Goal: Answer question/provide support: Share knowledge or assist other users

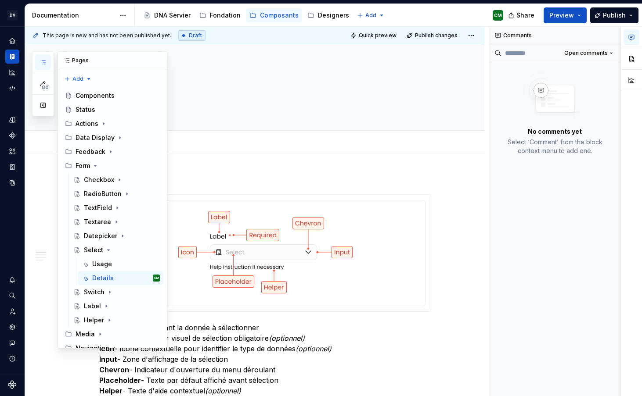
click at [47, 62] on button "button" at bounding box center [43, 62] width 16 height 16
click at [96, 162] on icon "Page tree" at bounding box center [95, 165] width 7 height 7
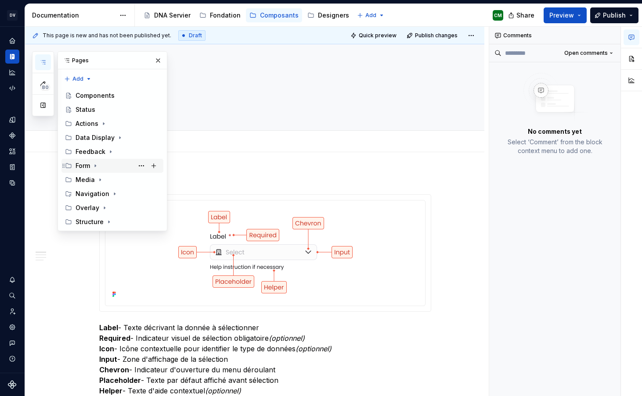
scroll to position [63, 0]
click at [80, 176] on div "Media" at bounding box center [84, 180] width 19 height 9
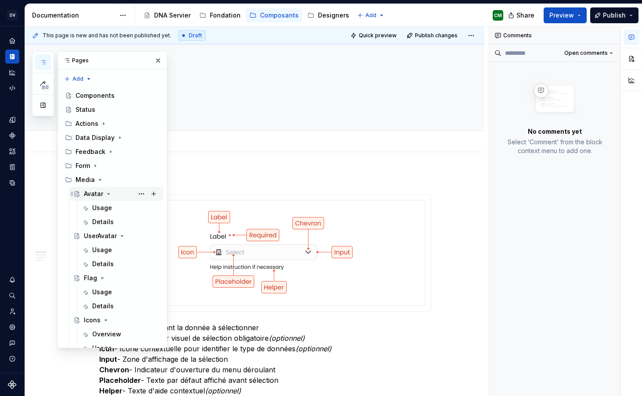
click at [93, 190] on div "Avatar" at bounding box center [93, 194] width 19 height 9
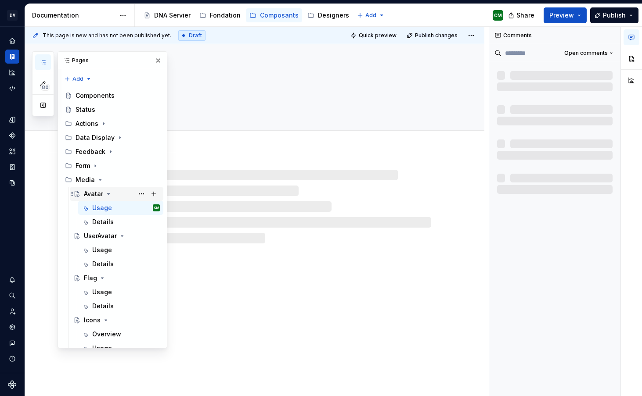
click at [108, 190] on icon "Page tree" at bounding box center [108, 193] width 7 height 7
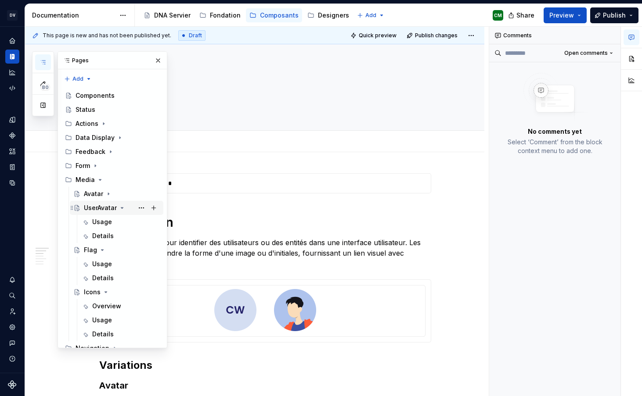
scroll to position [73, 0]
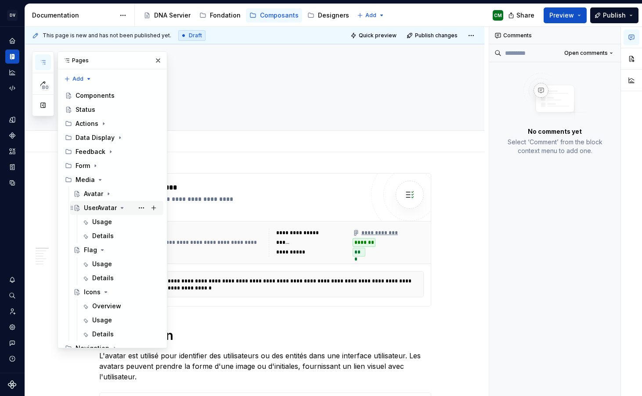
click at [120, 205] on icon "Page tree" at bounding box center [121, 208] width 7 height 7
click at [102, 219] on icon "Page tree" at bounding box center [102, 222] width 7 height 7
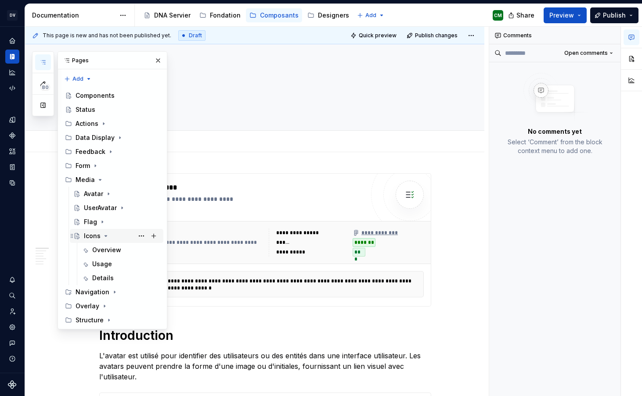
click at [105, 236] on icon "Page tree" at bounding box center [106, 236] width 2 height 1
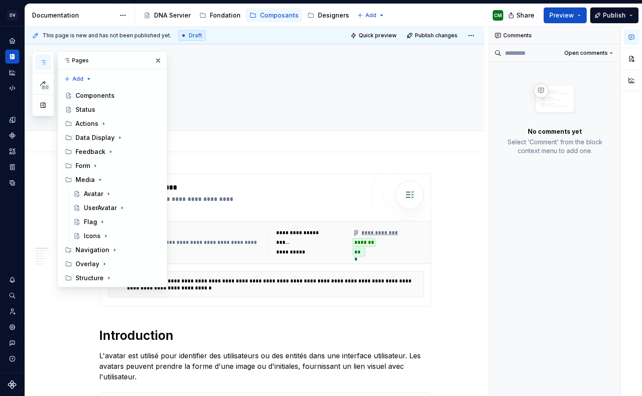
scroll to position [101, 0]
click at [247, 165] on div "**********" at bounding box center [256, 212] width 463 height 370
click at [157, 59] on button "button" at bounding box center [158, 60] width 12 height 12
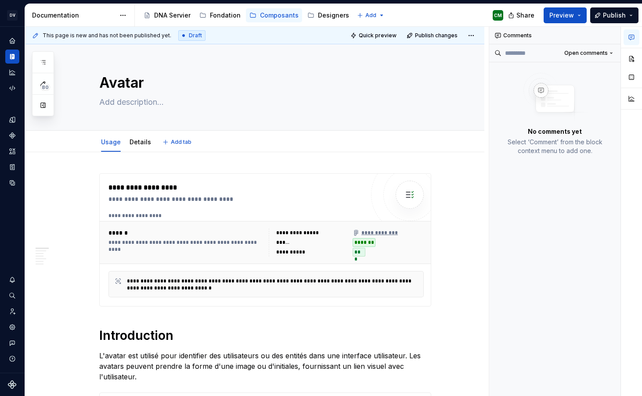
type textarea "*"
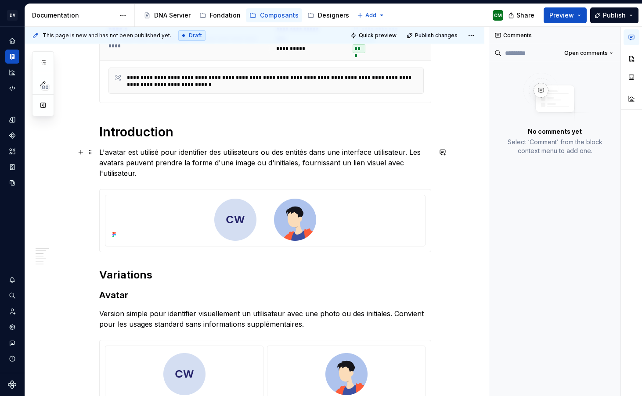
scroll to position [206, 0]
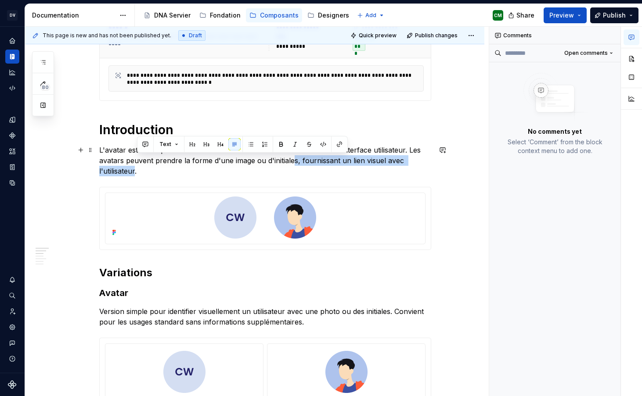
drag, startPoint x: 138, startPoint y: 171, endPoint x: 295, endPoint y: 158, distance: 157.6
click at [295, 158] on p "L'avatar est utilisé pour identifier des utilisateurs ou des entités dans une i…" at bounding box center [265, 161] width 332 height 32
click at [305, 161] on p "L'avatar est utilisé pour identifier des utilisateurs ou des entités dans une i…" at bounding box center [265, 161] width 332 height 32
drag, startPoint x: 137, startPoint y: 171, endPoint x: 298, endPoint y: 159, distance: 161.5
click at [298, 159] on p "L'avatar est utilisé pour identifier des utilisateurs ou des entités dans une i…" at bounding box center [265, 161] width 332 height 32
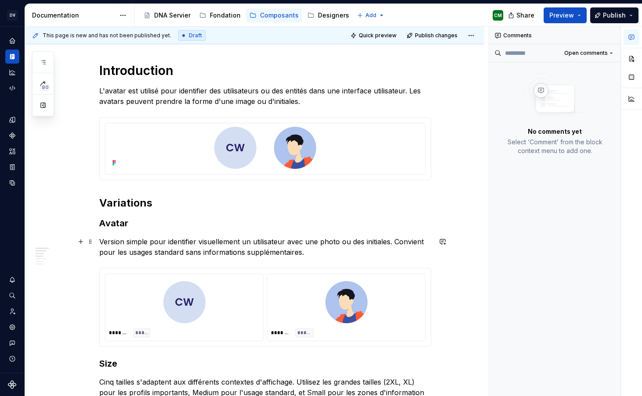
scroll to position [284, 0]
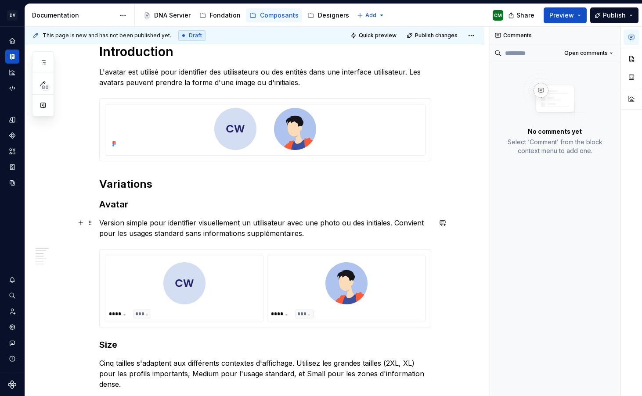
click at [316, 228] on p "Version simple pour identifier visuellement un utilisateur avec une photo ou de…" at bounding box center [265, 228] width 332 height 21
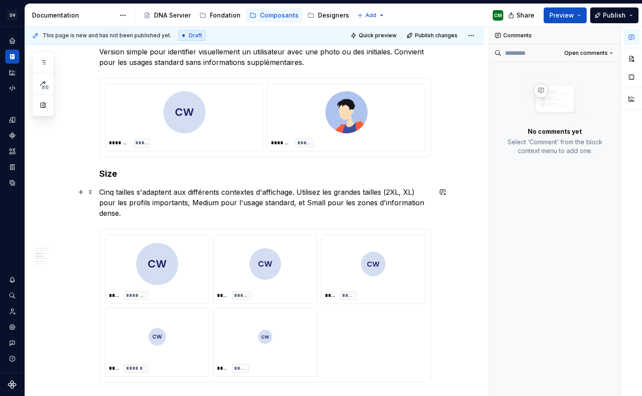
scroll to position [454, 0]
click at [246, 62] on p "Version simple pour identifier visuellement un utilisateur avec une photo ou de…" at bounding box center [265, 57] width 332 height 21
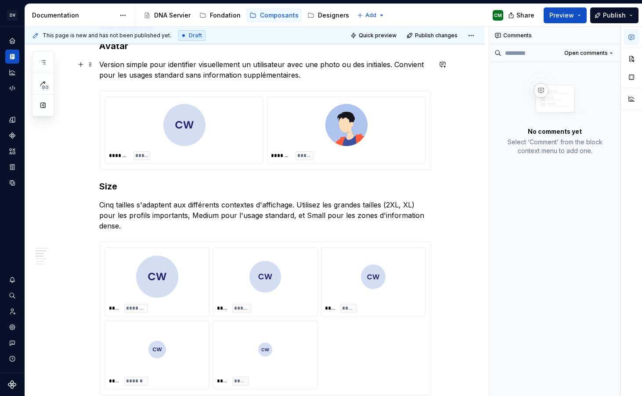
click at [299, 75] on p "Version simple pour identifier visuellement un utilisateur avec une photo ou de…" at bounding box center [265, 69] width 332 height 21
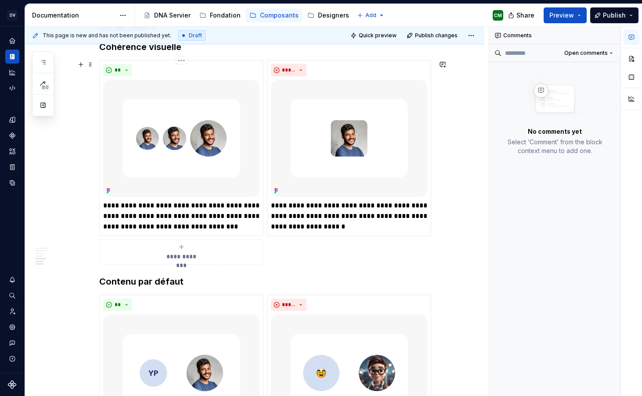
scroll to position [837, 0]
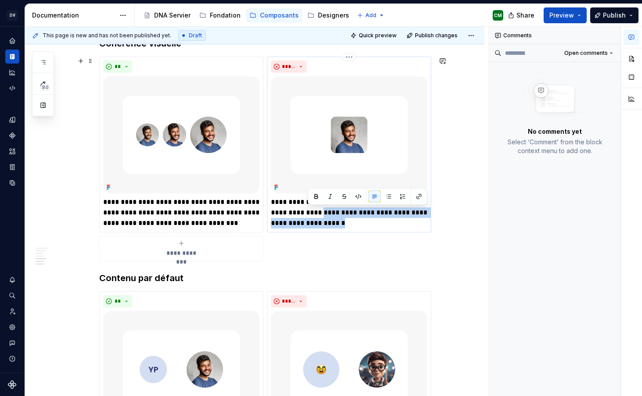
drag, startPoint x: 371, startPoint y: 226, endPoint x: 309, endPoint y: 212, distance: 63.9
click at [309, 212] on p "**********" at bounding box center [349, 213] width 156 height 32
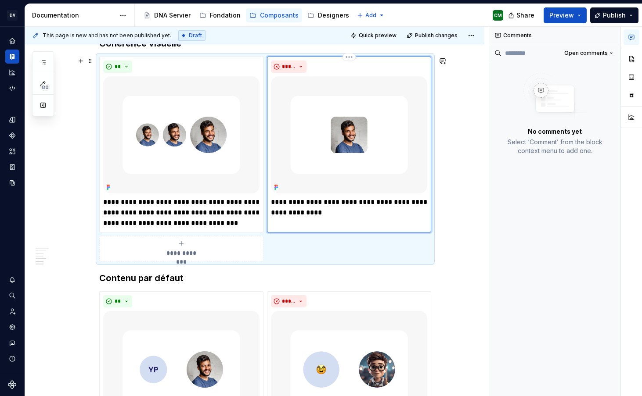
type textarea "*"
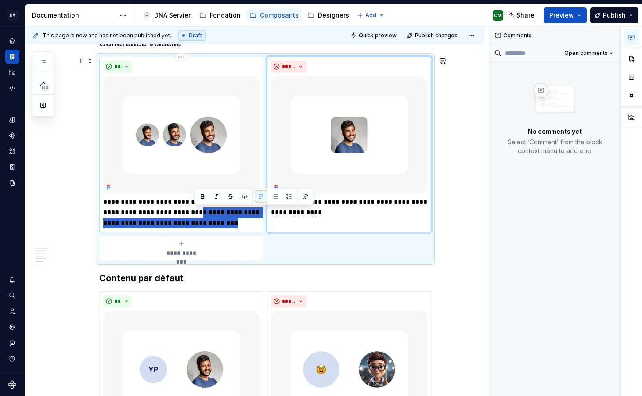
drag, startPoint x: 227, startPoint y: 223, endPoint x: 190, endPoint y: 208, distance: 40.7
click at [190, 208] on p "**********" at bounding box center [181, 213] width 156 height 32
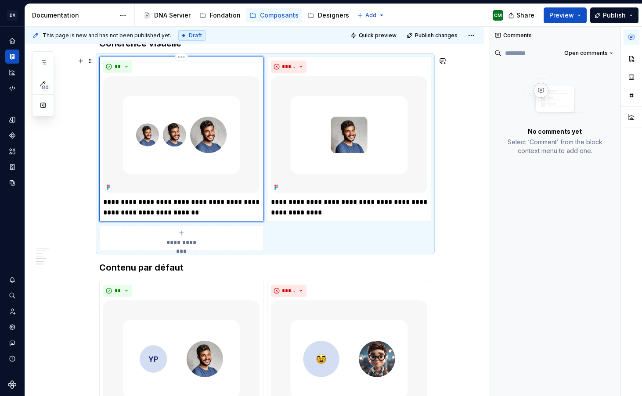
type textarea "*"
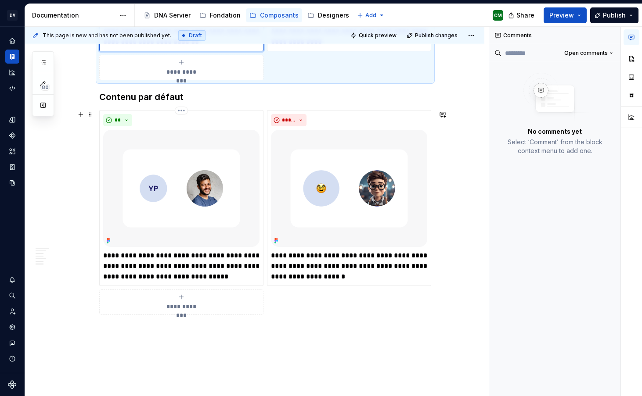
scroll to position [1011, 0]
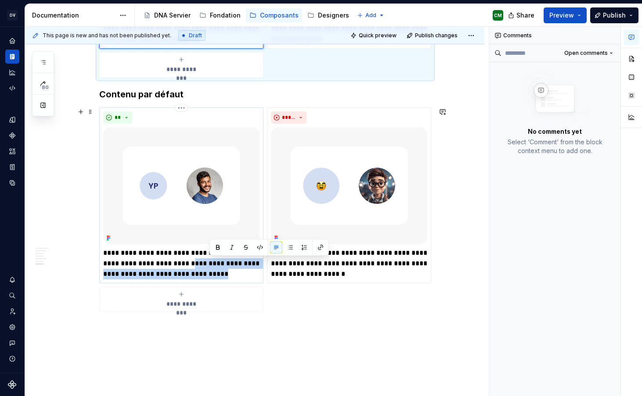
drag, startPoint x: 235, startPoint y: 276, endPoint x: 208, endPoint y: 262, distance: 30.2
click at [208, 262] on p "**********" at bounding box center [181, 264] width 156 height 32
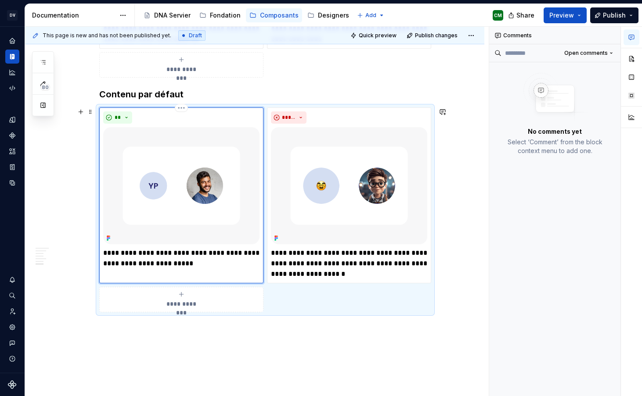
type textarea "*"
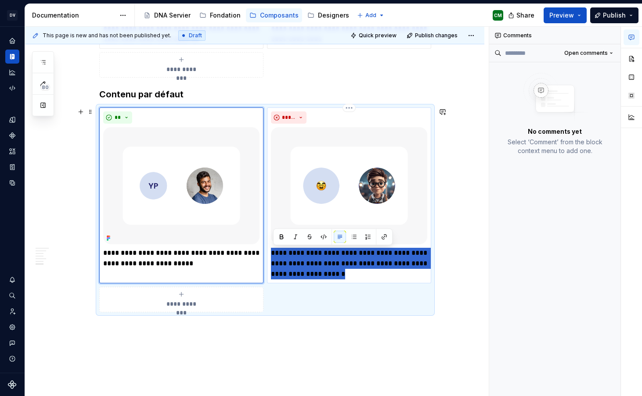
drag, startPoint x: 375, startPoint y: 272, endPoint x: 272, endPoint y: 249, distance: 105.6
click at [272, 249] on div "**********" at bounding box center [349, 196] width 164 height 176
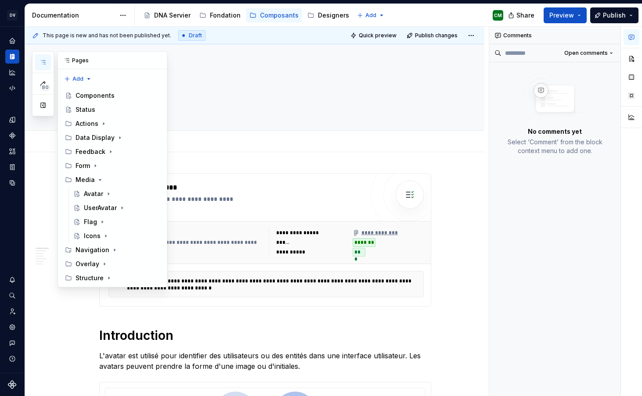
scroll to position [101, 0]
click at [99, 204] on div "UserAvatar" at bounding box center [100, 208] width 33 height 9
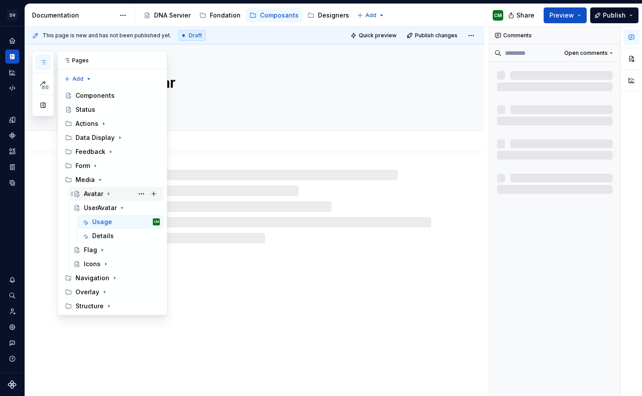
click at [97, 190] on div "Avatar" at bounding box center [93, 194] width 19 height 9
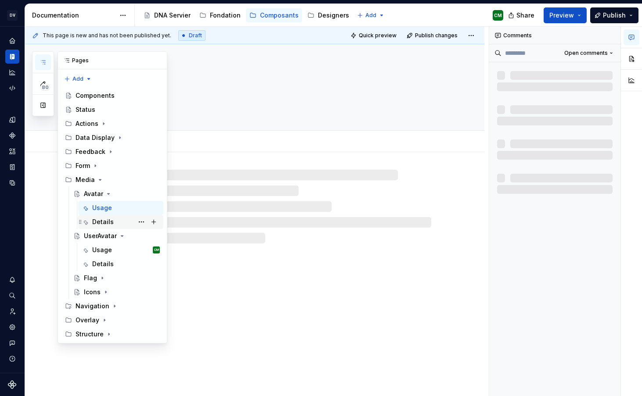
click at [102, 218] on div "Details" at bounding box center [103, 222] width 22 height 9
click at [109, 190] on icon "Page tree" at bounding box center [108, 193] width 7 height 7
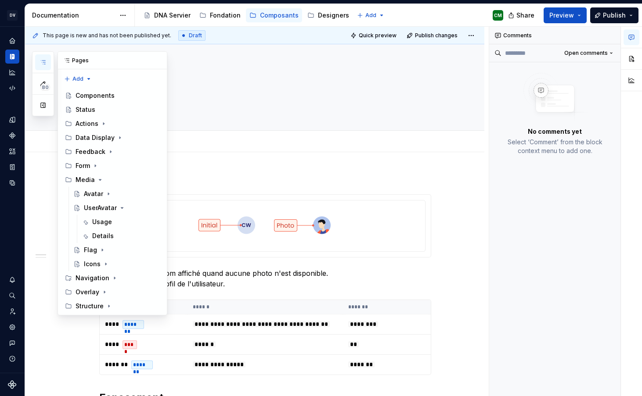
scroll to position [101, 0]
click at [44, 62] on icon "button" at bounding box center [43, 63] width 4 height 4
click at [101, 216] on div "Usage" at bounding box center [126, 222] width 68 height 12
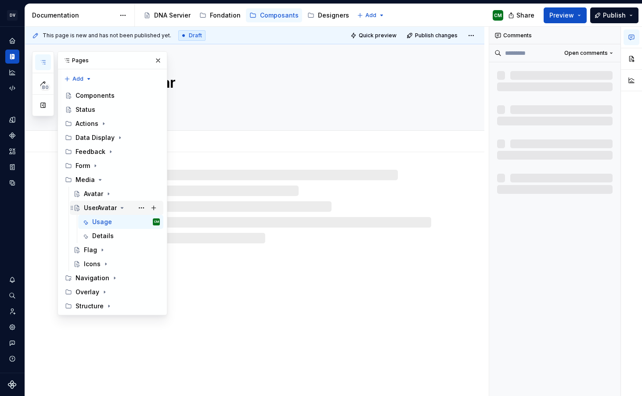
click at [122, 208] on icon "Page tree" at bounding box center [122, 208] width 2 height 1
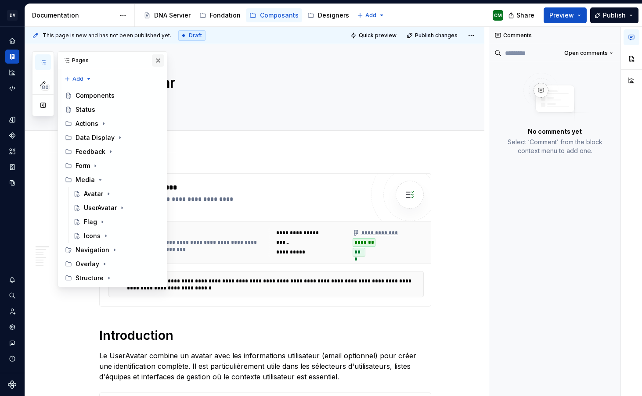
click at [157, 63] on button "button" at bounding box center [158, 60] width 12 height 12
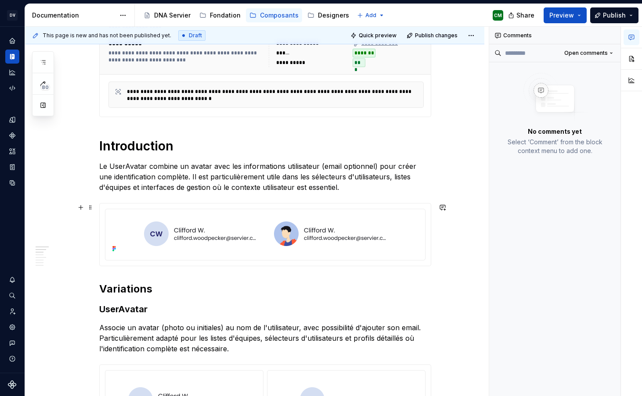
scroll to position [190, 0]
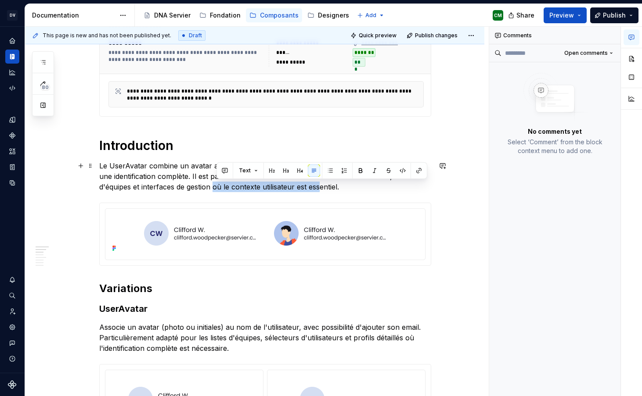
type textarea "*"
drag, startPoint x: 218, startPoint y: 186, endPoint x: 341, endPoint y: 188, distance: 122.5
click at [341, 188] on p "Le UserAvatar combine un avatar avec les informations utilisateur (email option…" at bounding box center [265, 177] width 332 height 32
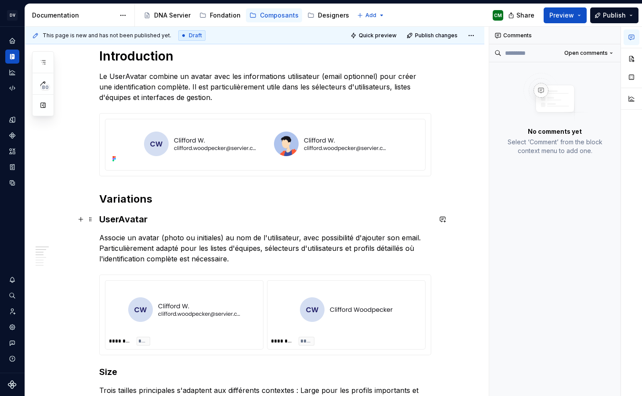
scroll to position [341, 0]
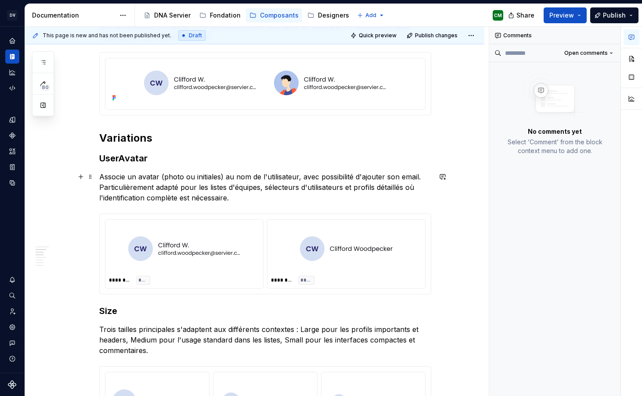
click at [279, 193] on p "Associe un avatar (photo ou initiales) au nom de l'utilisateur, avec possibilit…" at bounding box center [265, 188] width 332 height 32
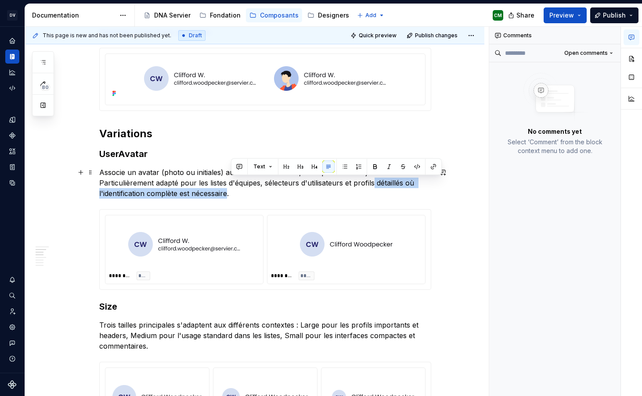
drag, startPoint x: 230, startPoint y: 194, endPoint x: 377, endPoint y: 185, distance: 146.4
click at [377, 185] on p "Associe un avatar (photo ou initiales) au nom de l'utilisateur, avec possibilit…" at bounding box center [265, 183] width 332 height 32
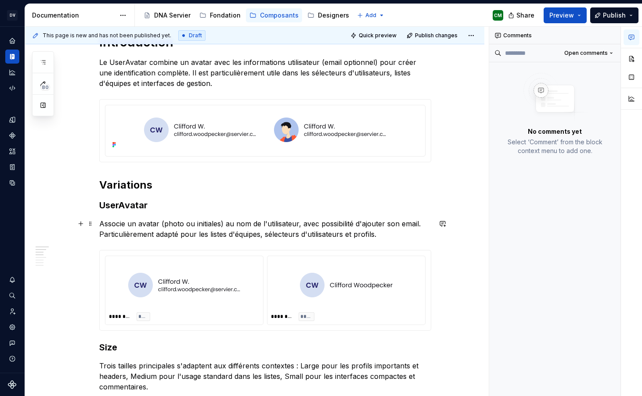
scroll to position [292, 0]
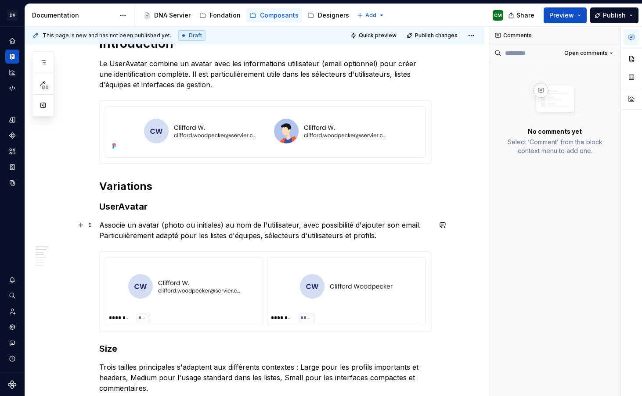
click at [373, 232] on p "Associe un avatar (photo ou initiales) au nom de l'utilisateur, avec possibilit…" at bounding box center [265, 230] width 332 height 21
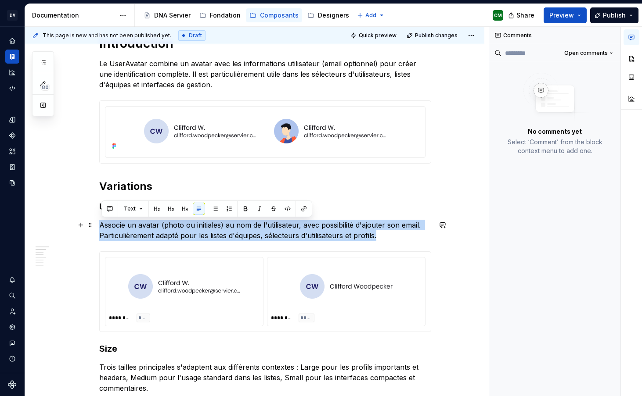
click at [373, 232] on p "Associe un avatar (photo ou initiales) au nom de l'utilisateur, avec possibilit…" at bounding box center [265, 230] width 332 height 21
click at [372, 236] on p "Associe un avatar (photo ou initiales) au nom de l'utilisateur, avec possibilit…" at bounding box center [265, 230] width 332 height 21
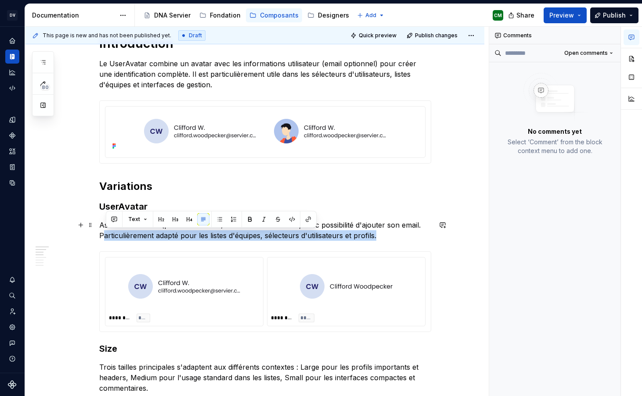
drag, startPoint x: 392, startPoint y: 237, endPoint x: 104, endPoint y: 236, distance: 287.9
click at [104, 236] on p "Associe un avatar (photo ou initiales) au nom de l'utilisateur, avec possibilit…" at bounding box center [265, 230] width 332 height 21
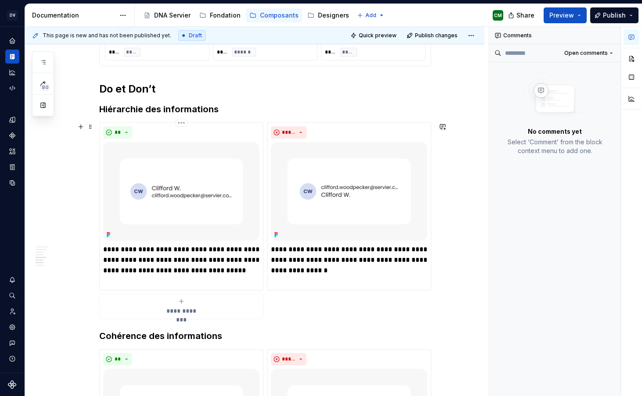
scroll to position [702, 0]
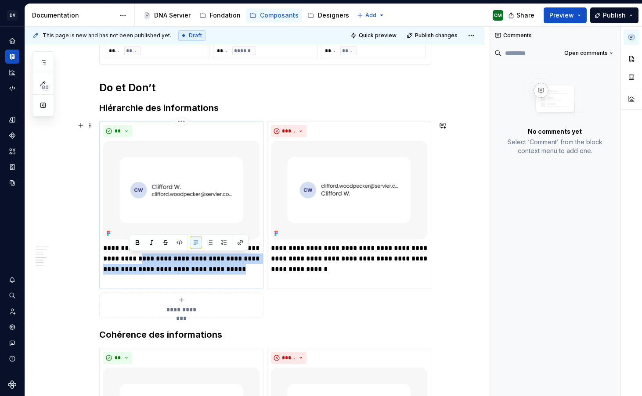
drag, startPoint x: 142, startPoint y: 280, endPoint x: 147, endPoint y: 256, distance: 23.9
click at [147, 256] on p "**********" at bounding box center [181, 264] width 156 height 42
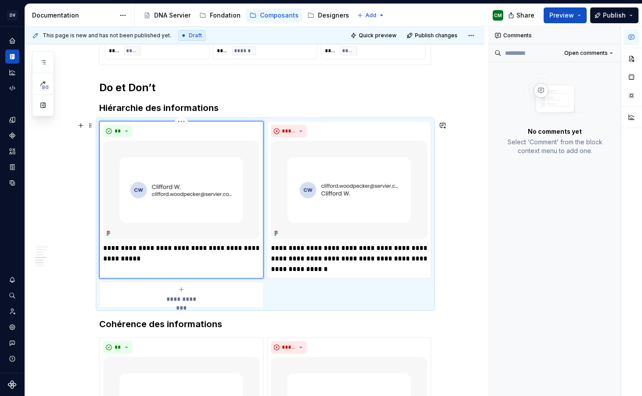
type textarea "*"
click at [316, 269] on p "**********" at bounding box center [349, 259] width 156 height 32
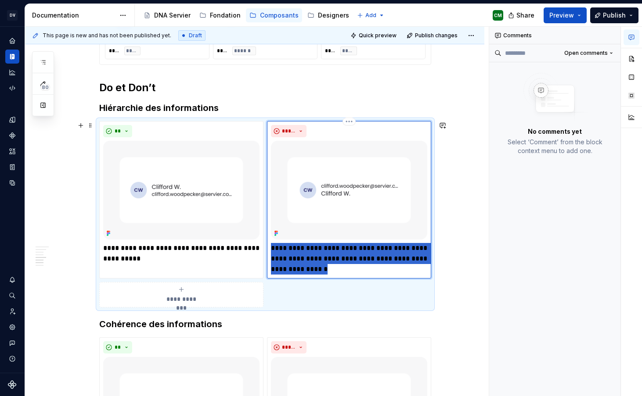
click at [316, 269] on p "**********" at bounding box center [349, 259] width 156 height 32
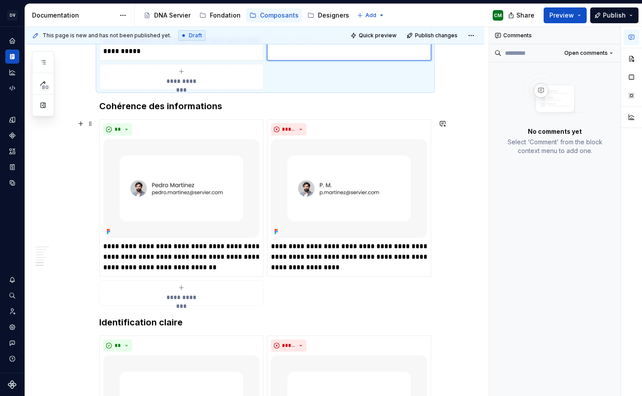
scroll to position [914, 0]
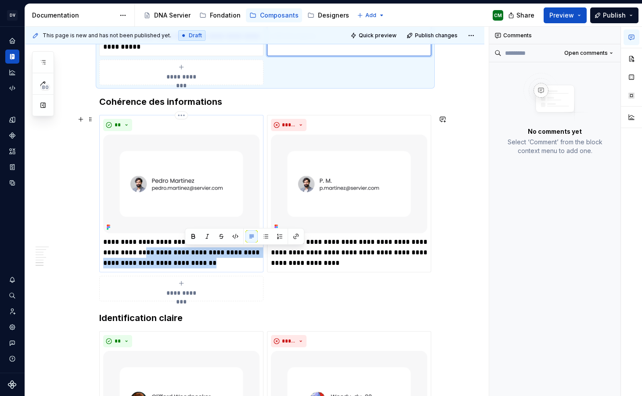
drag, startPoint x: 240, startPoint y: 261, endPoint x: 185, endPoint y: 255, distance: 54.8
click at [185, 255] on p "**********" at bounding box center [181, 253] width 156 height 32
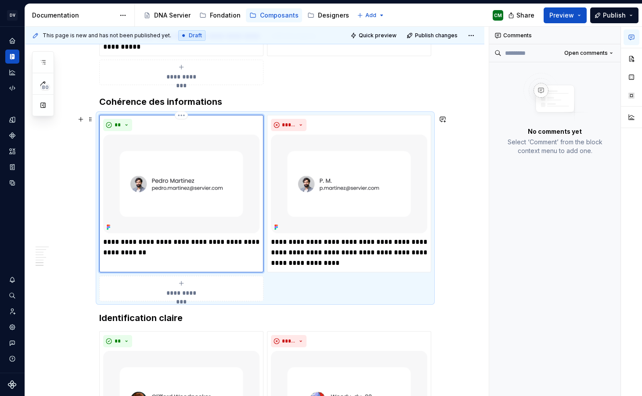
type textarea "*"
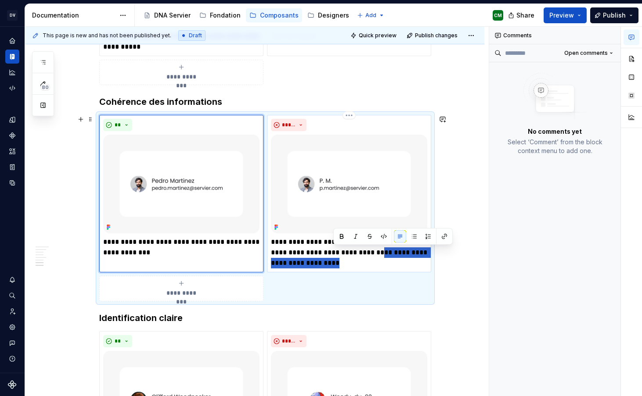
drag, startPoint x: 342, startPoint y: 265, endPoint x: 377, endPoint y: 253, distance: 36.1
click at [377, 253] on p "**********" at bounding box center [349, 253] width 156 height 32
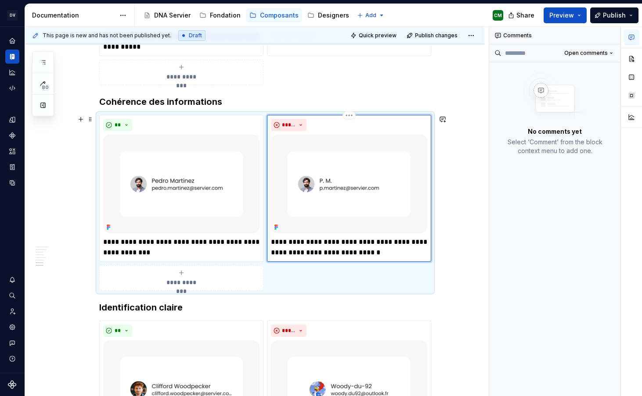
type textarea "*"
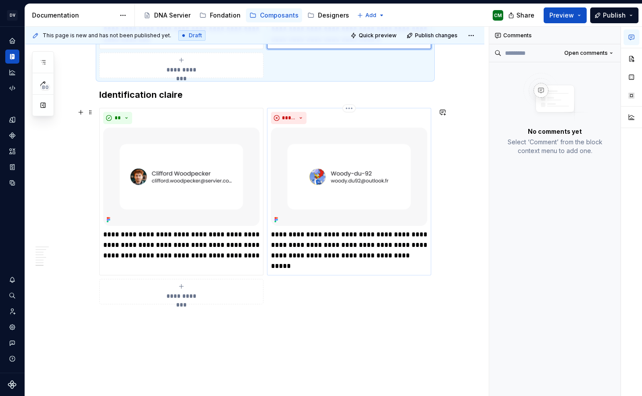
scroll to position [1130, 0]
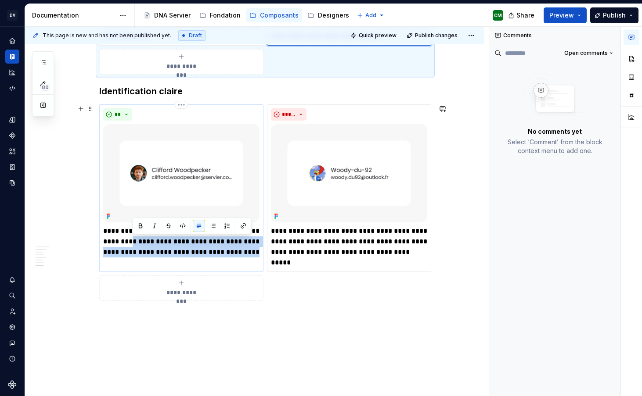
drag, startPoint x: 144, startPoint y: 262, endPoint x: 164, endPoint y: 244, distance: 27.6
click at [164, 244] on p "**********" at bounding box center [181, 247] width 156 height 42
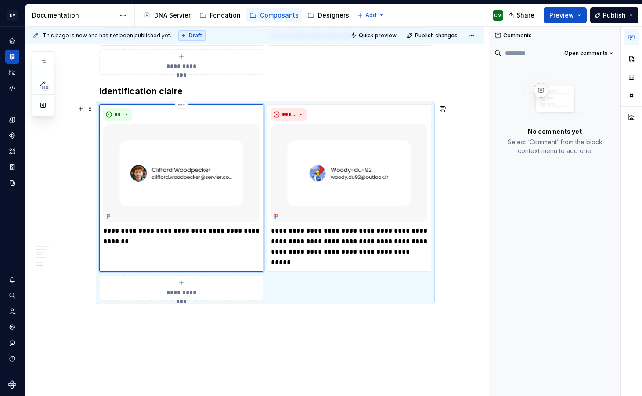
type textarea "*"
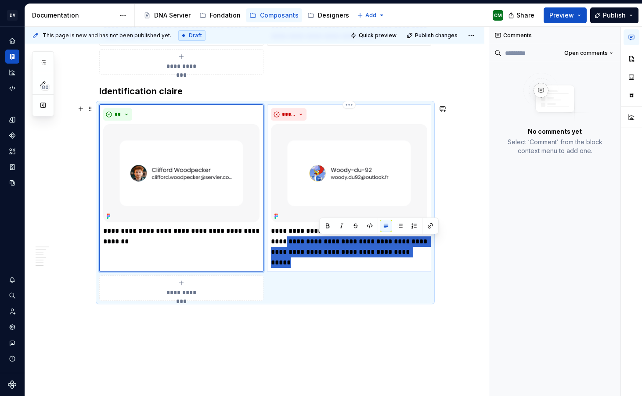
drag, startPoint x: 340, startPoint y: 262, endPoint x: 315, endPoint y: 240, distance: 33.6
click at [315, 240] on p "**********" at bounding box center [349, 247] width 156 height 42
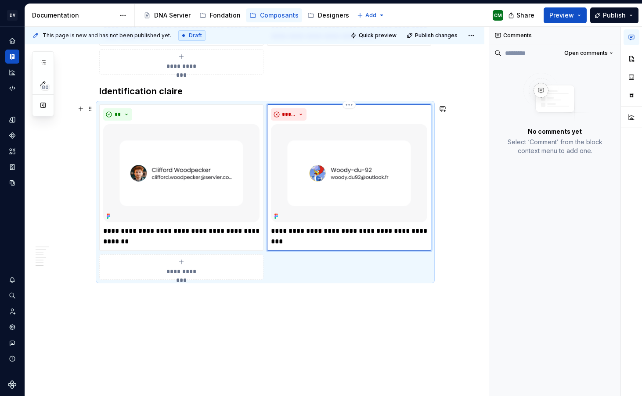
type textarea "*"
click at [443, 106] on button "button" at bounding box center [442, 109] width 12 height 12
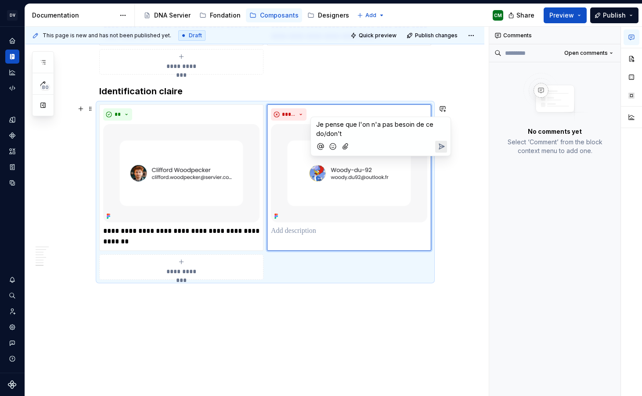
click at [447, 147] on div "Je pense que l'on n'a pas besoin de ce do/don't" at bounding box center [380, 136] width 140 height 39
click at [441, 144] on icon "Send" at bounding box center [441, 146] width 9 height 9
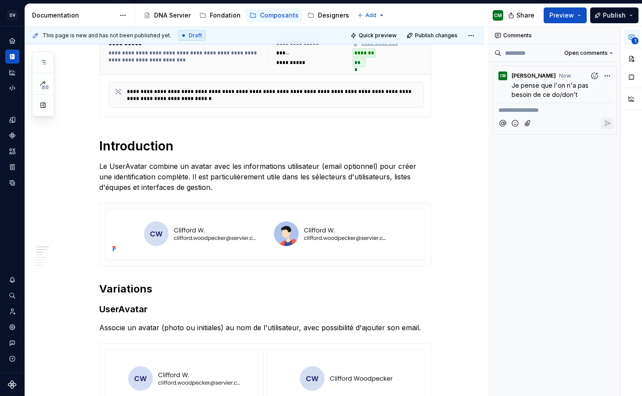
scroll to position [0, 0]
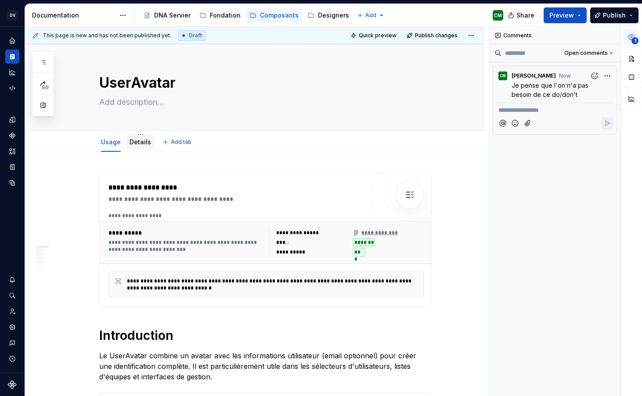
click at [145, 138] on div "Details" at bounding box center [140, 142] width 22 height 9
click at [143, 141] on link "Details" at bounding box center [140, 141] width 22 height 7
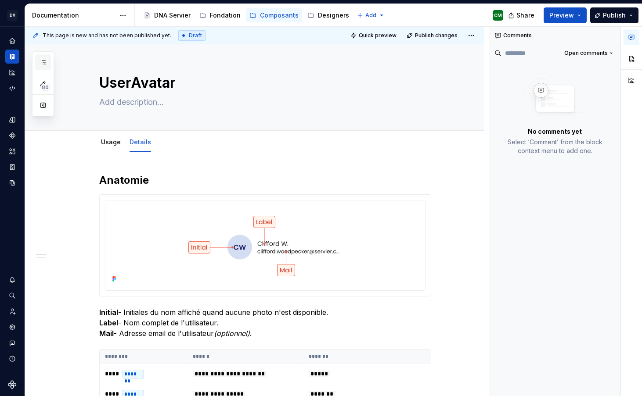
scroll to position [101, 0]
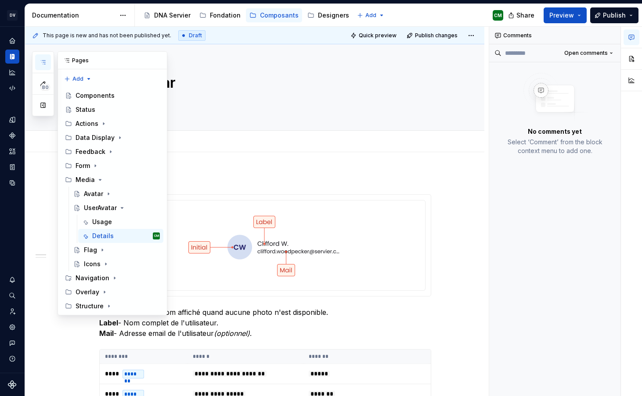
click at [41, 65] on icon "button" at bounding box center [42, 62] width 7 height 7
click at [122, 205] on icon "Page tree" at bounding box center [121, 208] width 7 height 7
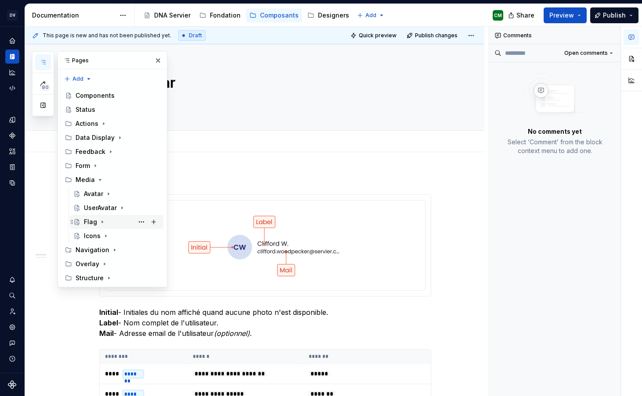
click at [91, 218] on div "Flag" at bounding box center [90, 222] width 13 height 9
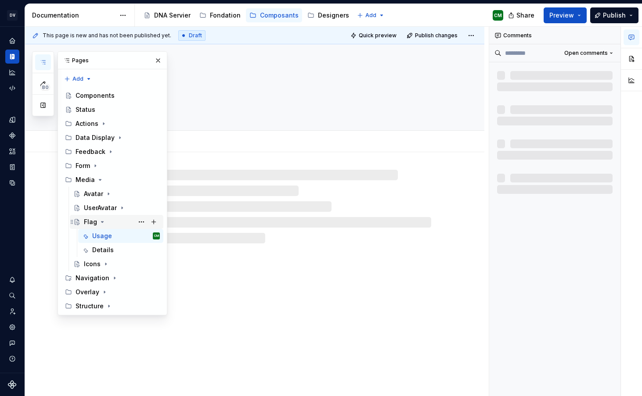
click at [102, 219] on icon "Page tree" at bounding box center [102, 222] width 7 height 7
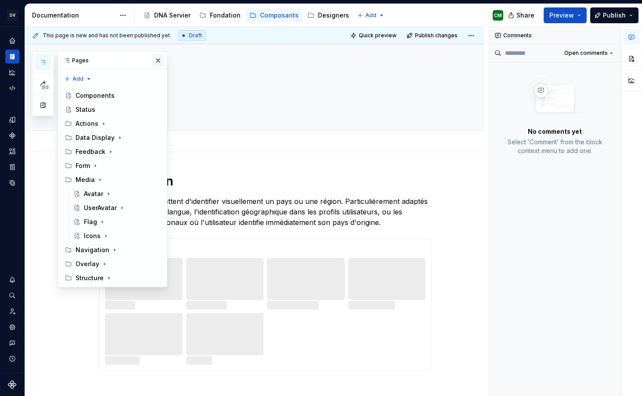
click at [157, 57] on button "button" at bounding box center [158, 60] width 12 height 12
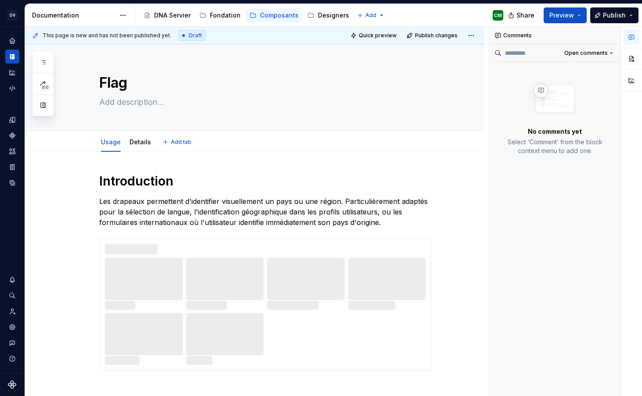
type textarea "*"
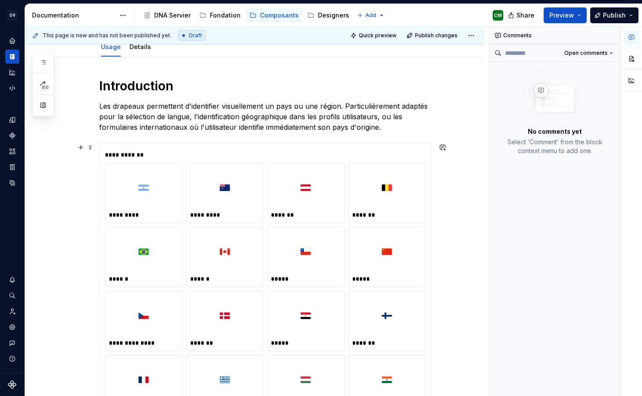
scroll to position [97, 0]
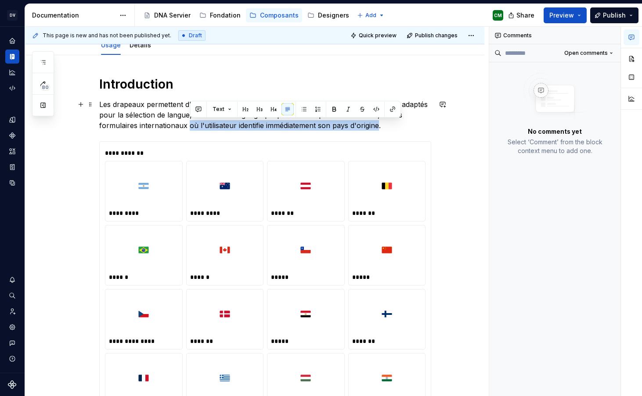
drag, startPoint x: 190, startPoint y: 125, endPoint x: 380, endPoint y: 124, distance: 190.5
click at [380, 124] on p "Les drapeaux permettent d'identifier visuellement un pays ou une région. Partic…" at bounding box center [265, 115] width 332 height 32
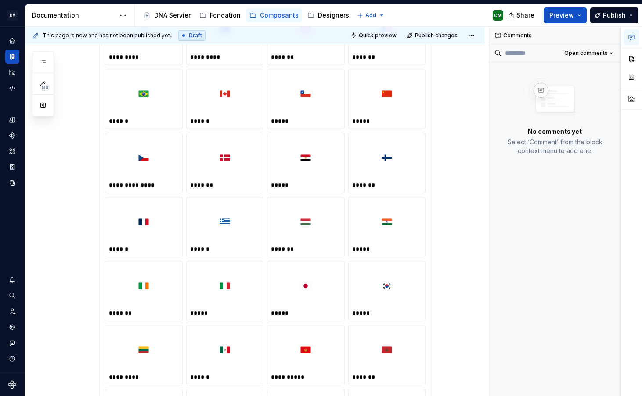
scroll to position [0, 0]
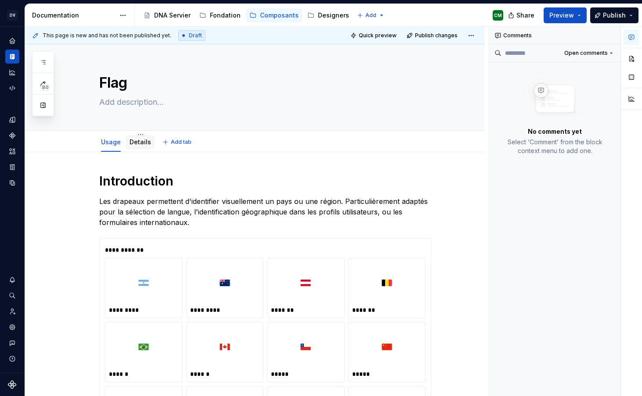
click at [137, 143] on link "Details" at bounding box center [140, 141] width 22 height 7
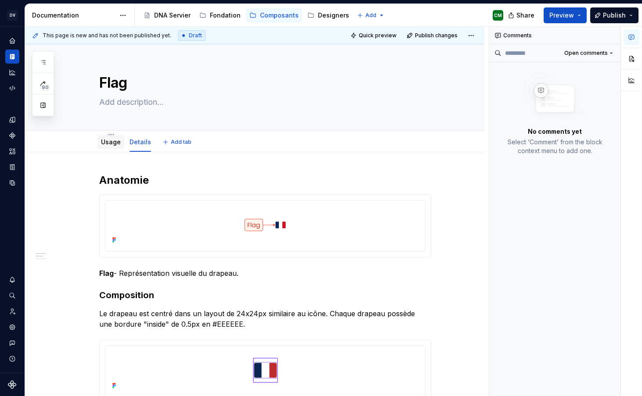
click at [111, 144] on link "Usage" at bounding box center [111, 141] width 20 height 7
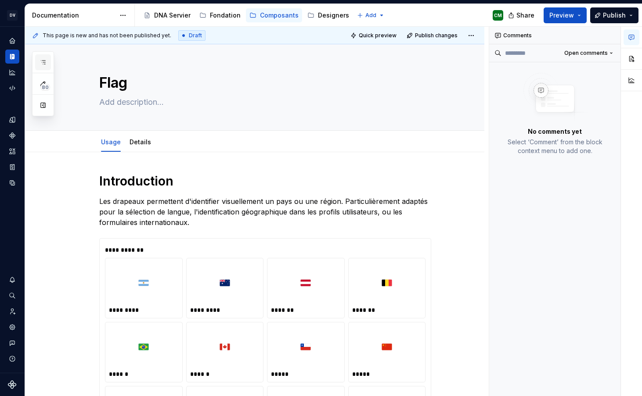
scroll to position [101, 0]
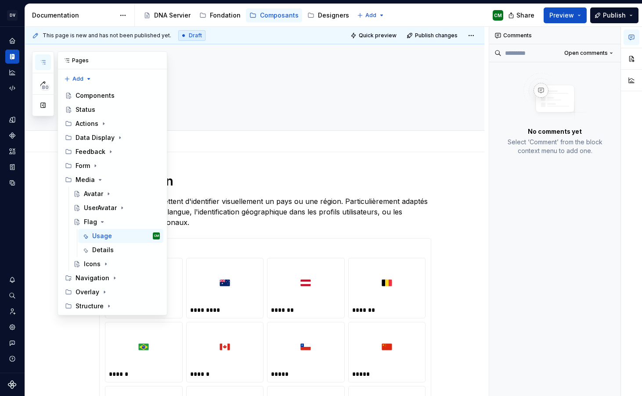
click at [46, 66] on button "button" at bounding box center [43, 62] width 16 height 16
click at [101, 222] on icon "Page tree" at bounding box center [102, 222] width 2 height 1
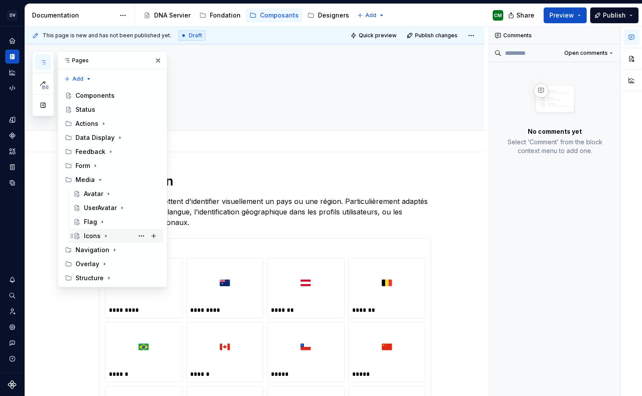
click at [99, 232] on div "Icons" at bounding box center [92, 236] width 17 height 9
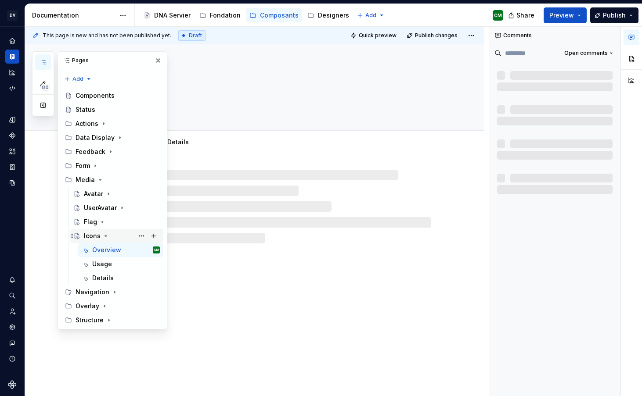
click at [104, 233] on icon "Page tree" at bounding box center [105, 236] width 7 height 7
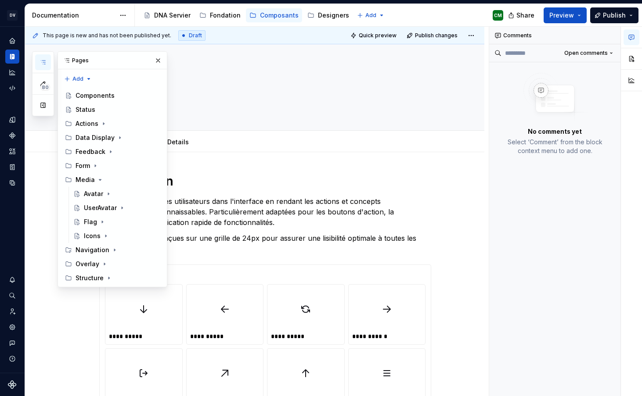
click at [51, 160] on div "80 Pages Add Accessibility guide for tree Page tree. Navigate the tree with the…" at bounding box center [99, 169] width 135 height 236
click at [78, 179] on button "button" at bounding box center [81, 181] width 12 height 12
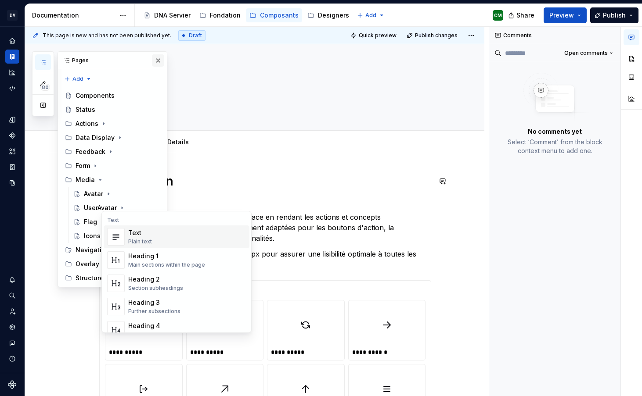
click at [160, 64] on button "button" at bounding box center [158, 60] width 12 height 12
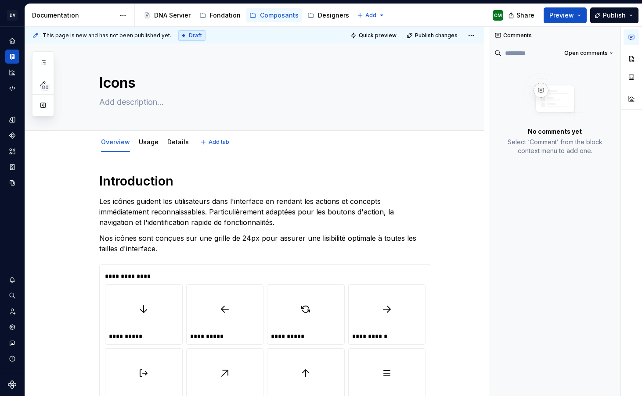
type textarea "*"
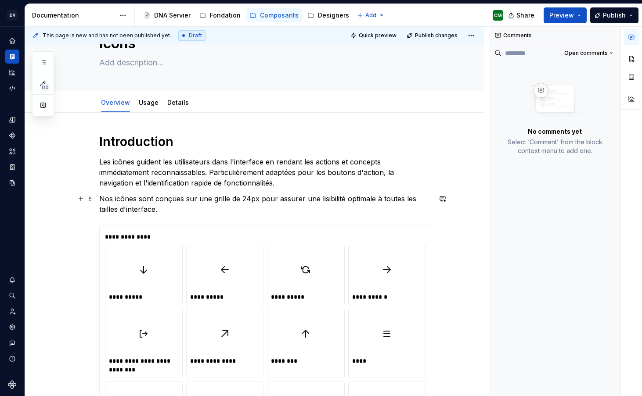
scroll to position [45, 0]
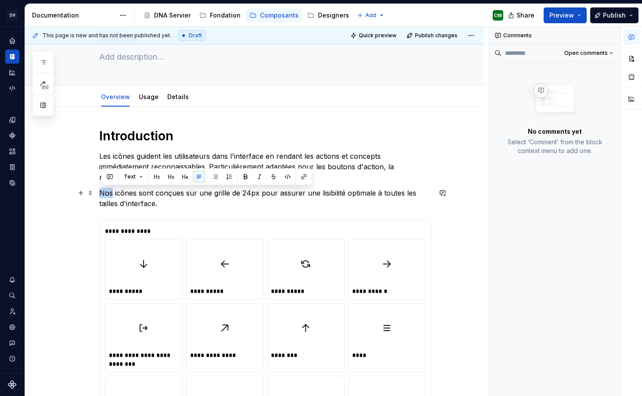
drag, startPoint x: 114, startPoint y: 193, endPoint x: 99, endPoint y: 192, distance: 14.9
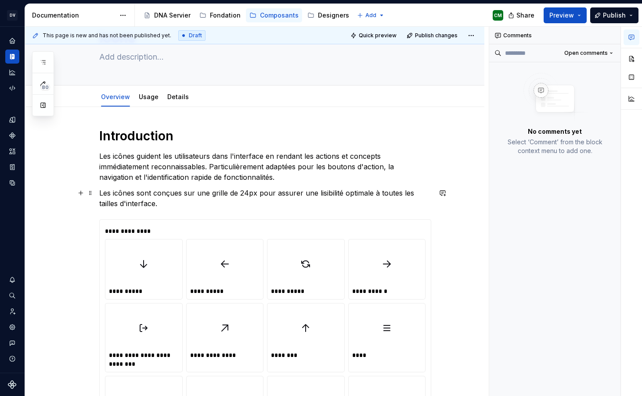
click at [183, 203] on p "Les icônes sont conçues sur une grille de 24px pour assurer une lisibilité opti…" at bounding box center [265, 198] width 332 height 21
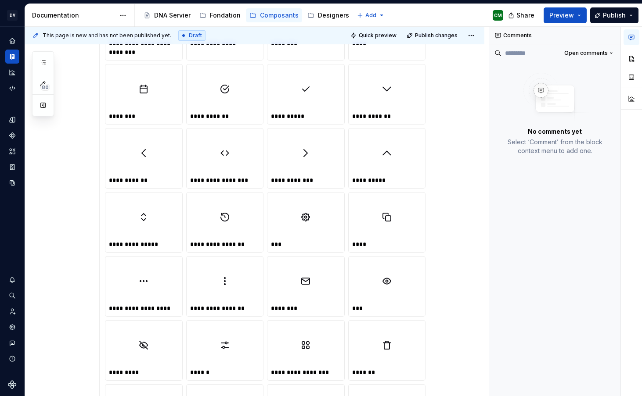
scroll to position [0, 0]
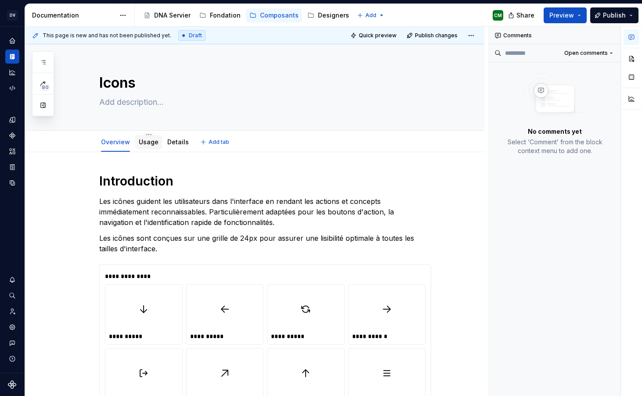
click at [149, 146] on link "Usage" at bounding box center [149, 141] width 20 height 7
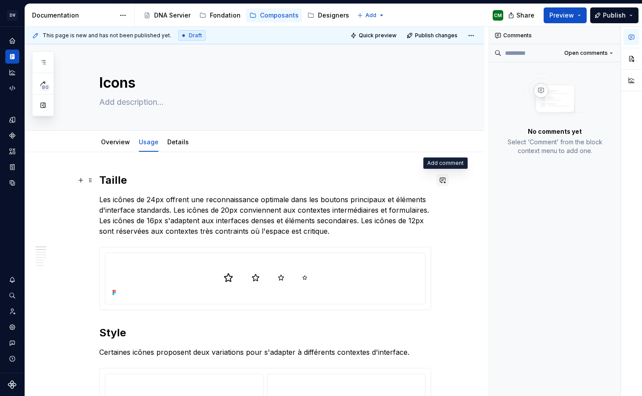
click at [446, 182] on button "button" at bounding box center [442, 180] width 12 height 12
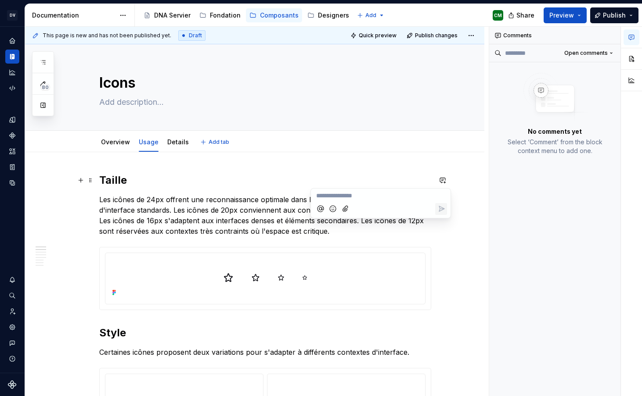
type textarea "*"
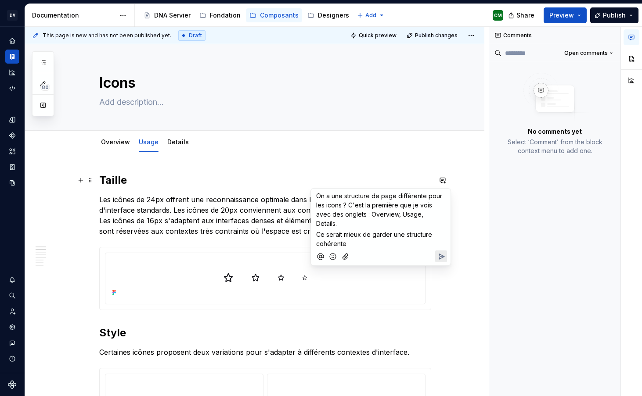
click at [441, 254] on icon "Send" at bounding box center [441, 256] width 5 height 5
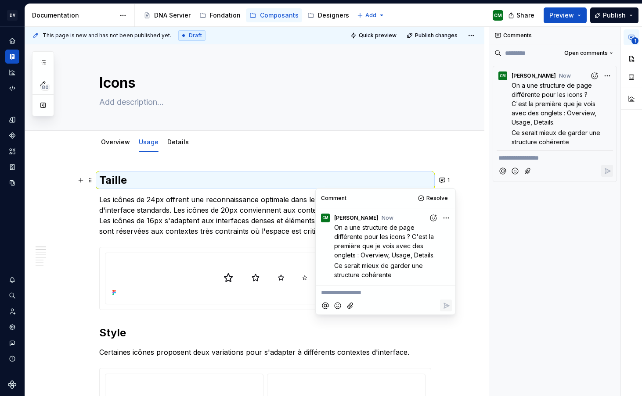
click at [234, 217] on p "Les icônes de 24px offrent une reconnaissance optimale dans les boutons princip…" at bounding box center [265, 215] width 332 height 42
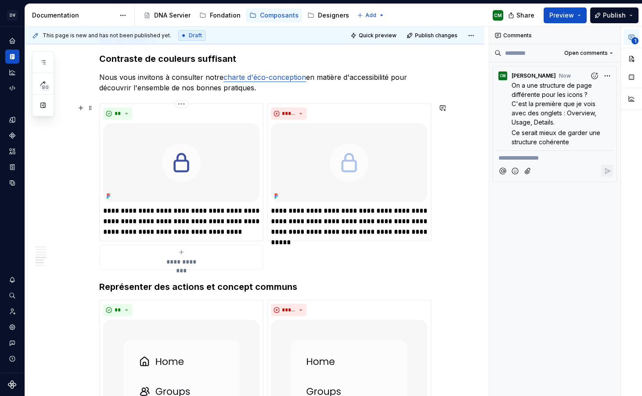
scroll to position [797, 0]
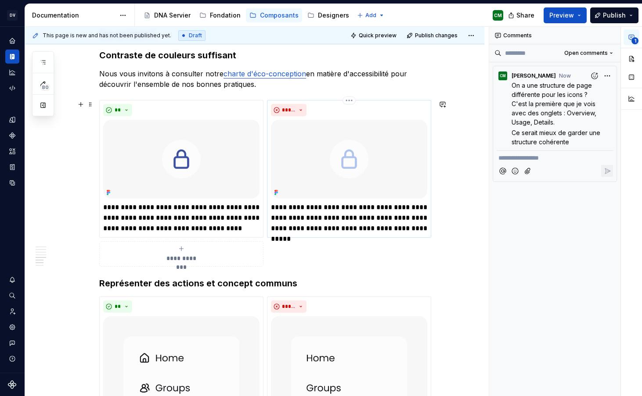
click at [334, 218] on p "**********" at bounding box center [349, 218] width 156 height 32
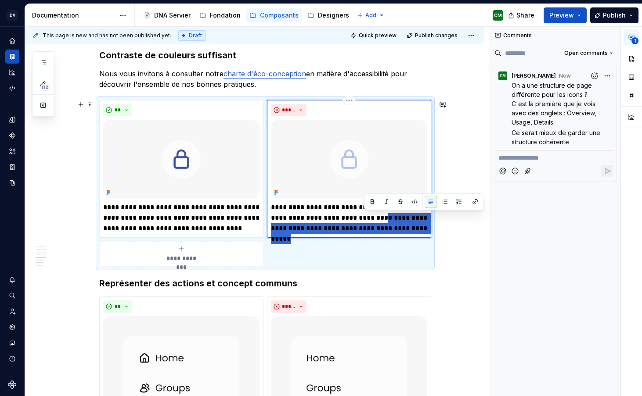
drag, startPoint x: 364, startPoint y: 217, endPoint x: 431, endPoint y: 231, distance: 68.1
click at [431, 231] on div "**********" at bounding box center [349, 169] width 164 height 138
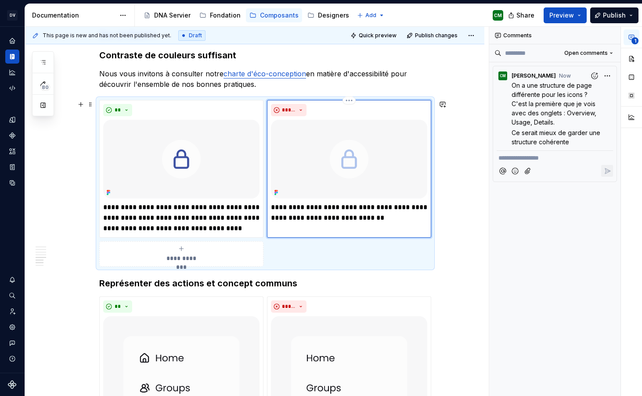
type textarea "*"
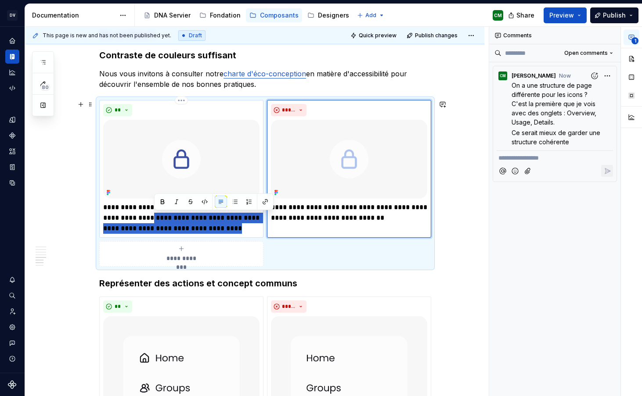
drag, startPoint x: 233, startPoint y: 233, endPoint x: 156, endPoint y: 221, distance: 78.6
click at [156, 221] on p "**********" at bounding box center [181, 218] width 156 height 32
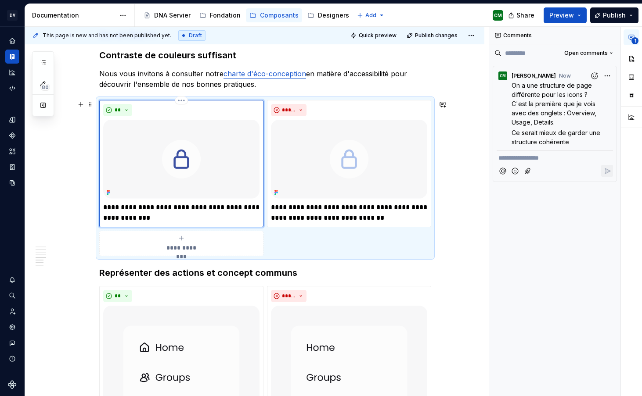
type textarea "*"
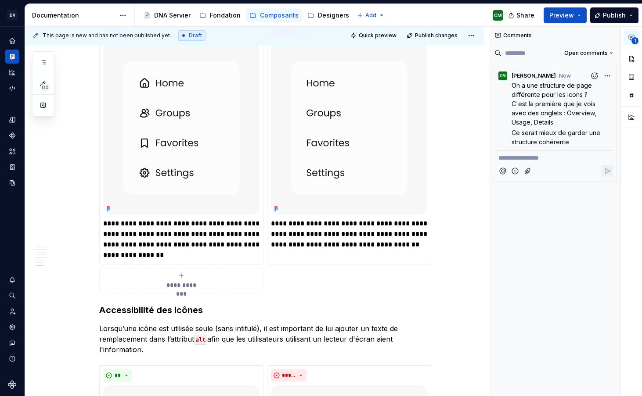
scroll to position [1062, 0]
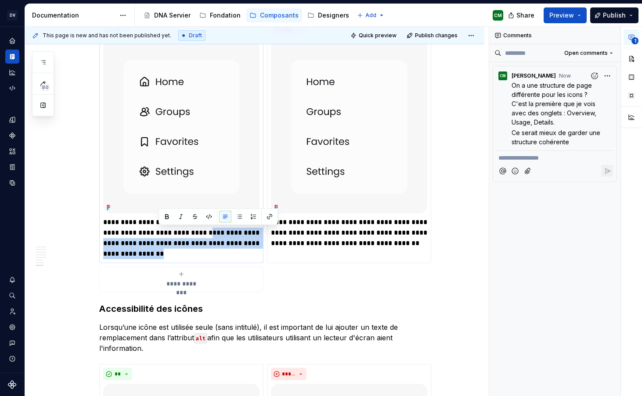
drag, startPoint x: 164, startPoint y: 257, endPoint x: 217, endPoint y: 236, distance: 57.1
click at [217, 236] on p "**********" at bounding box center [181, 238] width 156 height 42
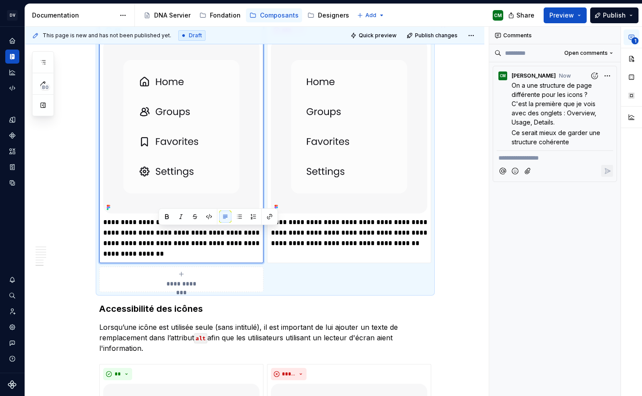
scroll to position [1052, 0]
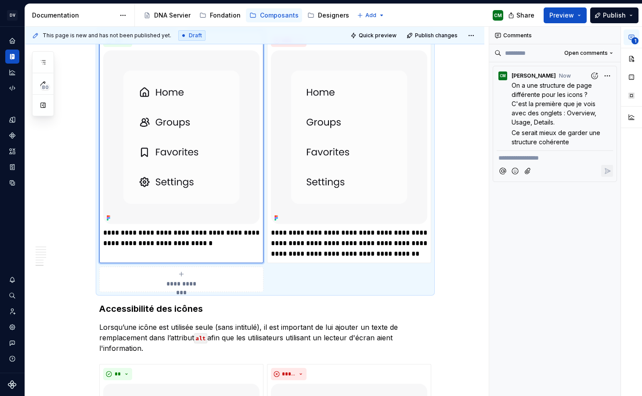
type textarea "*"
click at [322, 240] on p "**********" at bounding box center [349, 244] width 156 height 32
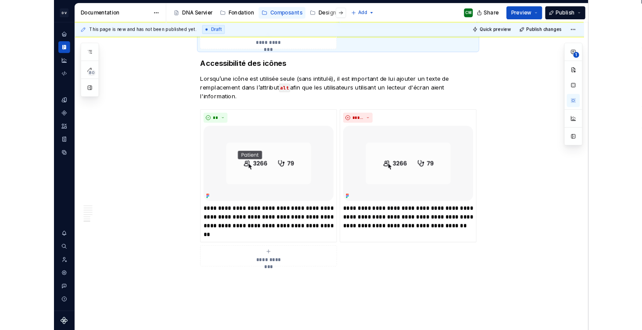
scroll to position [1274, 0]
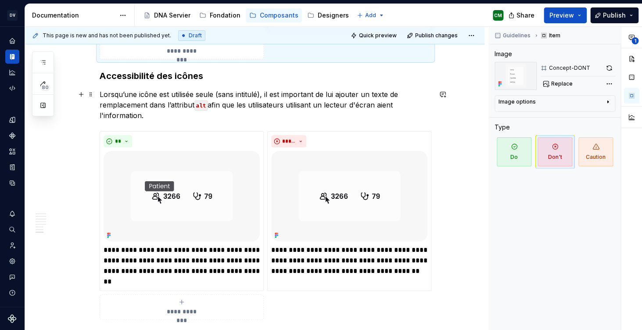
click at [147, 118] on p "Lorsqu’une icône est utilisée seule (sans intitulé), il est important de lui aj…" at bounding box center [266, 105] width 332 height 32
type textarea "*"
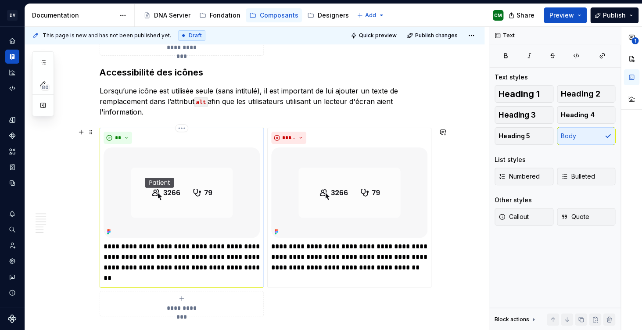
scroll to position [1269, 0]
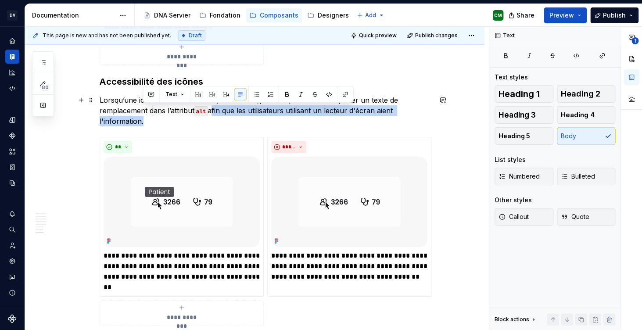
drag, startPoint x: 214, startPoint y: 110, endPoint x: 143, endPoint y: 120, distance: 71.8
click at [143, 120] on p "Lorsqu’une icône est utilisée seule (sans intitulé), il est important de lui aj…" at bounding box center [266, 111] width 332 height 32
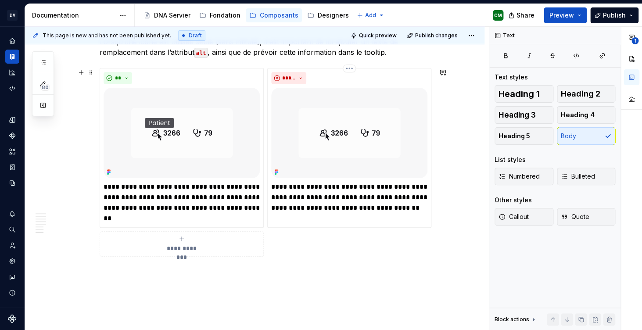
scroll to position [1329, 0]
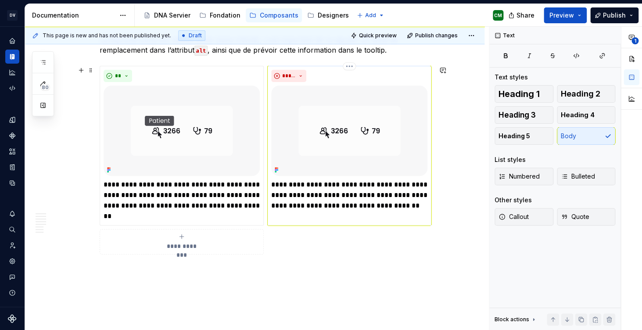
click at [332, 189] on p "**********" at bounding box center [349, 195] width 156 height 32
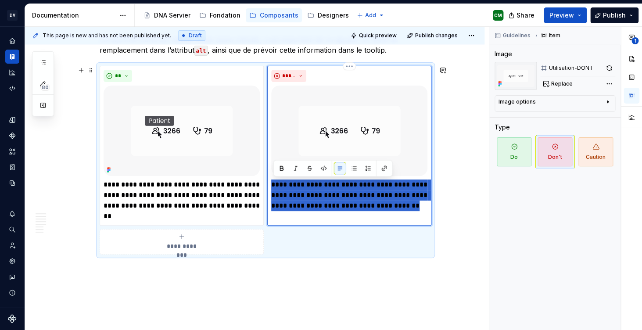
drag, startPoint x: 428, startPoint y: 208, endPoint x: 273, endPoint y: 185, distance: 157.1
click at [273, 185] on div "**********" at bounding box center [349, 145] width 164 height 159
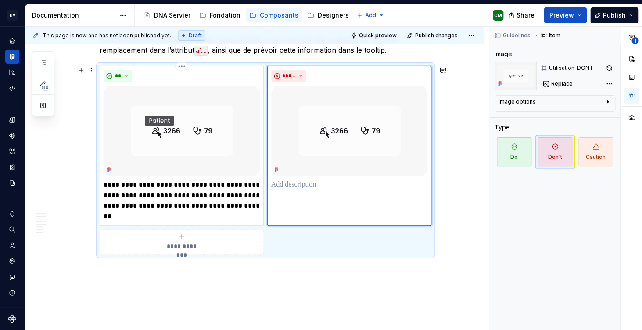
click at [148, 217] on p "**********" at bounding box center [182, 200] width 156 height 42
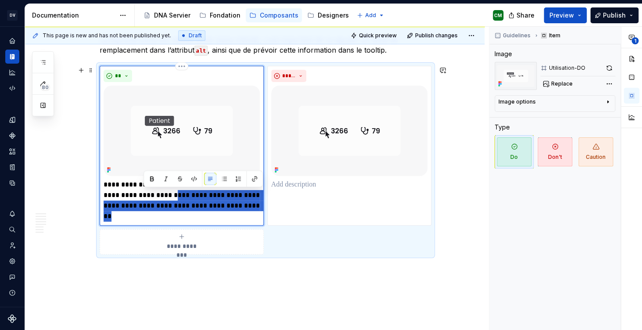
drag, startPoint x: 161, startPoint y: 217, endPoint x: 163, endPoint y: 198, distance: 19.1
click at [163, 198] on p "**********" at bounding box center [182, 200] width 156 height 42
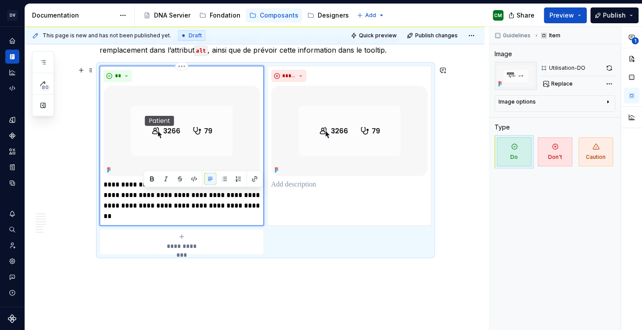
click at [151, 215] on p "**********" at bounding box center [182, 200] width 156 height 42
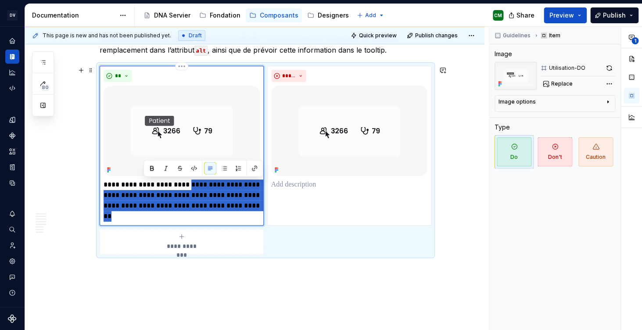
drag, startPoint x: 159, startPoint y: 215, endPoint x: 195, endPoint y: 187, distance: 45.9
click at [195, 187] on p "**********" at bounding box center [182, 200] width 156 height 42
type textarea "*"
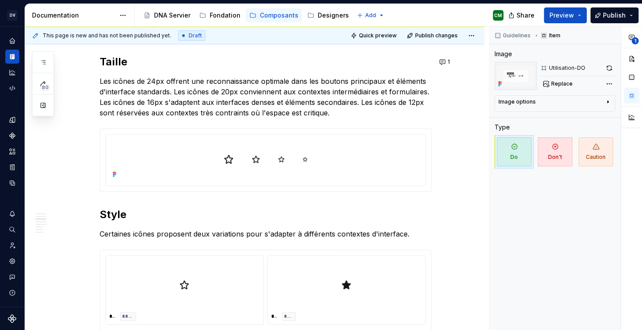
scroll to position [0, 0]
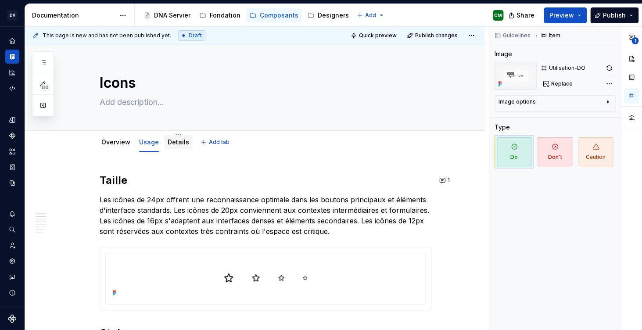
click at [173, 147] on div "Details" at bounding box center [179, 142] width 22 height 11
click at [172, 140] on link "Details" at bounding box center [179, 141] width 22 height 7
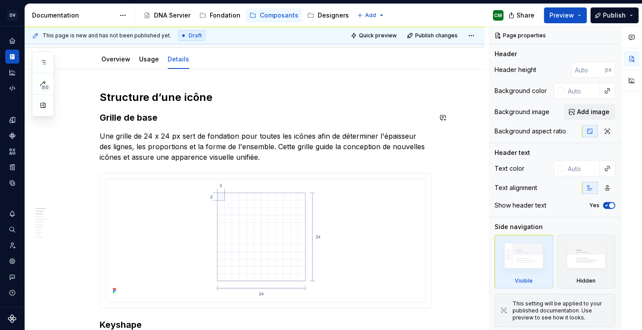
scroll to position [83, 0]
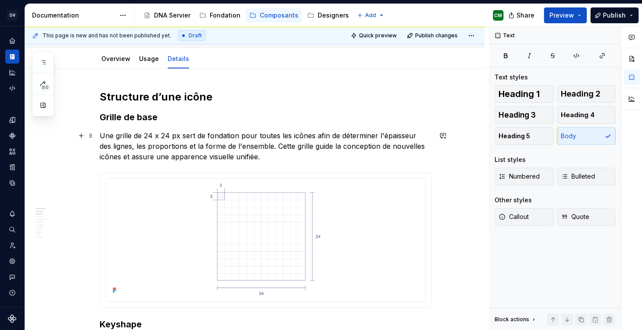
click at [271, 157] on p "Une grille de 24 x 24 px sert de fondation pour toutes les icônes afin de déter…" at bounding box center [266, 146] width 332 height 32
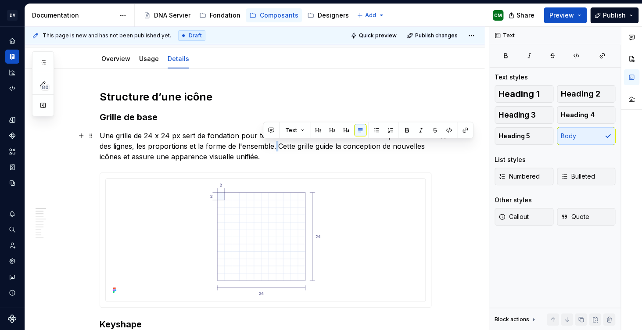
click at [263, 147] on p "Une grille de 24 x 24 px sert de fondation pour toutes les icônes afin de déter…" at bounding box center [266, 146] width 332 height 32
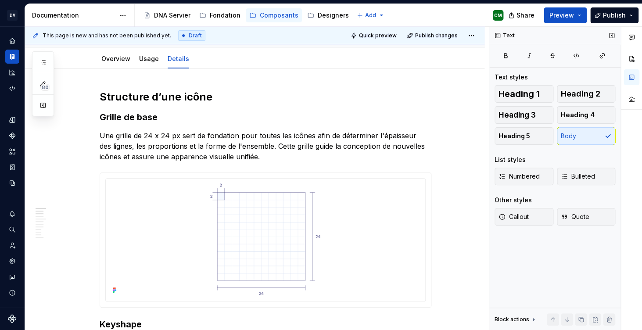
type textarea "*"
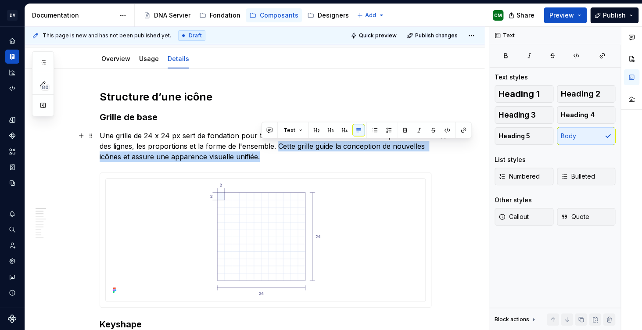
drag, startPoint x: 270, startPoint y: 158, endPoint x: 266, endPoint y: 147, distance: 12.6
click at [266, 147] on p "Une grille de 24 x 24 px sert de fondation pour toutes les icônes afin de déter…" at bounding box center [266, 146] width 332 height 32
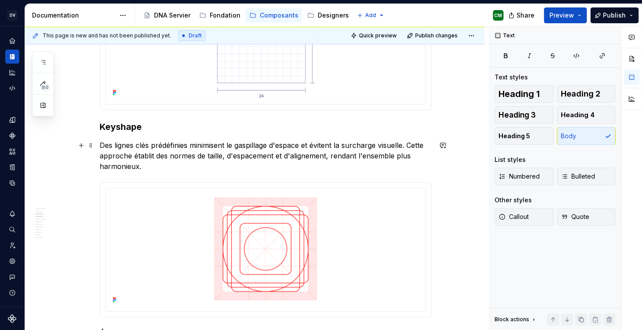
scroll to position [278, 0]
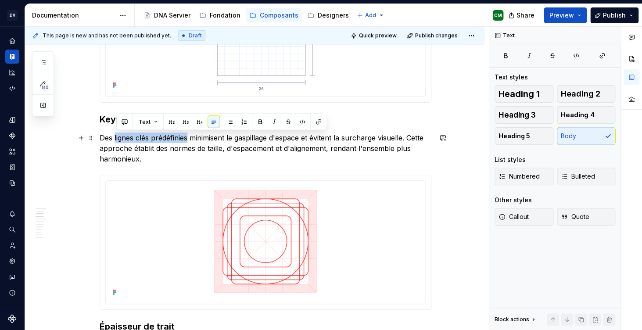
drag, startPoint x: 116, startPoint y: 138, endPoint x: 191, endPoint y: 137, distance: 75.0
click at [191, 137] on p "Des lignes clés prédéfinies minimisent le gaspillage d'espace et évitent la sur…" at bounding box center [266, 149] width 332 height 32
click at [127, 125] on button "button" at bounding box center [124, 122] width 12 height 12
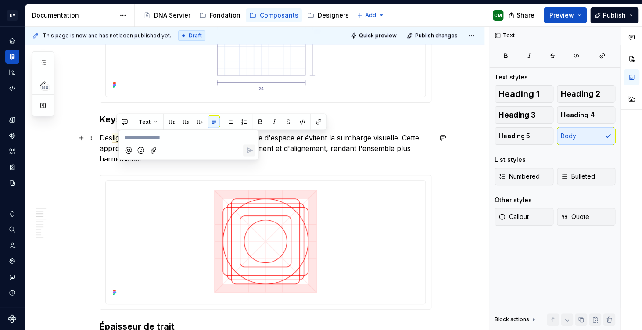
click at [172, 139] on p "**********" at bounding box center [188, 137] width 129 height 9
click at [253, 153] on icon "Send" at bounding box center [249, 150] width 9 height 9
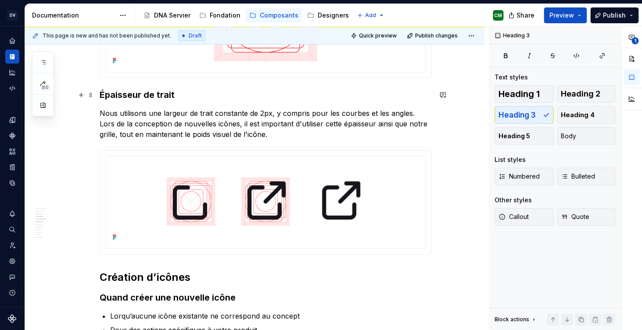
scroll to position [513, 0]
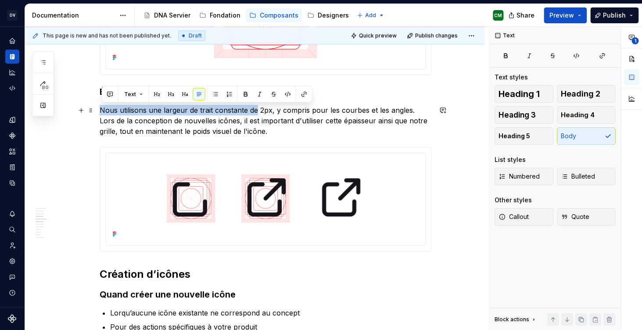
drag, startPoint x: 103, startPoint y: 111, endPoint x: 258, endPoint y: 110, distance: 155.8
click at [258, 110] on p "Nous utilisons une largeur de trait constante de 2px, y compris pour les courbe…" at bounding box center [266, 121] width 332 height 32
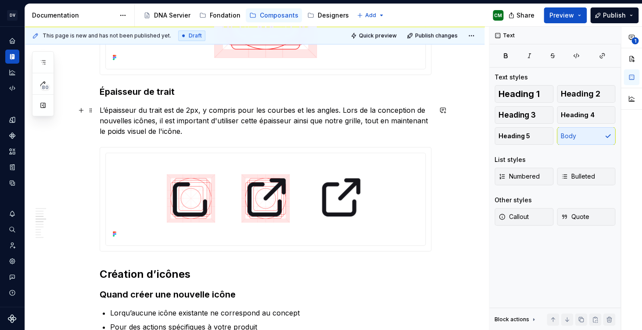
click at [339, 121] on p "L’épaisseur du trait est de 2px, y compris pour les courbes et les angles. Lors…" at bounding box center [266, 121] width 332 height 32
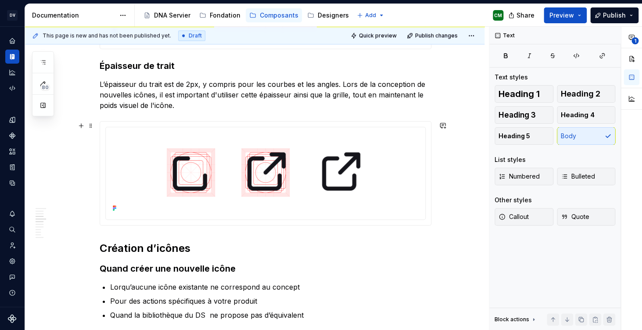
scroll to position [540, 0]
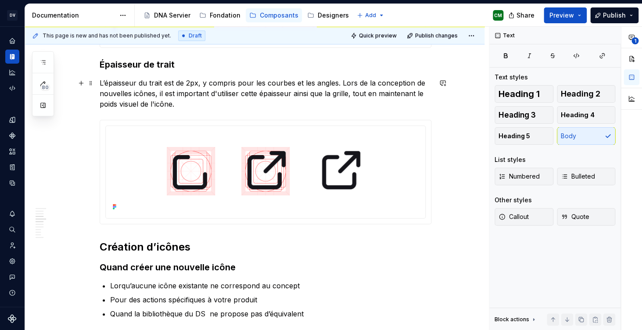
click at [384, 95] on p "L’épaisseur du trait est de 2px, y compris pour les courbes et les angles. Lors…" at bounding box center [266, 94] width 332 height 32
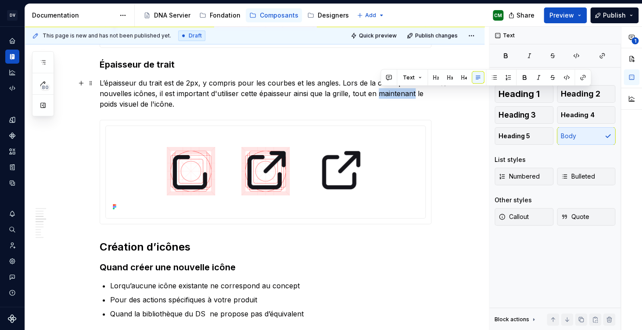
click at [384, 95] on p "L’épaisseur du trait est de 2px, y compris pour les courbes et les angles. Lors…" at bounding box center [266, 94] width 332 height 32
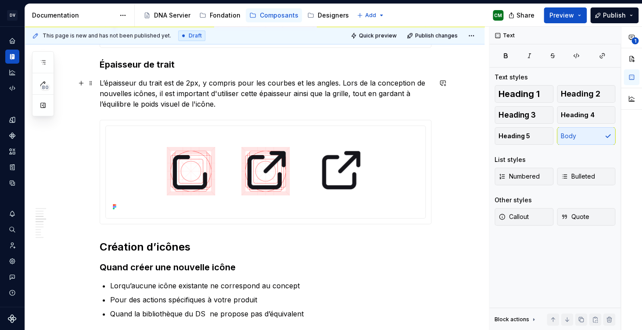
click at [260, 108] on p "L’épaisseur du trait est de 2px, y compris pour les courbes et les angles. Lors…" at bounding box center [266, 94] width 332 height 32
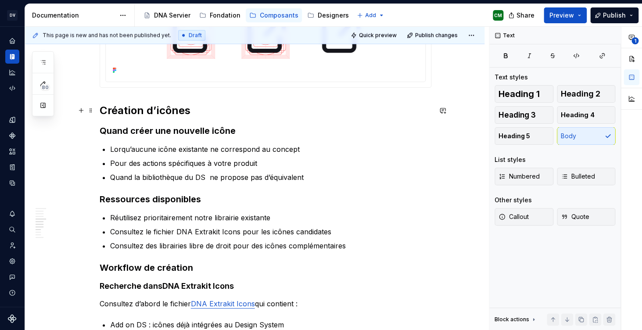
scroll to position [677, 0]
click at [122, 150] on p "Lorqu’aucune icône existante ne correspond au concept" at bounding box center [270, 148] width 321 height 11
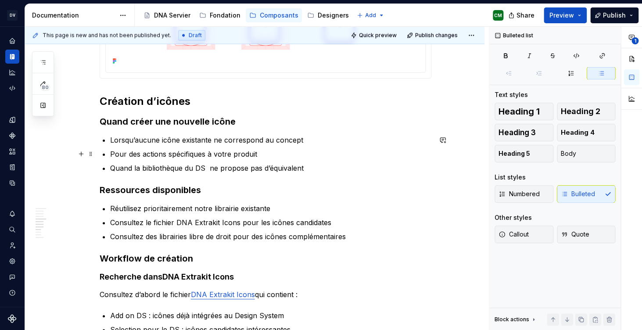
scroll to position [686, 0]
click at [136, 158] on p "Pour des actions spécifiques à votre produit" at bounding box center [270, 153] width 321 height 11
click at [276, 153] on p "Pour des actions spécifiques à votre produit" at bounding box center [270, 153] width 321 height 11
click at [322, 170] on p "Quand la bibliothèque du DS ne propose pas d’équivalent" at bounding box center [270, 167] width 321 height 11
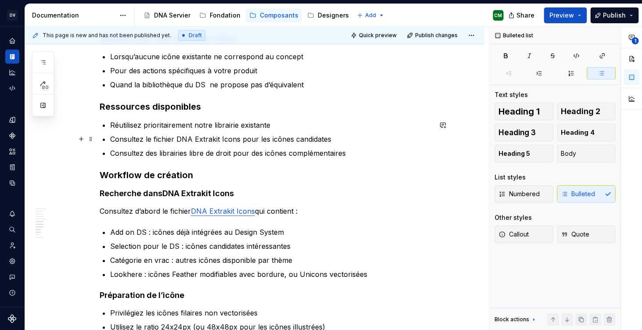
scroll to position [781, 0]
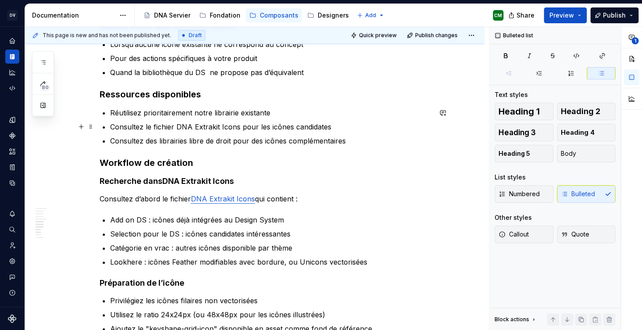
click at [311, 127] on p "Consultez le fichier DNA Extrakit Icons pour les icônes candidates" at bounding box center [270, 127] width 321 height 11
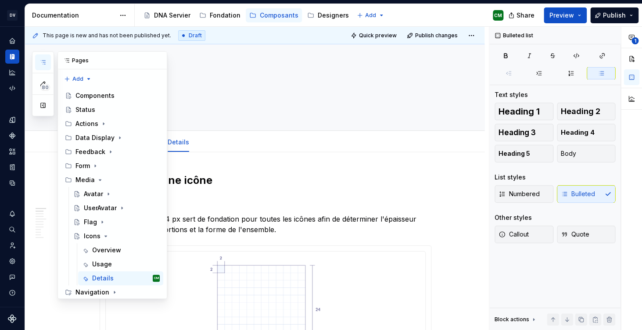
scroll to position [101, 0]
click at [44, 58] on button "button" at bounding box center [43, 62] width 16 height 16
click at [103, 233] on icon "Page tree" at bounding box center [105, 236] width 7 height 7
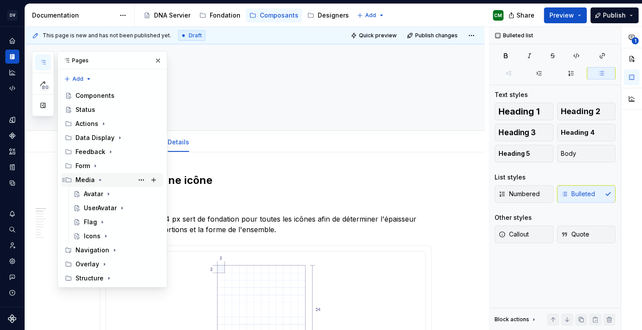
click at [99, 179] on icon "Page tree" at bounding box center [100, 179] width 2 height 1
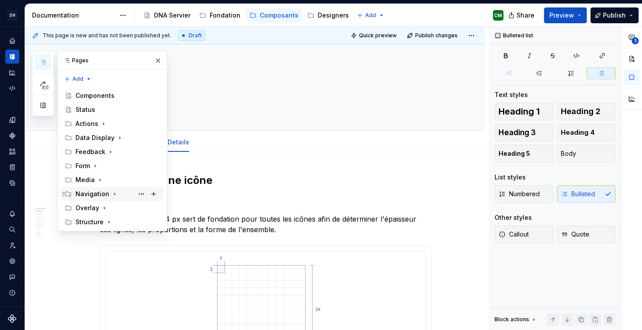
click at [114, 193] on icon "Page tree" at bounding box center [114, 194] width 1 height 2
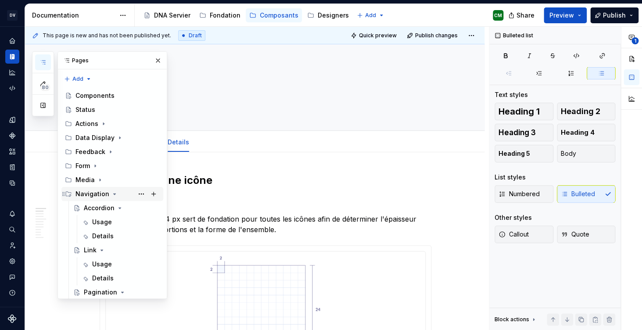
scroll to position [107, 0]
click at [106, 204] on div "Accordion" at bounding box center [99, 208] width 31 height 9
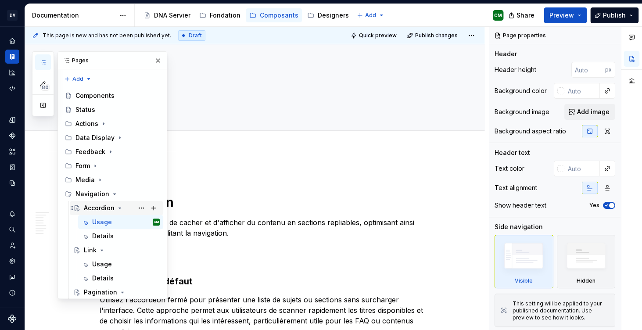
click at [119, 208] on icon "Page tree" at bounding box center [120, 208] width 2 height 1
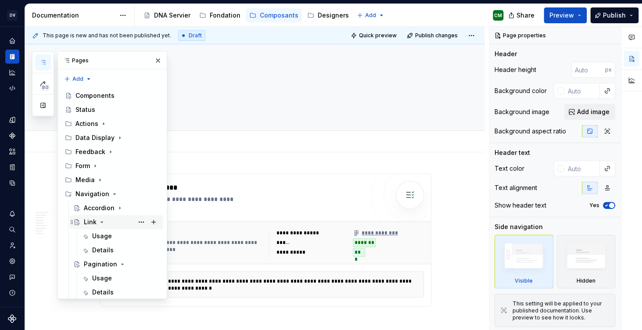
scroll to position [108, 0]
click at [102, 219] on icon "Page tree" at bounding box center [101, 222] width 7 height 7
click at [119, 233] on icon "Page tree" at bounding box center [122, 236] width 7 height 7
click at [111, 247] on icon "Page tree" at bounding box center [110, 250] width 7 height 7
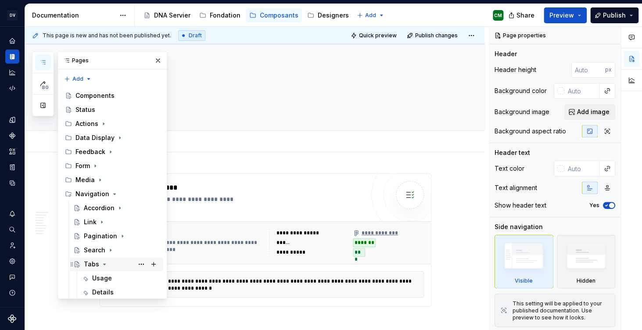
click at [106, 261] on icon "Page tree" at bounding box center [104, 264] width 7 height 7
click at [261, 174] on div "**********" at bounding box center [266, 239] width 332 height 133
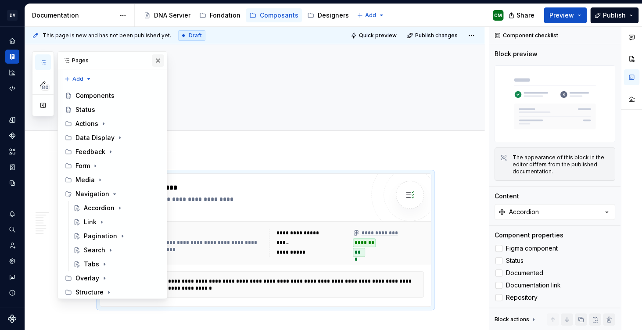
click at [159, 65] on button "button" at bounding box center [158, 60] width 12 height 12
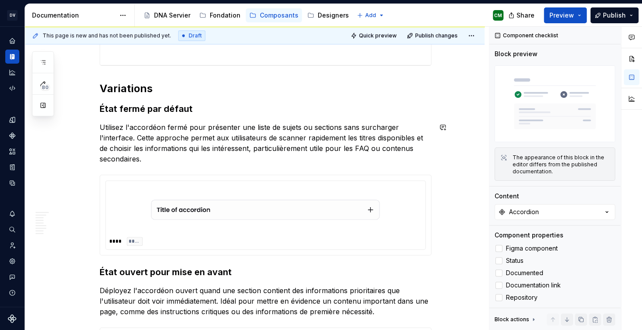
scroll to position [465, 0]
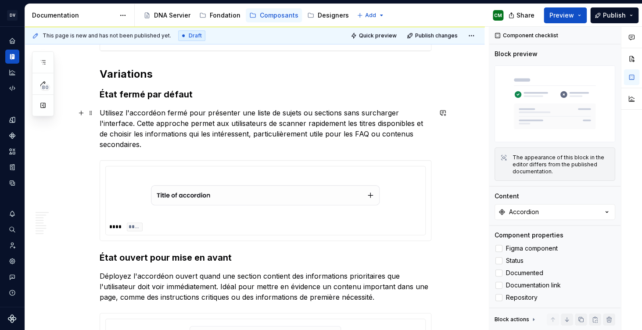
click at [136, 122] on p "Utilisez l'accordéon fermé pour présenter une liste de sujets ou sections sans …" at bounding box center [266, 129] width 332 height 42
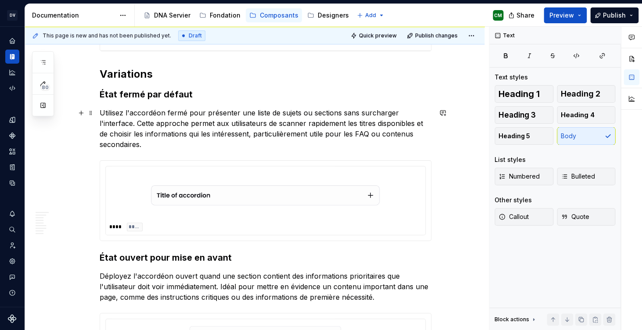
click at [140, 122] on p "Utilisez l'accordéon fermé pour présenter une liste de sujets ou sections sans …" at bounding box center [266, 129] width 332 height 42
click at [137, 122] on p "Utilisez l'accordéon fermé pour présenter une liste de sujets ou sections sans …" at bounding box center [266, 129] width 332 height 42
click at [154, 146] on p "Utilisez l'accordéon fermé pour présenter une liste de sujets ou sections sans …" at bounding box center [266, 129] width 332 height 42
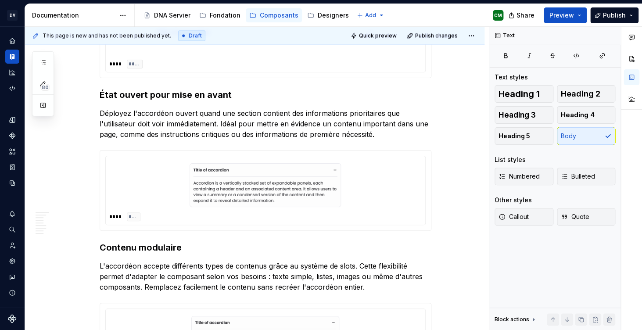
scroll to position [628, 0]
type textarea "*"
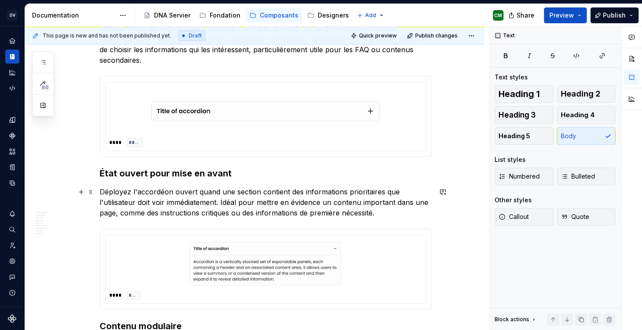
scroll to position [599, 0]
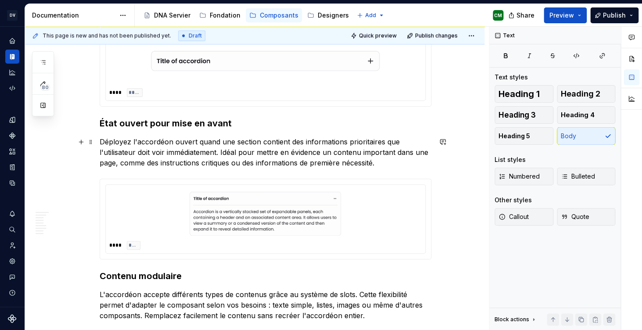
click at [391, 166] on p "Déployez l'accordéon ouvert quand une section contient des informations priorit…" at bounding box center [266, 152] width 332 height 32
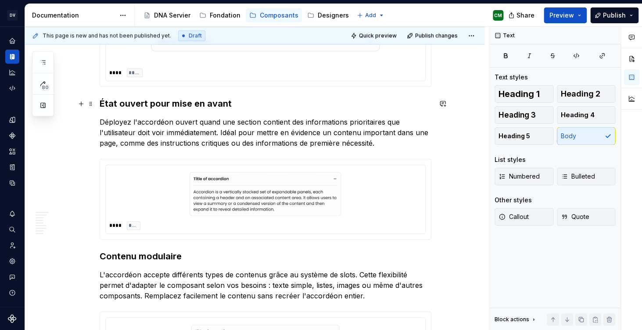
scroll to position [624, 0]
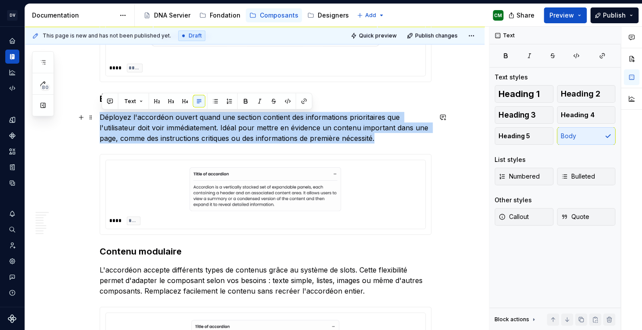
drag, startPoint x: 102, startPoint y: 115, endPoint x: 415, endPoint y: 138, distance: 314.2
click at [415, 138] on p "Déployez l'accordéon ouvert quand une section contient des informations priorit…" at bounding box center [266, 128] width 332 height 32
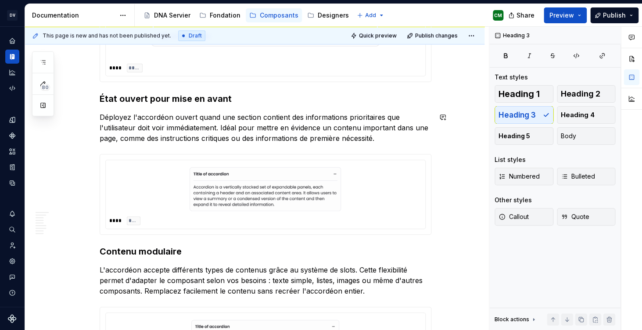
click at [396, 97] on h3 "État ouvert pour mise en avant" at bounding box center [266, 99] width 332 height 12
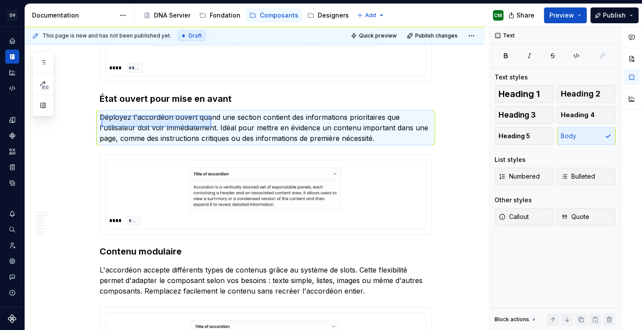
drag, startPoint x: 101, startPoint y: 115, endPoint x: 211, endPoint y: 127, distance: 110.3
click at [211, 127] on div "**********" at bounding box center [257, 179] width 464 height 304
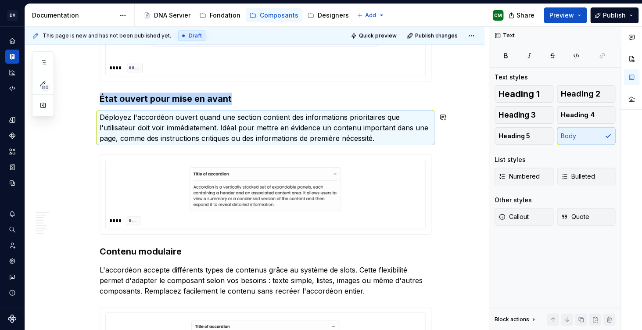
click at [211, 127] on p "Déployez l'accordéon ouvert quand une section contient des informations priorit…" at bounding box center [266, 128] width 332 height 32
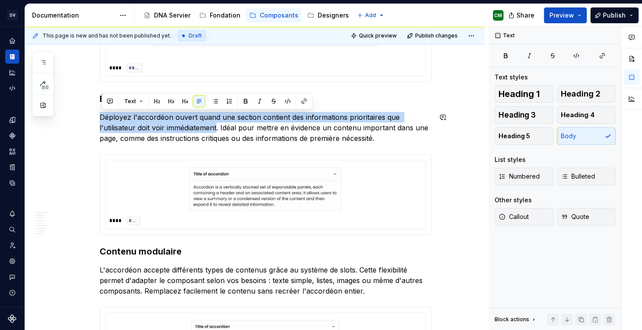
drag, startPoint x: 220, startPoint y: 128, endPoint x: 100, endPoint y: 111, distance: 121.1
click at [111, 101] on button "button" at bounding box center [110, 101] width 12 height 12
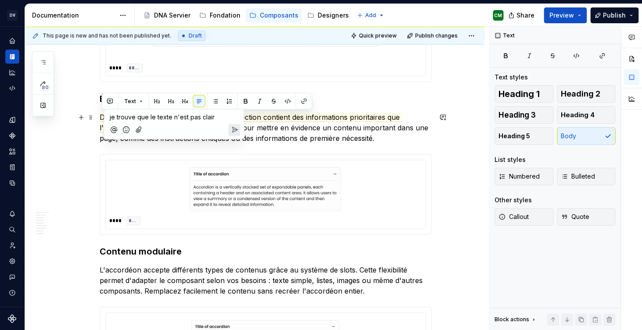
click at [230, 128] on icon "Send" at bounding box center [234, 130] width 9 height 9
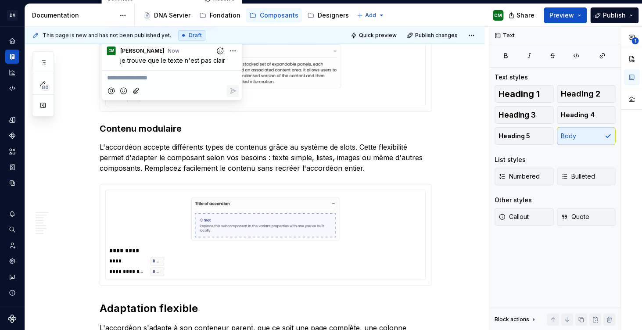
scroll to position [775, 0]
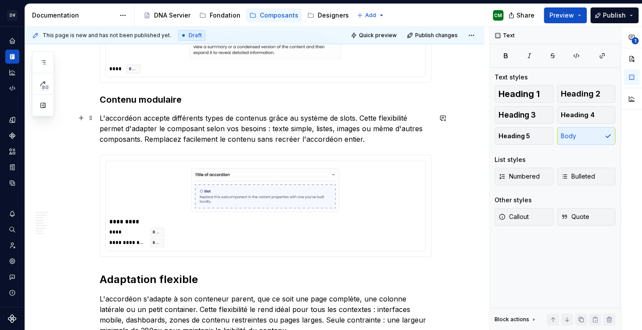
click at [274, 134] on p "L'accordéon accepte différents types de contenus grâce au système de slots. Cet…" at bounding box center [266, 129] width 332 height 32
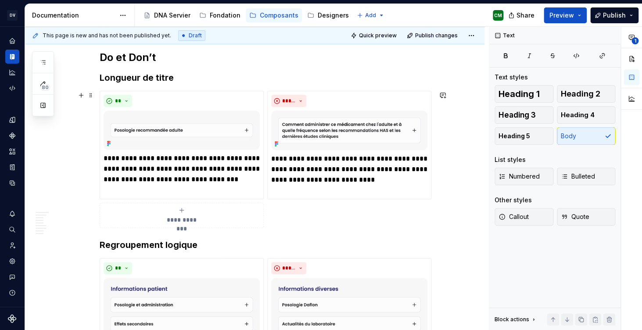
scroll to position [1319, 0]
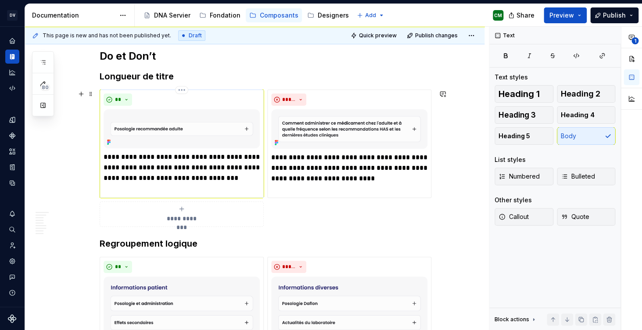
click at [157, 193] on p "**********" at bounding box center [182, 173] width 156 height 42
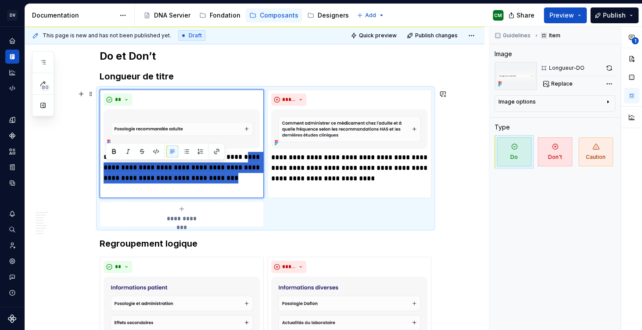
drag, startPoint x: 160, startPoint y: 190, endPoint x: 100, endPoint y: 163, distance: 65.6
click at [100, 163] on div "**********" at bounding box center [266, 158] width 332 height 137
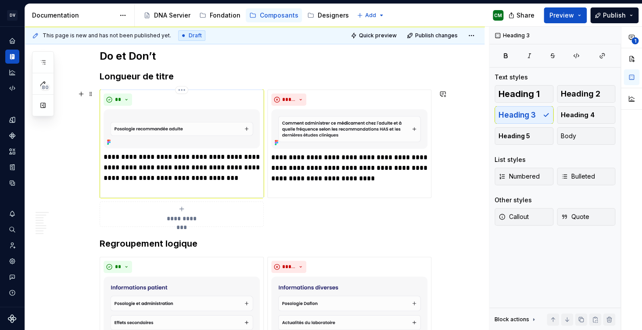
click at [162, 183] on p "**********" at bounding box center [182, 173] width 156 height 42
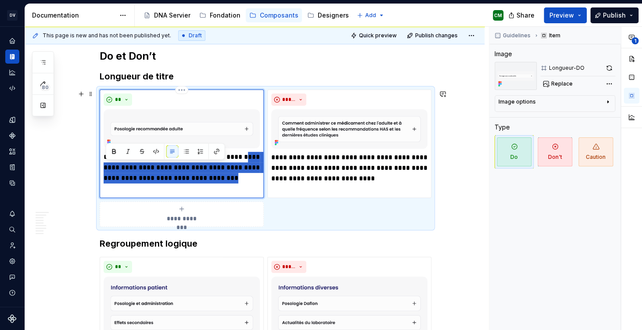
drag, startPoint x: 158, startPoint y: 191, endPoint x: 106, endPoint y: 169, distance: 56.6
click at [106, 169] on p "**********" at bounding box center [182, 173] width 156 height 42
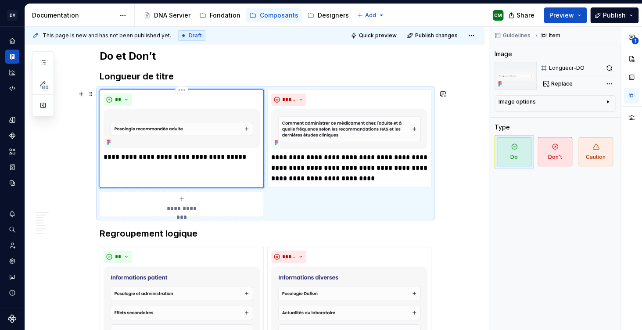
type textarea "*"
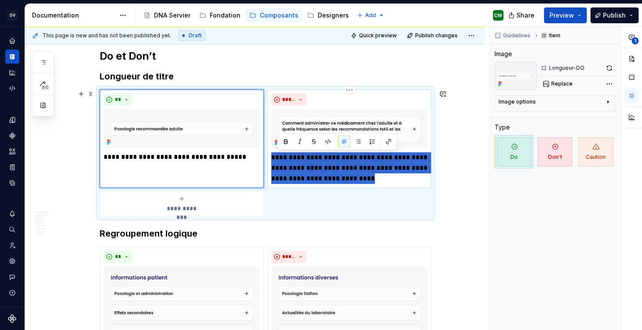
drag, startPoint x: 374, startPoint y: 182, endPoint x: 275, endPoint y: 156, distance: 102.0
click at [275, 156] on p "**********" at bounding box center [349, 168] width 156 height 32
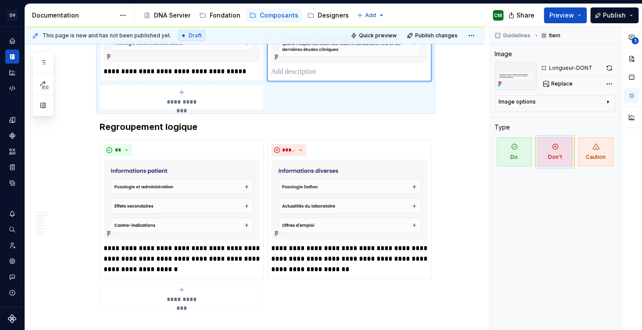
scroll to position [1435, 0]
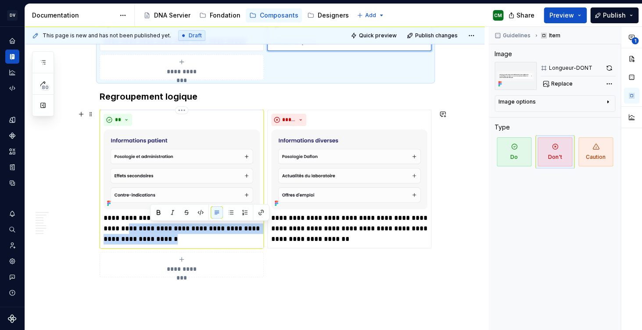
drag, startPoint x: 203, startPoint y: 239, endPoint x: 149, endPoint y: 230, distance: 54.8
click at [149, 230] on p "**********" at bounding box center [182, 229] width 156 height 32
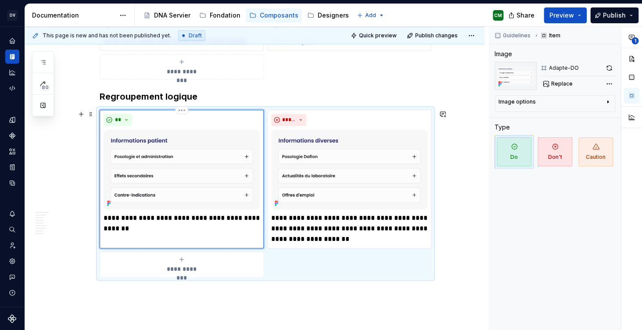
type textarea "*"
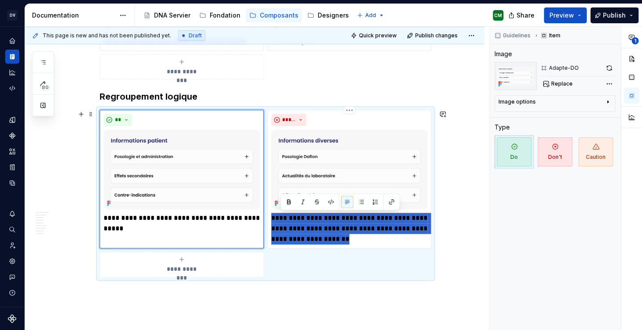
drag, startPoint x: 350, startPoint y: 243, endPoint x: 267, endPoint y: 218, distance: 87.2
click at [267, 218] on div "**********" at bounding box center [266, 194] width 332 height 168
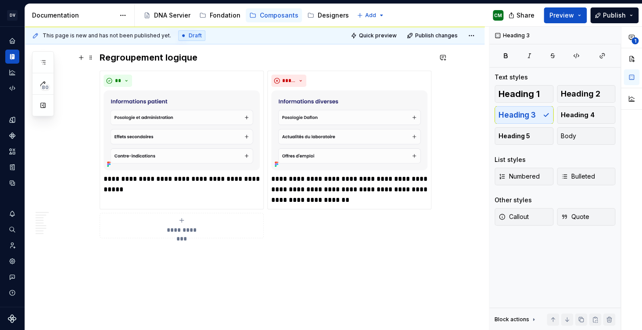
scroll to position [1491, 0]
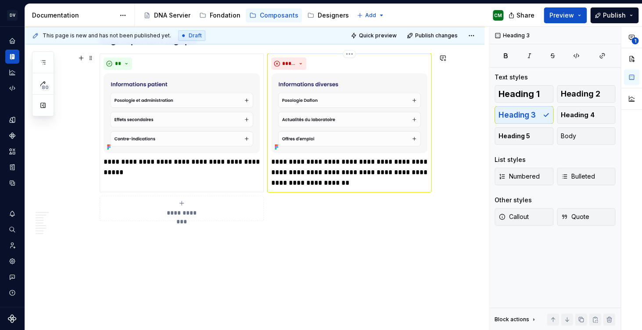
click at [330, 180] on p "**********" at bounding box center [349, 173] width 156 height 32
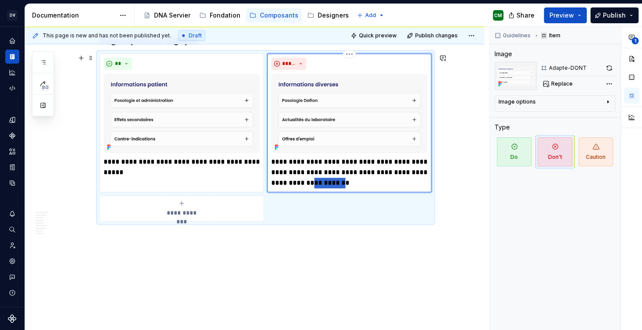
click at [330, 180] on p "**********" at bounding box center [349, 173] width 156 height 32
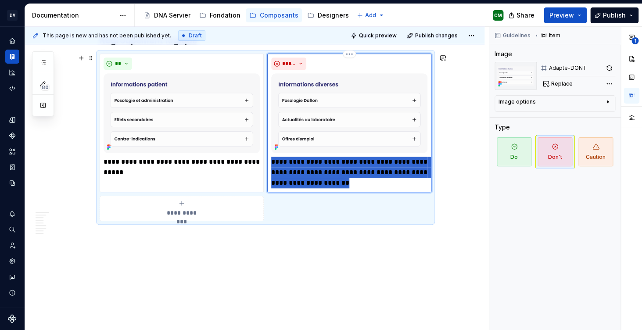
click at [330, 180] on p "**********" at bounding box center [349, 173] width 156 height 32
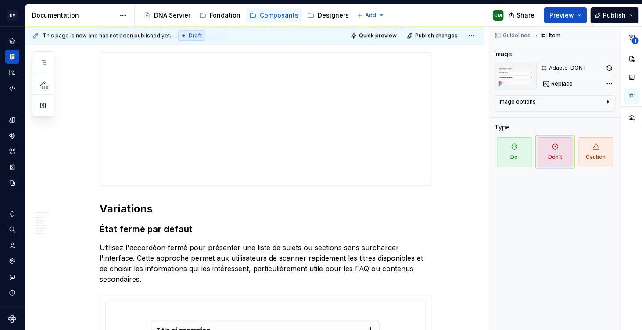
scroll to position [0, 0]
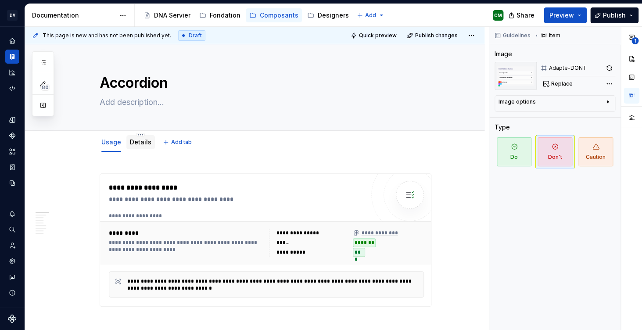
click at [142, 144] on link "Details" at bounding box center [141, 141] width 22 height 7
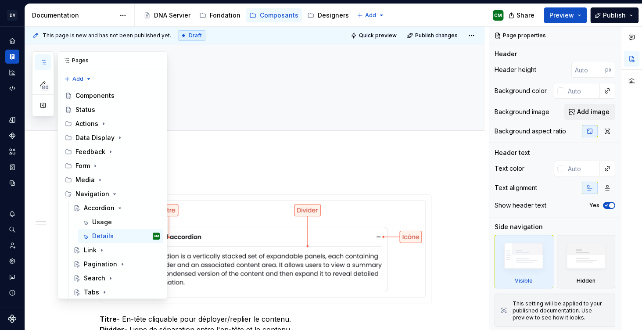
scroll to position [54, 0]
click at [42, 65] on icon "button" at bounding box center [42, 62] width 7 height 7
click at [117, 205] on icon "Page tree" at bounding box center [119, 208] width 7 height 7
click at [100, 216] on div "Link" at bounding box center [122, 222] width 76 height 12
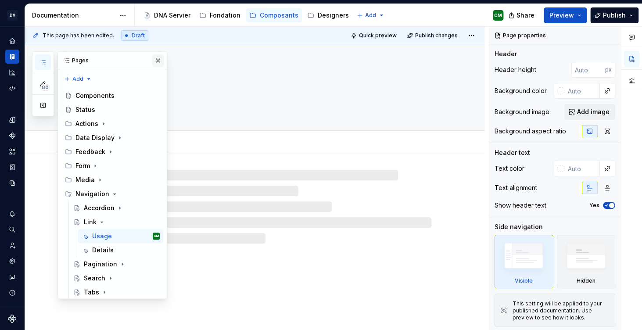
click at [156, 62] on button "button" at bounding box center [158, 60] width 12 height 12
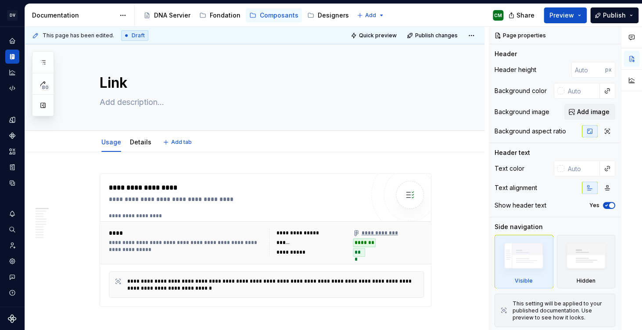
type textarea "*"
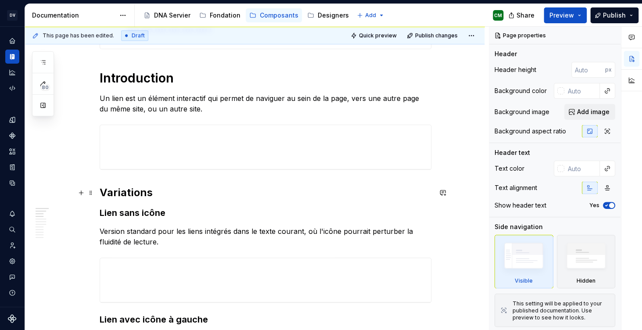
scroll to position [247, 0]
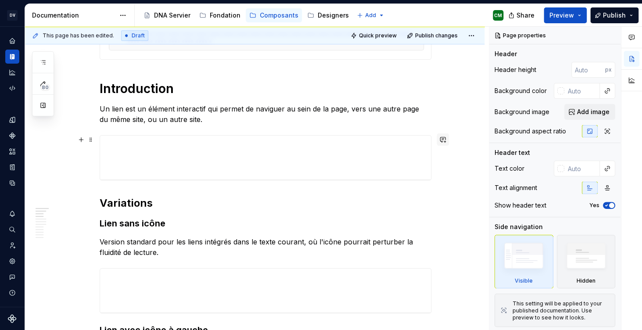
click at [445, 137] on button "button" at bounding box center [443, 139] width 12 height 12
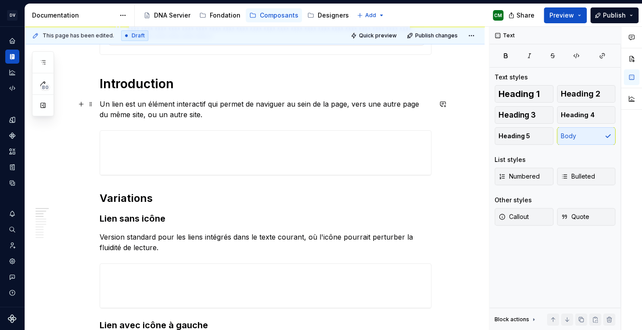
scroll to position [262, 0]
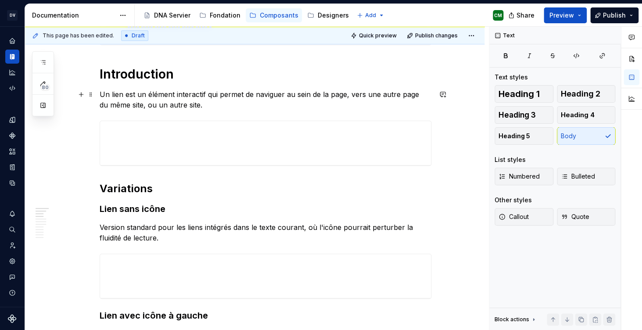
click at [136, 108] on p "Un lien est un élément interactif qui permet de naviguer au sein de la page, ve…" at bounding box center [266, 99] width 332 height 21
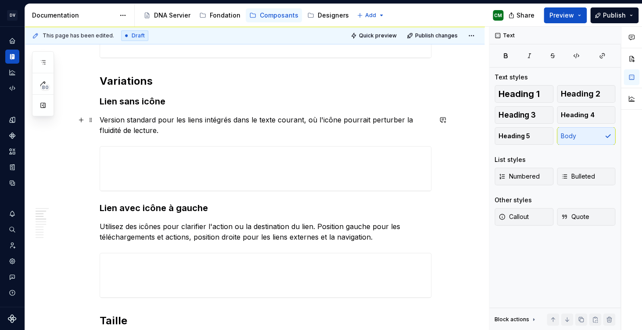
scroll to position [372, 0]
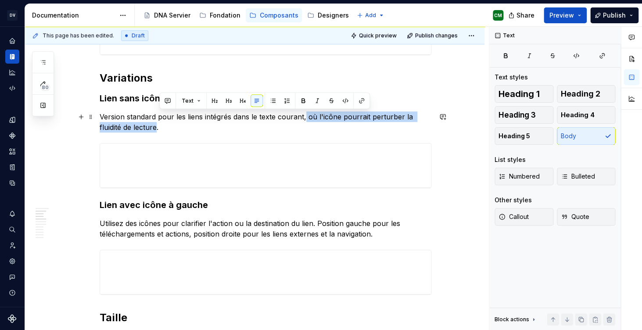
drag, startPoint x: 305, startPoint y: 118, endPoint x: 159, endPoint y: 126, distance: 146.8
click at [159, 126] on p "Version standard pour les liens intégrés dans le texte courant, où l'icône pour…" at bounding box center [266, 121] width 332 height 21
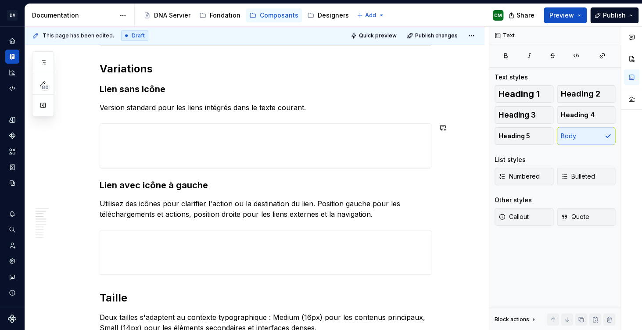
scroll to position [380, 0]
click at [108, 185] on h3 "Lien avec icône à gauche" at bounding box center [266, 186] width 332 height 12
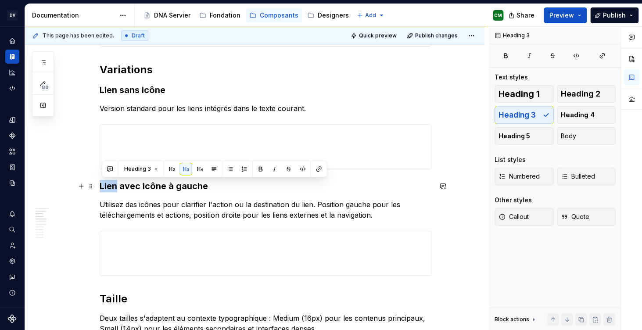
click at [108, 185] on h3 "Lien avec icône à gauche" at bounding box center [266, 186] width 332 height 12
click at [445, 188] on button "button" at bounding box center [443, 186] width 12 height 12
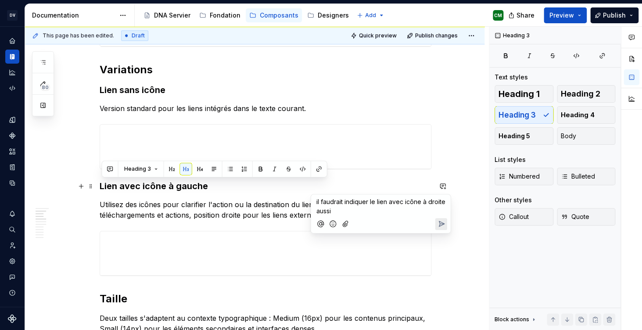
click at [441, 225] on icon "Send" at bounding box center [441, 223] width 9 height 9
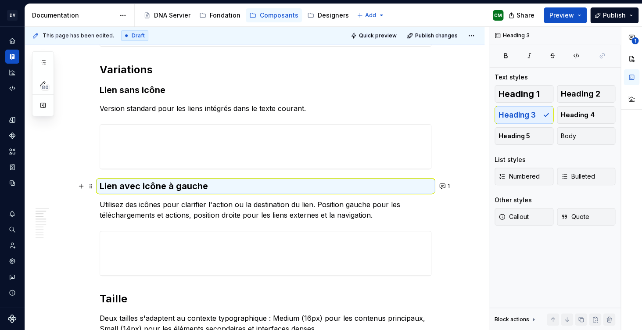
click at [227, 202] on p "Utilisez des icônes pour clarifier l'action ou la destination du lien. Position…" at bounding box center [266, 209] width 332 height 21
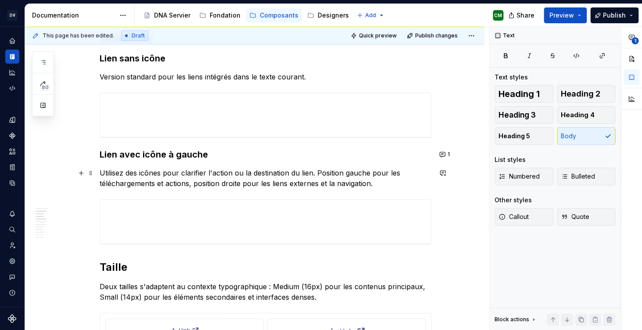
scroll to position [414, 0]
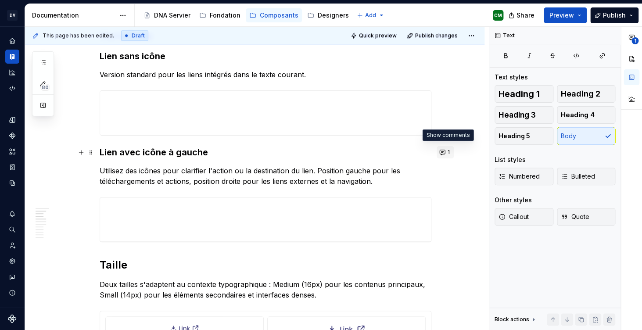
click at [450, 152] on span "1" at bounding box center [449, 152] width 2 height 7
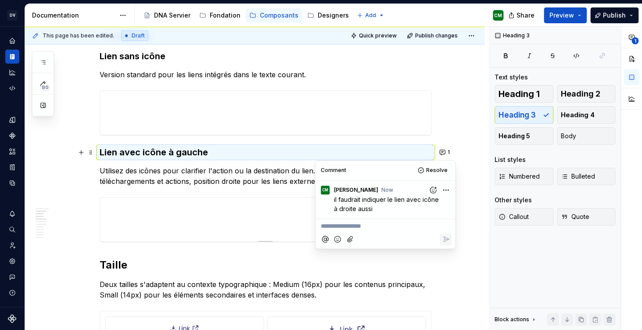
click at [291, 197] on div at bounding box center [265, 219] width 331 height 44
type textarea "*"
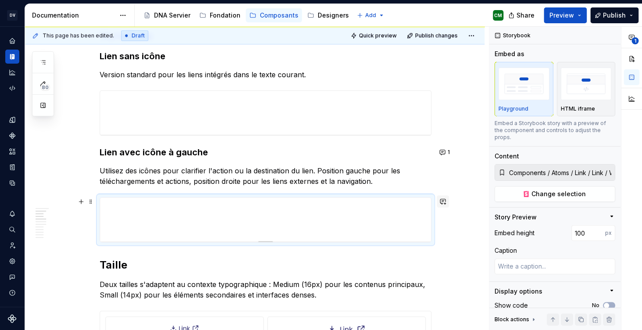
click at [449, 202] on button "button" at bounding box center [443, 201] width 12 height 12
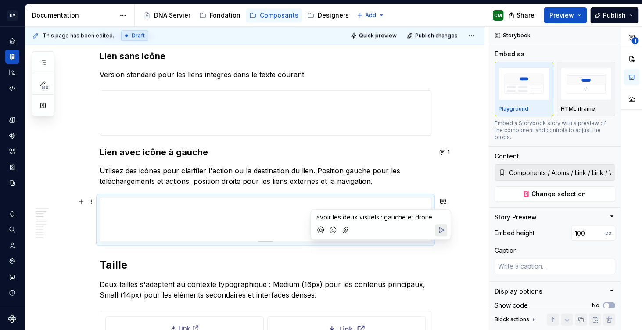
click at [447, 226] on button "Send" at bounding box center [441, 230] width 12 height 12
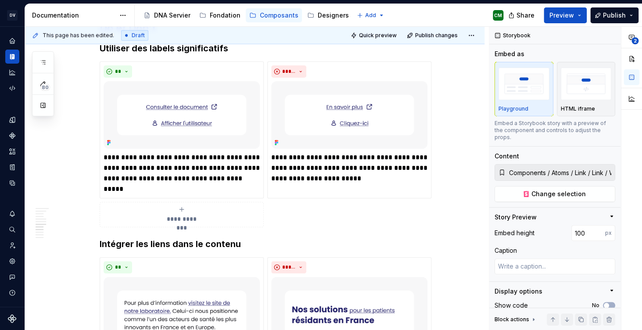
scroll to position [927, 0]
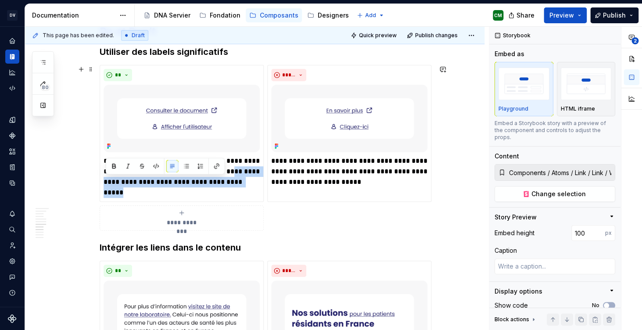
drag, startPoint x: 146, startPoint y: 191, endPoint x: 88, endPoint y: 179, distance: 59.5
click at [88, 179] on div "**********" at bounding box center [254, 138] width 459 height 1826
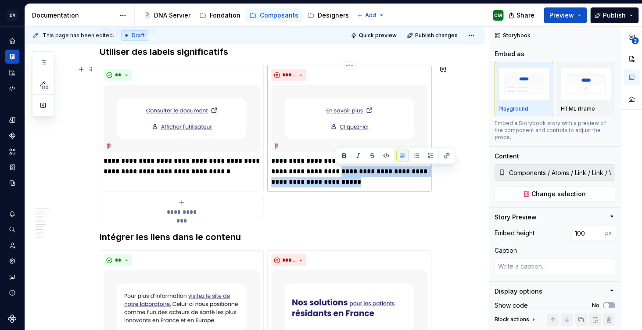
drag, startPoint x: 347, startPoint y: 183, endPoint x: 338, endPoint y: 174, distance: 12.4
click at [338, 174] on p "**********" at bounding box center [349, 172] width 156 height 32
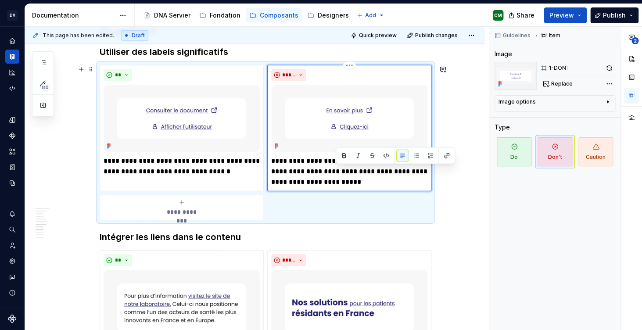
scroll to position [916, 0]
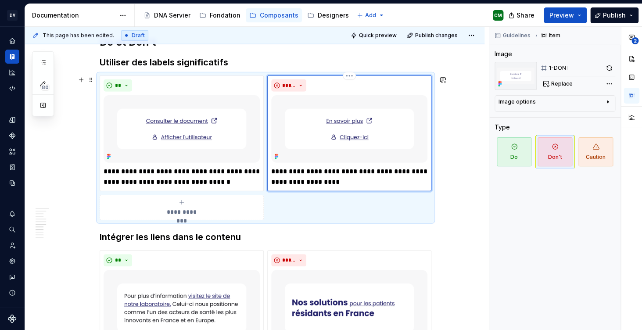
type textarea "*"
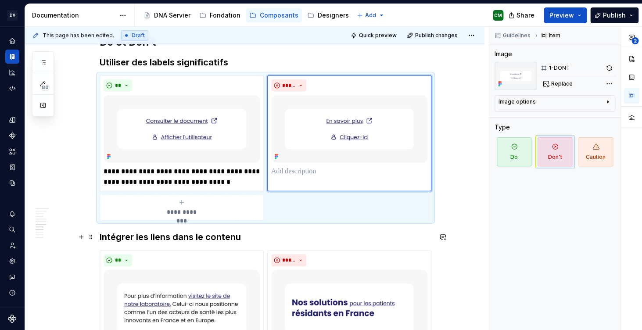
click at [470, 232] on div "**********" at bounding box center [254, 138] width 459 height 1805
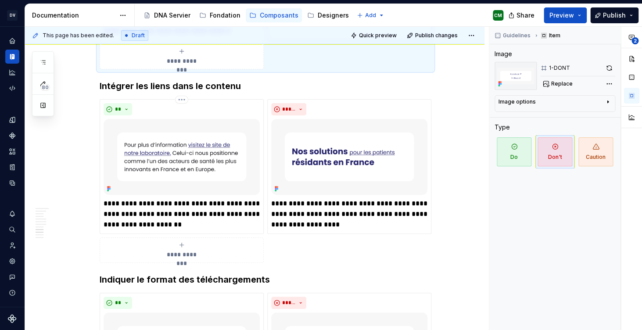
scroll to position [1075, 0]
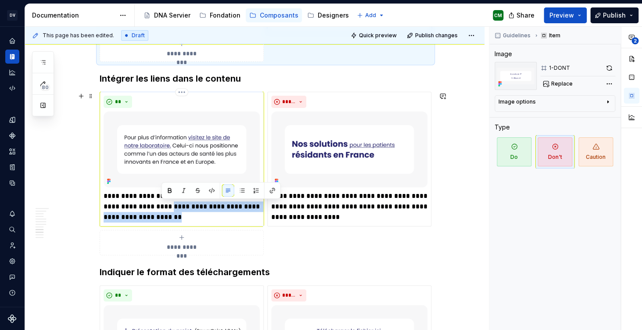
drag, startPoint x: 166, startPoint y: 218, endPoint x: 162, endPoint y: 208, distance: 10.8
click at [162, 208] on p "**********" at bounding box center [182, 207] width 156 height 32
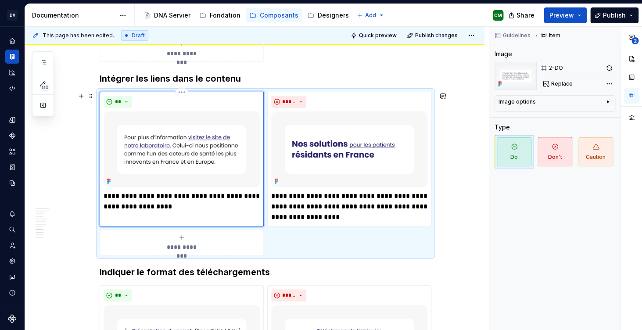
type textarea "*"
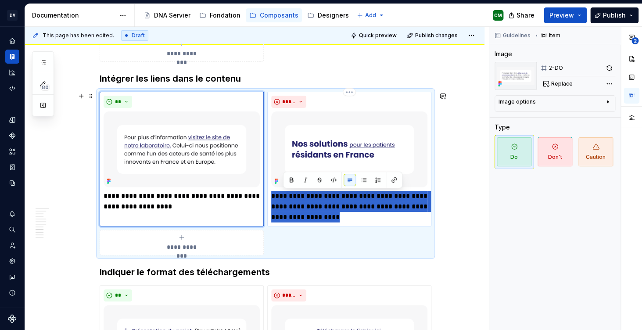
drag, startPoint x: 323, startPoint y: 217, endPoint x: 273, endPoint y: 193, distance: 55.0
click at [273, 193] on p "**********" at bounding box center [349, 207] width 156 height 32
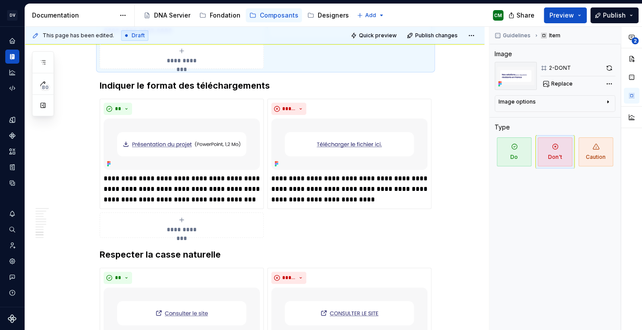
scroll to position [1266, 0]
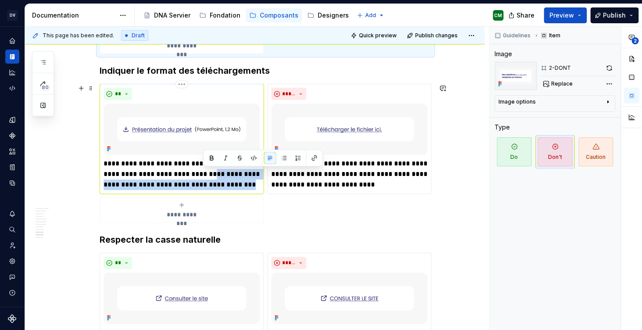
drag, startPoint x: 237, startPoint y: 185, endPoint x: 205, endPoint y: 175, distance: 34.4
click at [205, 175] on p "**********" at bounding box center [182, 174] width 156 height 32
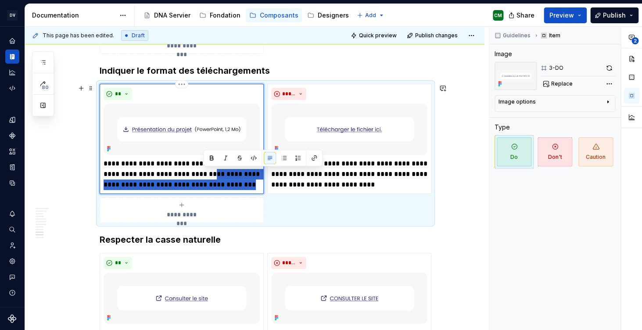
click at [230, 181] on p "**********" at bounding box center [182, 174] width 156 height 32
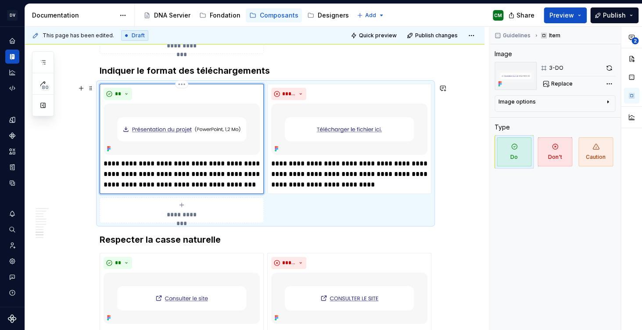
click at [238, 185] on p "**********" at bounding box center [182, 174] width 156 height 32
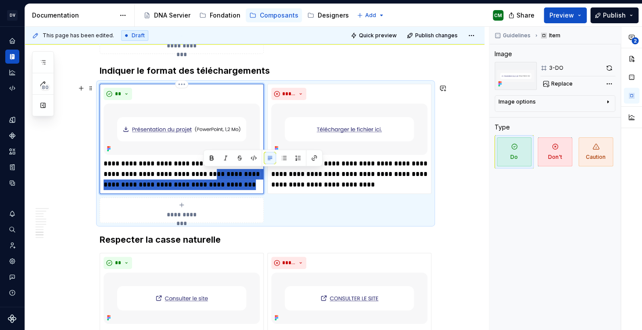
drag, startPoint x: 246, startPoint y: 186, endPoint x: 204, endPoint y: 173, distance: 43.6
click at [204, 173] on p "**********" at bounding box center [182, 174] width 156 height 32
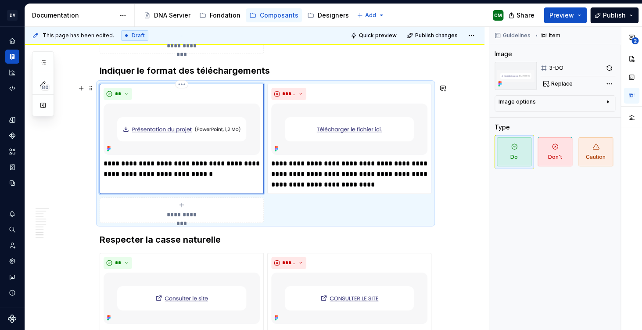
type textarea "*"
click at [359, 169] on p "**********" at bounding box center [349, 174] width 156 height 32
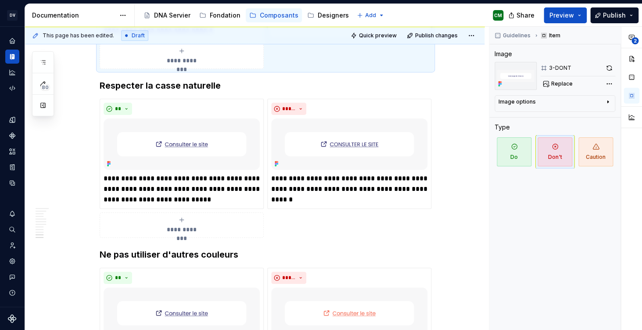
scroll to position [1417, 0]
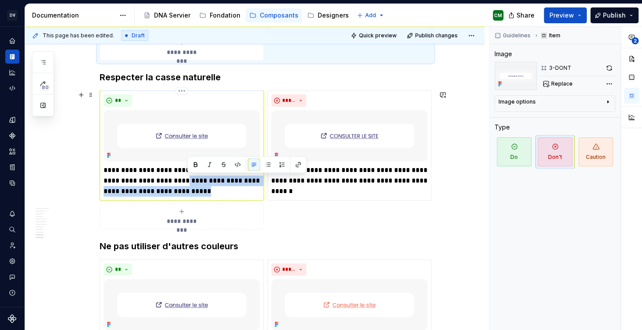
drag, startPoint x: 208, startPoint y: 192, endPoint x: 188, endPoint y: 185, distance: 21.8
click at [188, 185] on p "**********" at bounding box center [182, 181] width 156 height 32
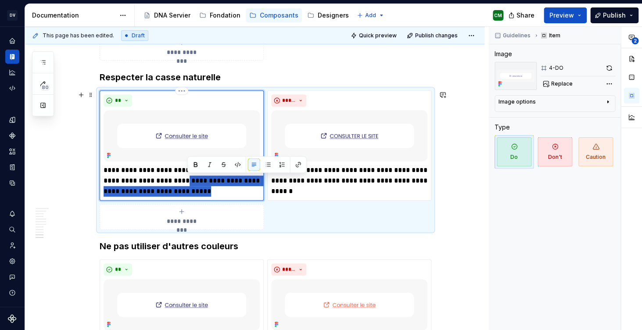
type textarea "*"
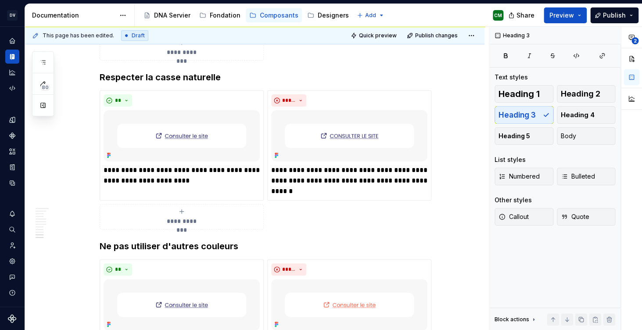
click at [202, 77] on h3 "Respecter la casse naturelle" at bounding box center [266, 77] width 332 height 12
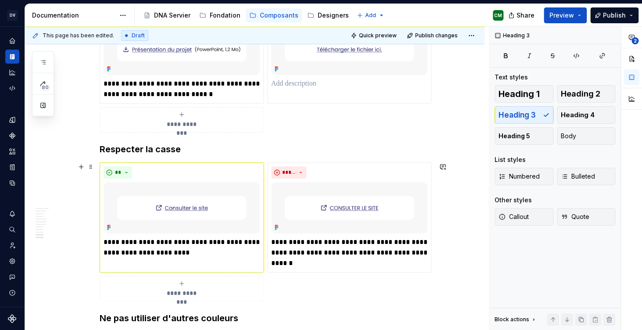
scroll to position [1342, 0]
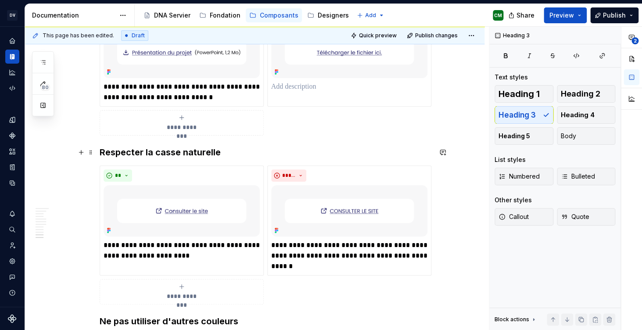
click at [216, 150] on h3 "Respecter la casse naturelle" at bounding box center [266, 152] width 332 height 12
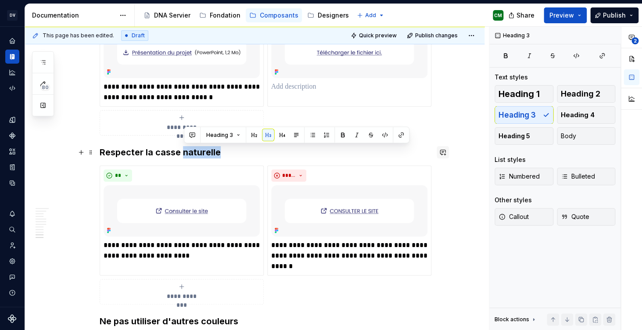
click at [443, 150] on button "button" at bounding box center [443, 152] width 12 height 12
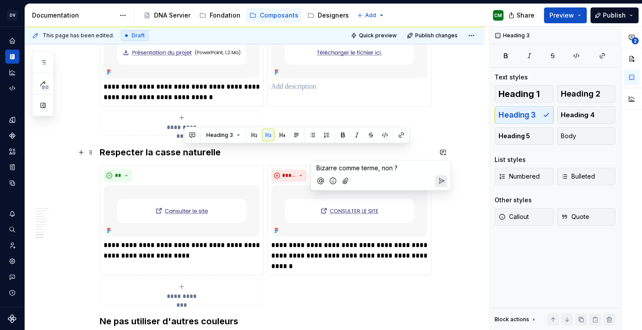
click at [440, 181] on icon "Send" at bounding box center [441, 180] width 5 height 5
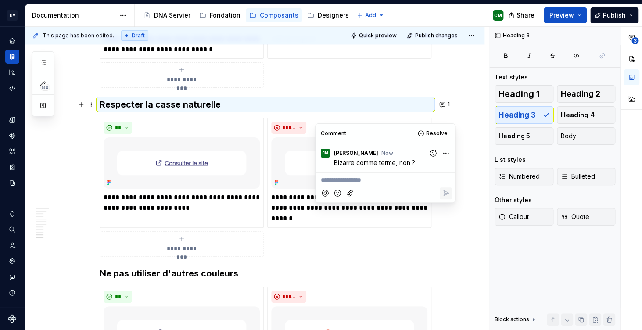
scroll to position [1419, 0]
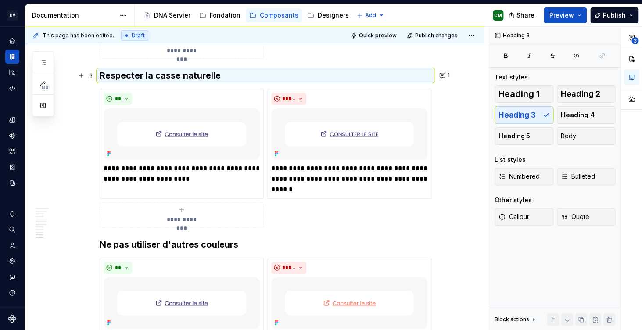
click at [325, 193] on p "**********" at bounding box center [349, 179] width 156 height 32
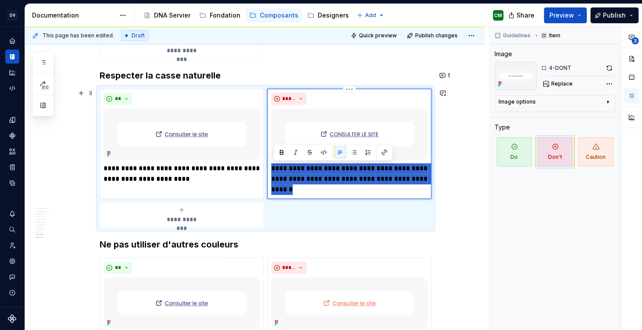
drag, startPoint x: 319, startPoint y: 191, endPoint x: 273, endPoint y: 167, distance: 51.6
click at [273, 167] on p "**********" at bounding box center [349, 179] width 156 height 32
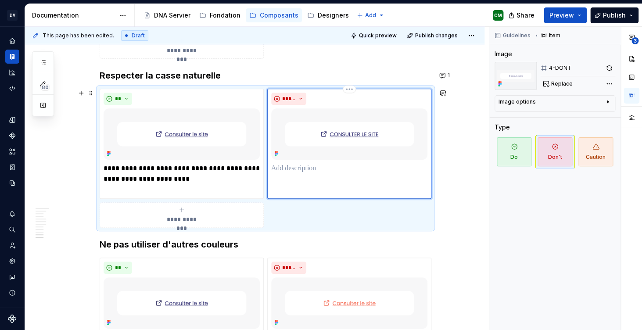
scroll to position [1409, 0]
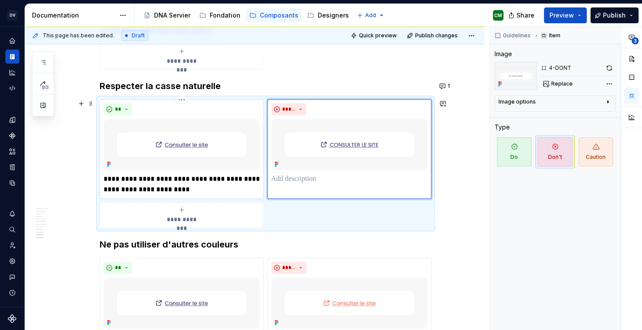
click at [176, 180] on p "**********" at bounding box center [182, 184] width 156 height 21
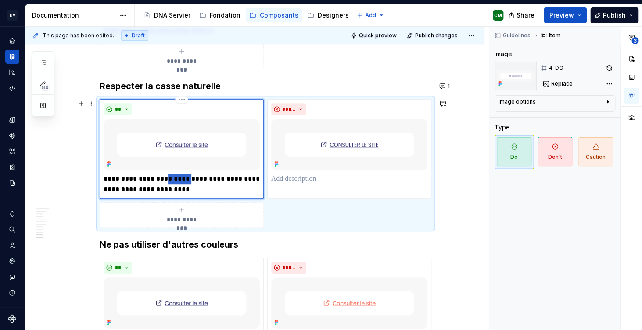
click at [176, 180] on p "**********" at bounding box center [182, 184] width 156 height 21
click at [211, 194] on p "**********" at bounding box center [182, 184] width 156 height 21
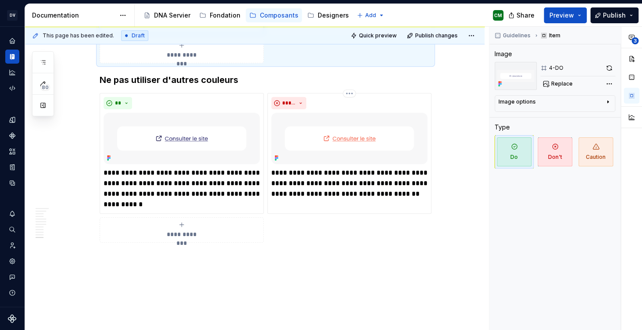
scroll to position [1575, 0]
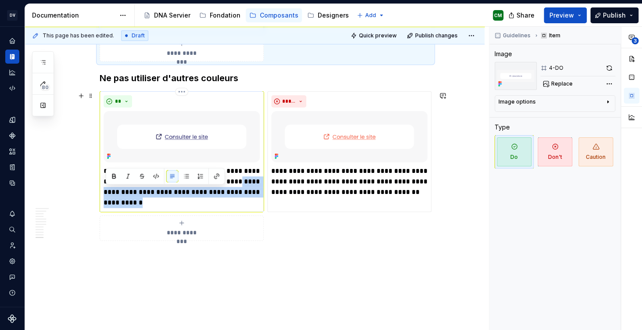
drag, startPoint x: 178, startPoint y: 205, endPoint x: 103, endPoint y: 193, distance: 76.0
click at [103, 193] on div "**********" at bounding box center [182, 151] width 164 height 121
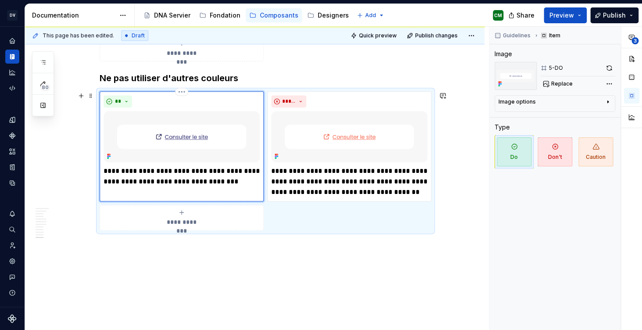
type textarea "*"
click at [352, 184] on p "**********" at bounding box center [349, 182] width 156 height 32
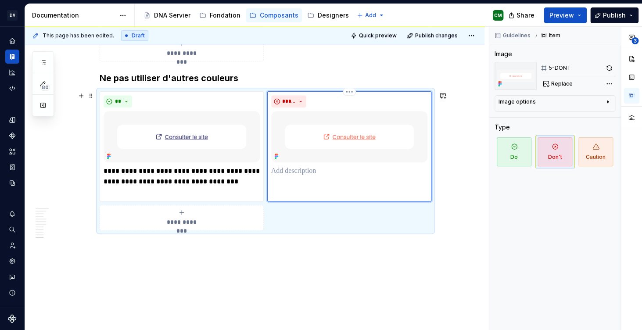
scroll to position [1574, 0]
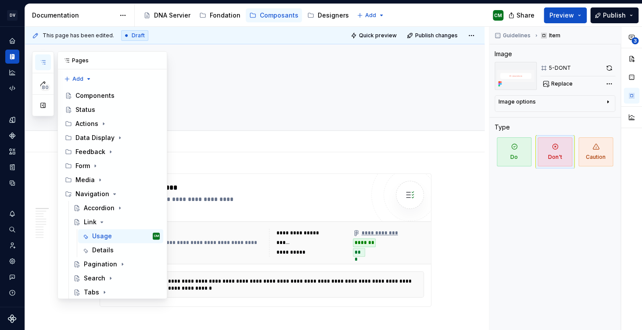
scroll to position [92, 0]
click at [45, 63] on icon "button" at bounding box center [43, 63] width 4 height 4
click at [102, 219] on icon "Page tree" at bounding box center [101, 222] width 7 height 7
click at [102, 232] on div "Pagination" at bounding box center [100, 236] width 33 height 9
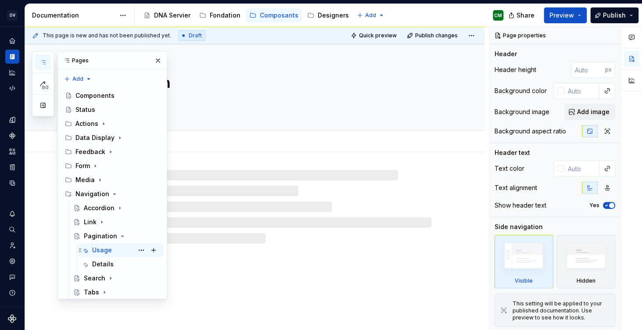
click at [106, 246] on div "Usage" at bounding box center [102, 250] width 20 height 9
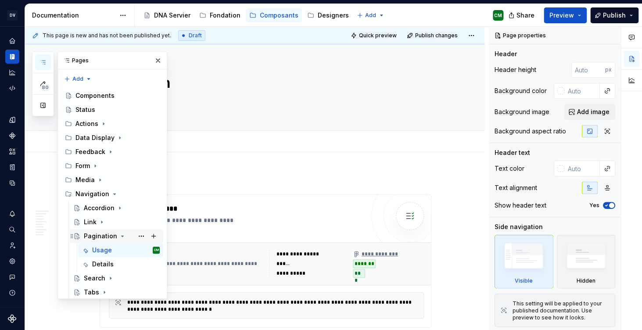
click at [121, 233] on icon "Page tree" at bounding box center [122, 236] width 7 height 7
click at [158, 68] on div "Pages" at bounding box center [112, 61] width 109 height 18
click at [158, 62] on button "button" at bounding box center [158, 60] width 12 height 12
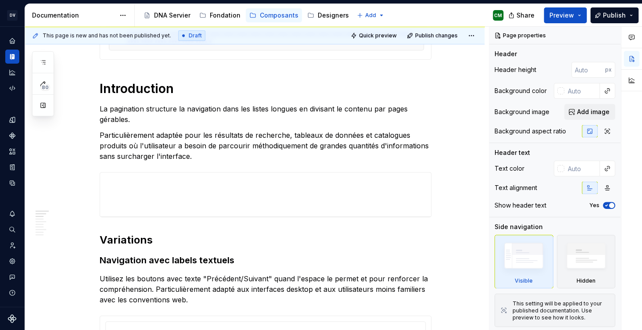
scroll to position [294, 0]
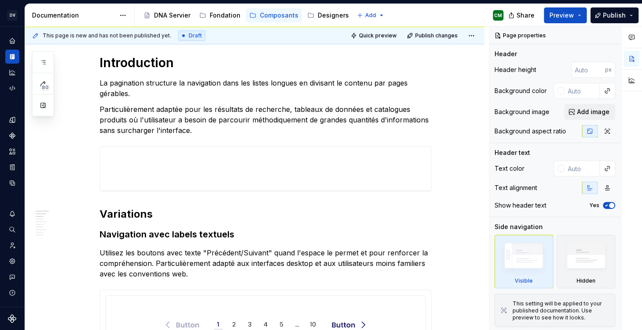
type textarea "*"
click at [141, 93] on p "La pagination structure la navigation dans les listes longues en divisant le co…" at bounding box center [266, 88] width 332 height 21
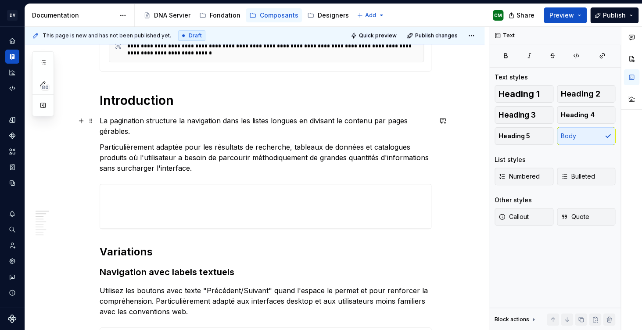
scroll to position [254, 0]
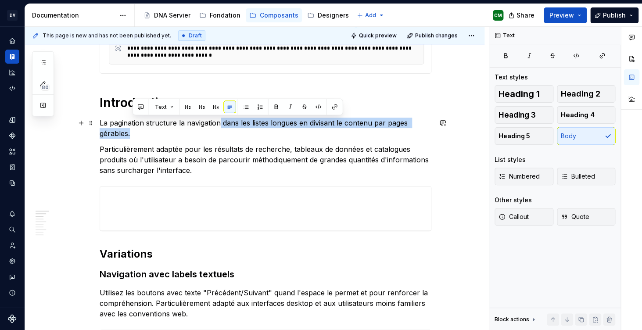
drag, startPoint x: 136, startPoint y: 133, endPoint x: 221, endPoint y: 120, distance: 85.3
click at [221, 120] on p "La pagination structure la navigation dans les listes longues en divisant le co…" at bounding box center [266, 128] width 332 height 21
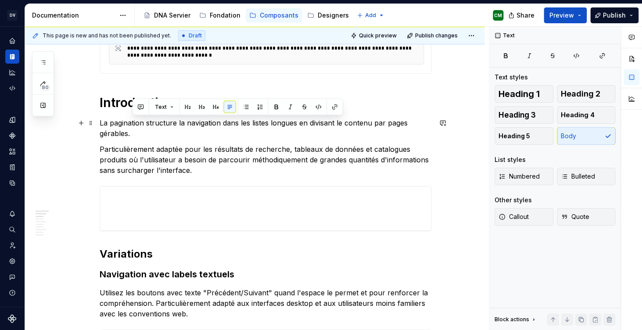
click at [227, 133] on p "La pagination structure la navigation dans les listes longues en divisant le co…" at bounding box center [266, 128] width 332 height 21
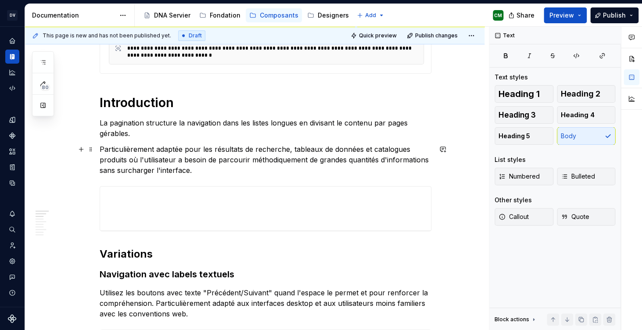
scroll to position [263, 0]
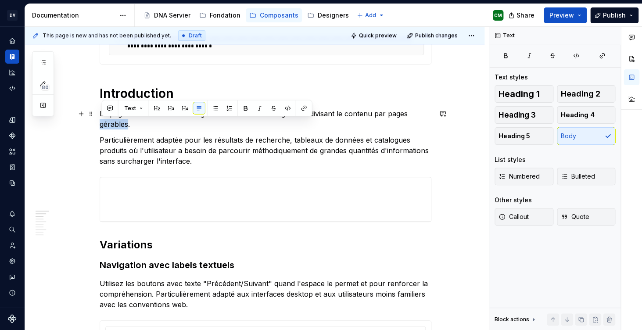
drag, startPoint x: 130, startPoint y: 123, endPoint x: 92, endPoint y: 122, distance: 38.2
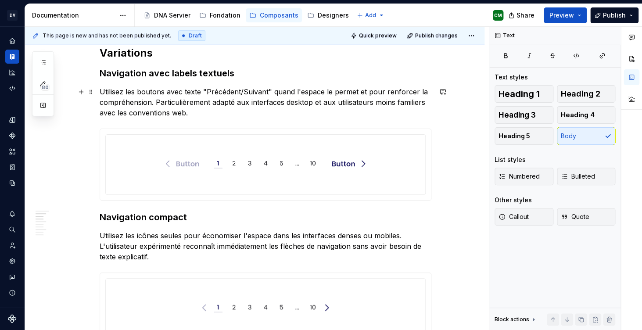
scroll to position [437, 0]
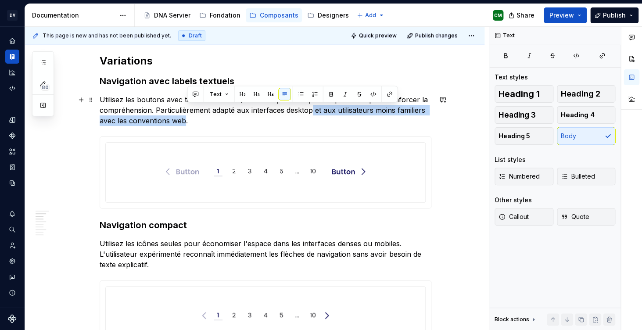
drag, startPoint x: 186, startPoint y: 121, endPoint x: 312, endPoint y: 112, distance: 126.7
click at [312, 112] on p "Utilisez les boutons avec texte "Précédent/Suivant" quand l'espace le permet et…" at bounding box center [266, 110] width 332 height 32
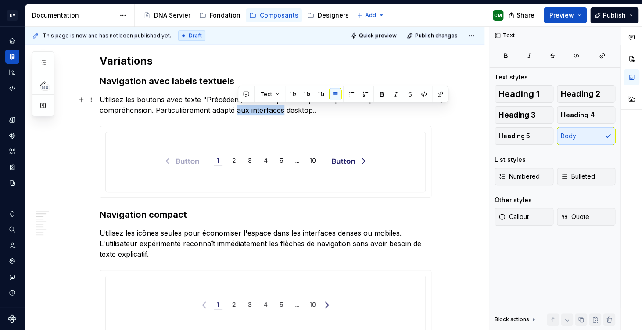
drag, startPoint x: 239, startPoint y: 111, endPoint x: 284, endPoint y: 112, distance: 44.8
click at [284, 112] on p "Utilisez les boutons avec texte "Précédent/Suivant" quand l'espace le permet et…" at bounding box center [266, 104] width 332 height 21
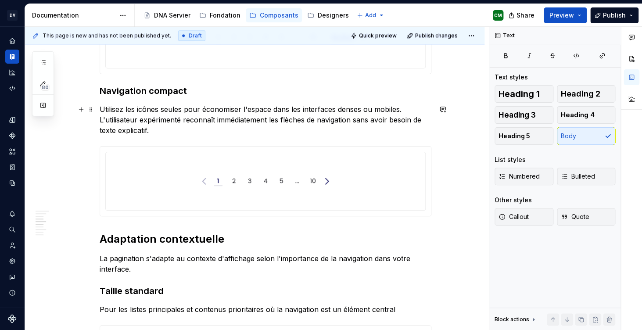
scroll to position [567, 0]
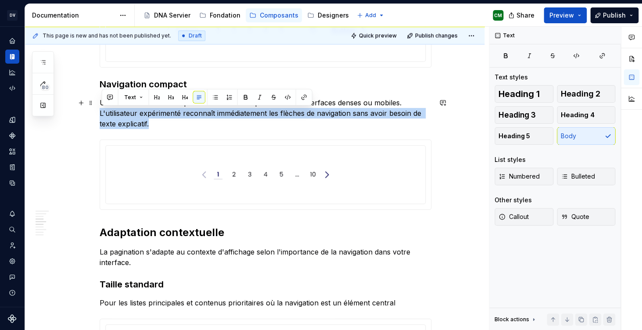
drag, startPoint x: 155, startPoint y: 123, endPoint x: 99, endPoint y: 111, distance: 57.9
click at [99, 111] on div "**********" at bounding box center [254, 275] width 459 height 1380
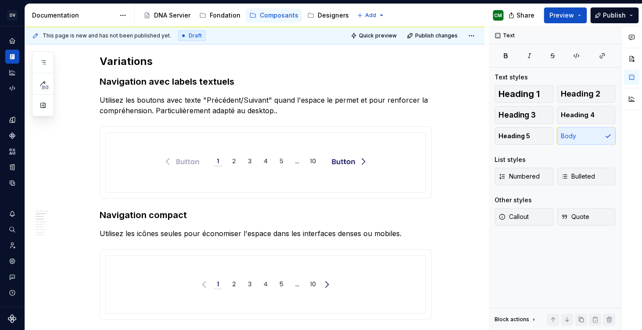
scroll to position [435, 0]
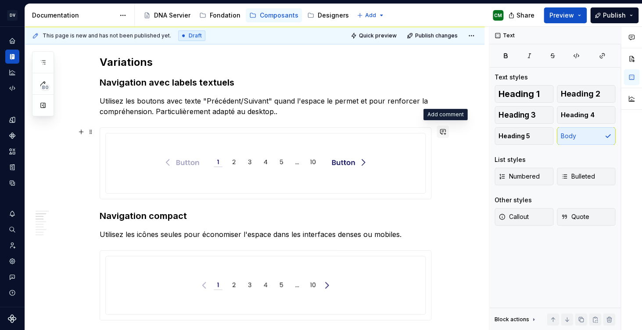
click at [449, 135] on button "button" at bounding box center [443, 132] width 12 height 12
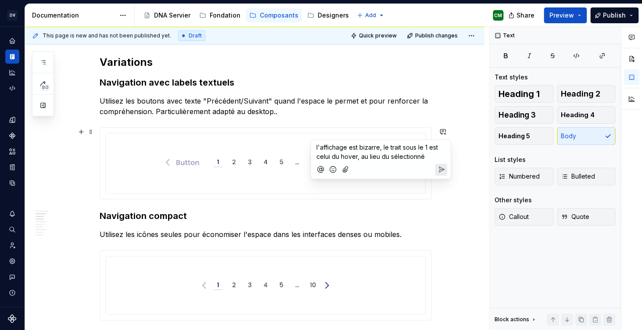
click at [397, 159] on span "l'affichage est bizarre, le trait sous le 1 est celui du hover, au lieu du séle…" at bounding box center [377, 152] width 123 height 17
click at [441, 171] on icon "Send" at bounding box center [441, 169] width 5 height 5
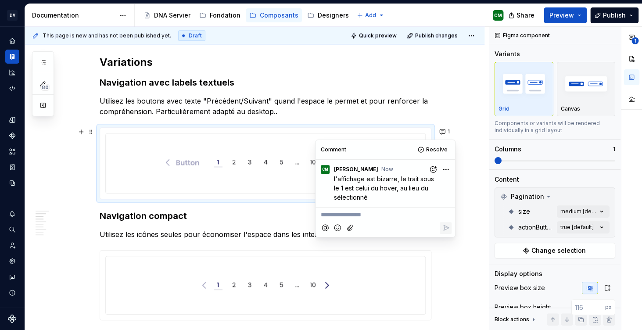
type textarea "*"
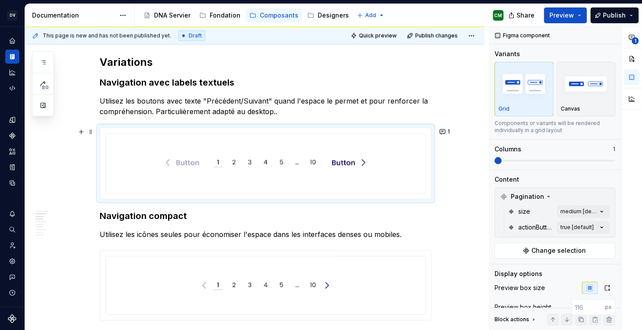
click at [444, 256] on button "button" at bounding box center [443, 254] width 12 height 12
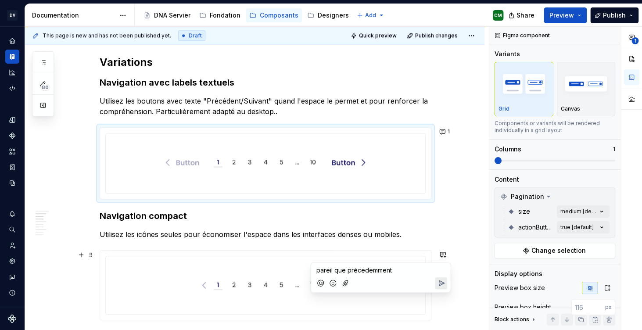
click at [443, 286] on icon "Send" at bounding box center [441, 283] width 9 height 9
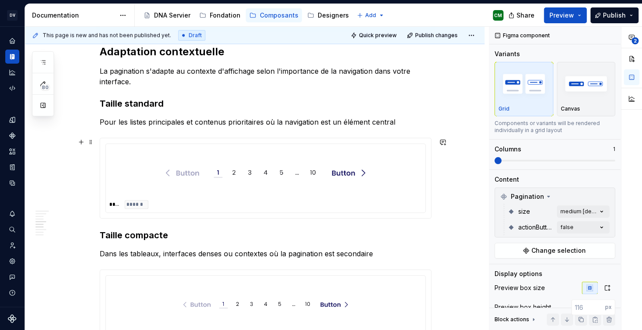
scroll to position [739, 0]
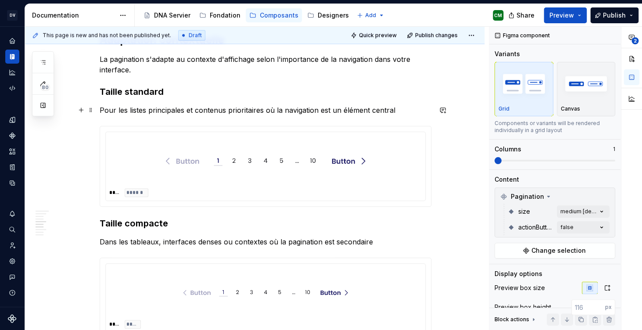
click at [401, 108] on p "Pour les listes principales et contenus prioritaires où la navigation est un él…" at bounding box center [266, 110] width 332 height 11
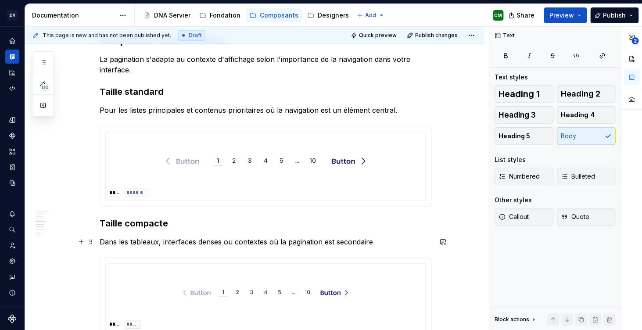
click at [384, 241] on p "Dans les tableaux, interfaces denses ou contextes où la pagination est secondai…" at bounding box center [266, 242] width 332 height 11
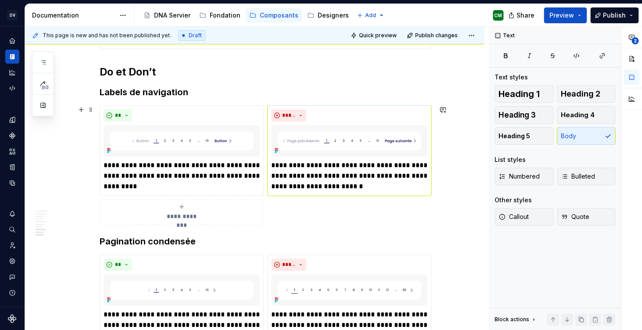
scroll to position [1028, 0]
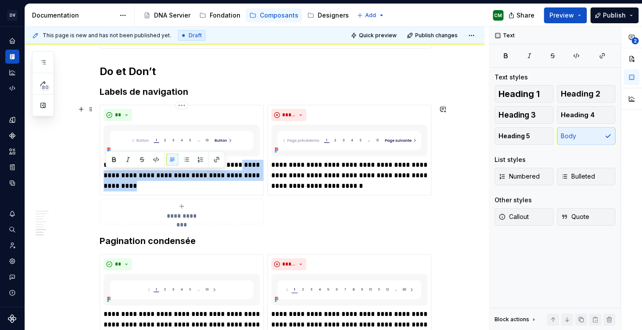
drag, startPoint x: 196, startPoint y: 187, endPoint x: 97, endPoint y: 179, distance: 99.5
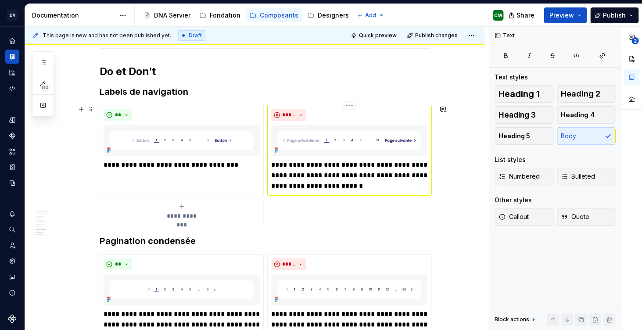
click at [346, 189] on p "**********" at bounding box center [349, 176] width 156 height 32
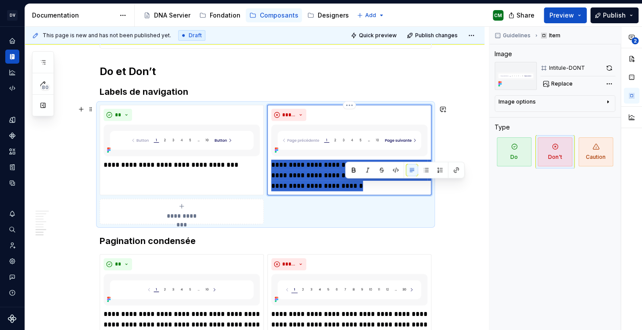
click at [346, 189] on p "**********" at bounding box center [349, 176] width 156 height 32
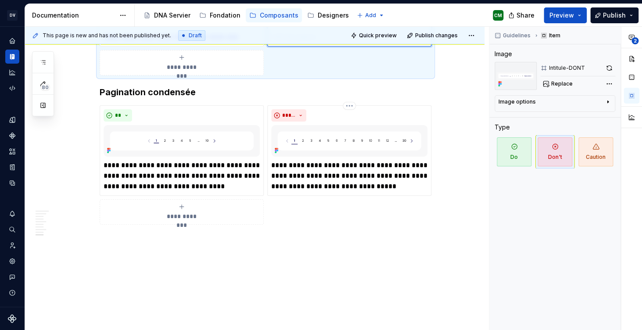
scroll to position [1160, 0]
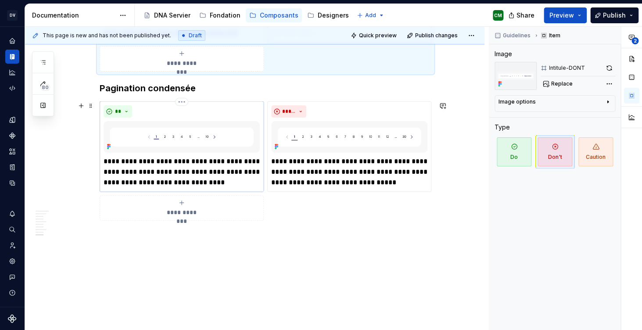
click at [208, 182] on p "**********" at bounding box center [182, 172] width 156 height 32
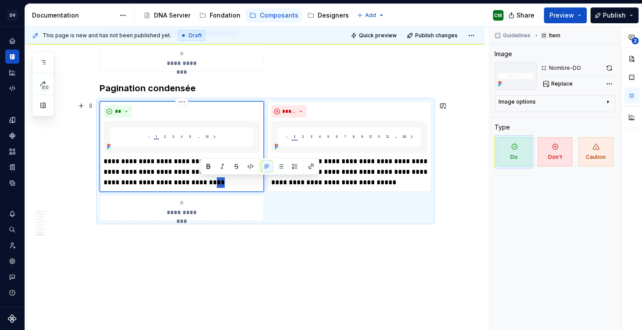
drag, startPoint x: 209, startPoint y: 185, endPoint x: 200, endPoint y: 180, distance: 10.0
click at [200, 180] on p "**********" at bounding box center [182, 172] width 156 height 32
click at [182, 178] on p "**********" at bounding box center [182, 172] width 156 height 32
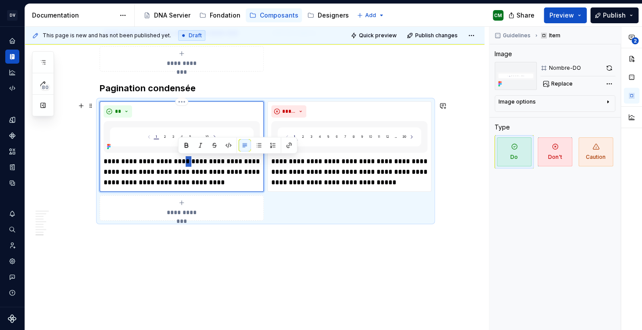
drag, startPoint x: 179, startPoint y: 161, endPoint x: 186, endPoint y: 161, distance: 6.1
click at [186, 161] on p "**********" at bounding box center [182, 172] width 156 height 32
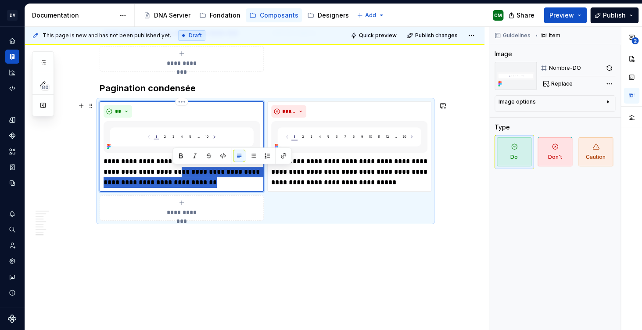
drag, startPoint x: 213, startPoint y: 181, endPoint x: 173, endPoint y: 173, distance: 41.2
click at [173, 173] on p "**********" at bounding box center [182, 172] width 156 height 32
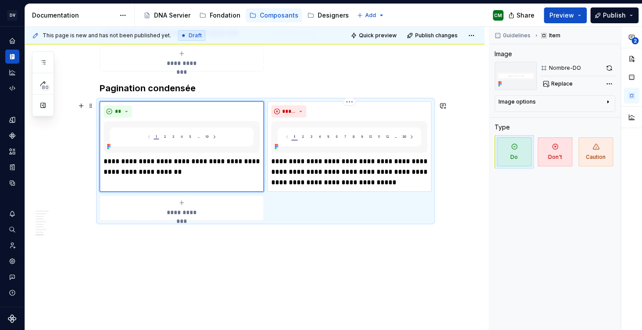
click at [356, 166] on p "**********" at bounding box center [349, 172] width 156 height 32
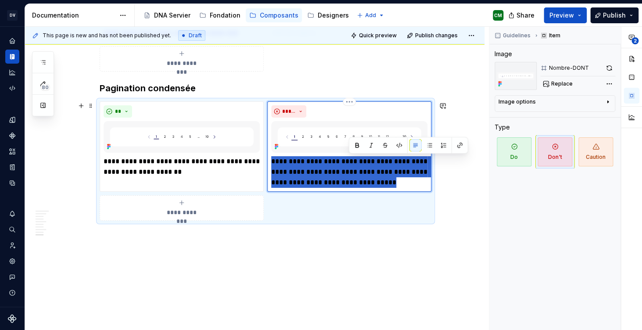
click at [356, 166] on p "**********" at bounding box center [349, 172] width 156 height 32
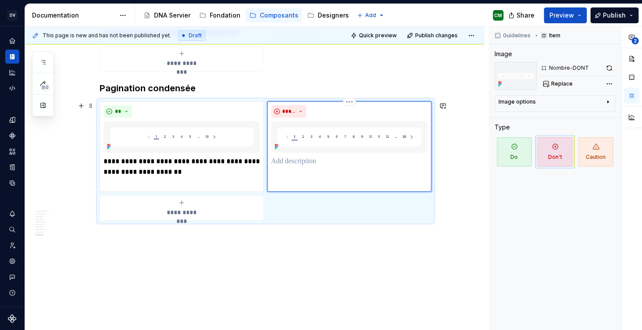
scroll to position [1149, 0]
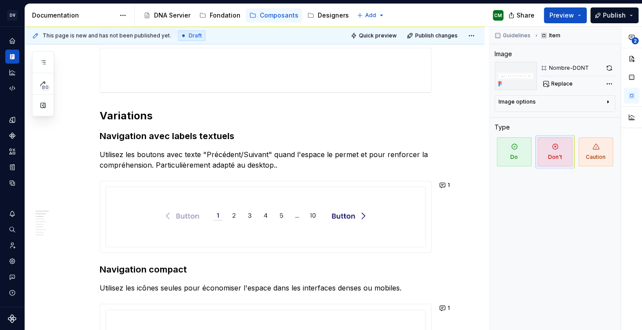
scroll to position [0, 0]
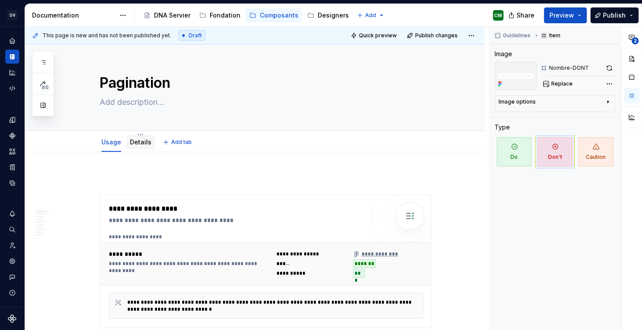
click at [143, 142] on link "Details" at bounding box center [141, 141] width 22 height 7
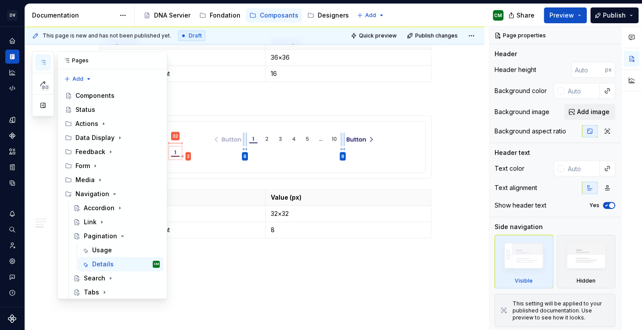
scroll to position [107, 0]
click at [44, 63] on icon "button" at bounding box center [42, 62] width 7 height 7
click at [122, 233] on icon "Page tree" at bounding box center [122, 236] width 7 height 7
click at [97, 244] on div "Search" at bounding box center [122, 250] width 76 height 12
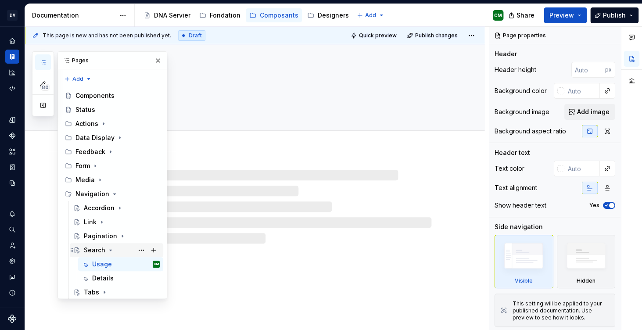
click at [109, 247] on icon "Page tree" at bounding box center [110, 250] width 7 height 7
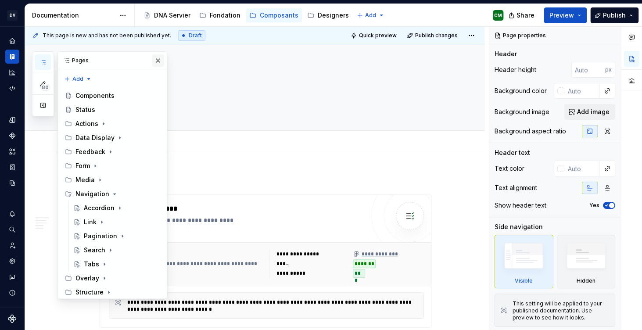
click at [160, 59] on button "button" at bounding box center [158, 60] width 12 height 12
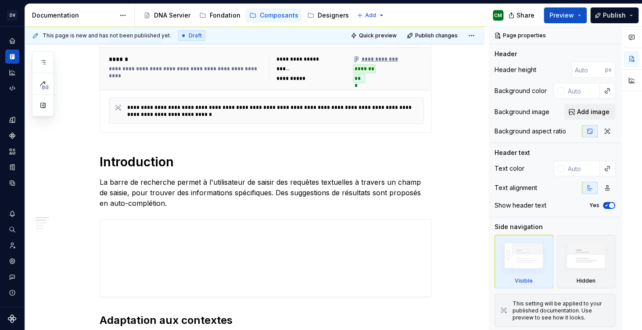
scroll to position [202, 0]
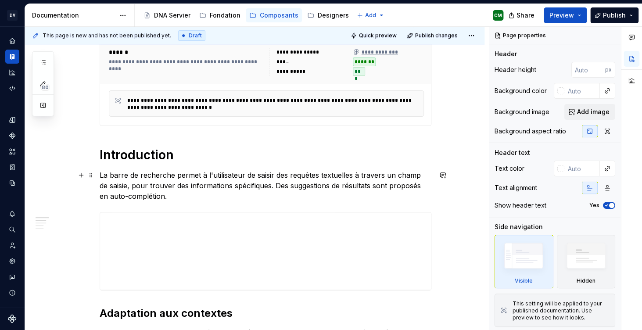
click at [179, 201] on p "La barre de recherche permet à l'utilisateur de saisir des requêtes textuelles …" at bounding box center [266, 186] width 332 height 32
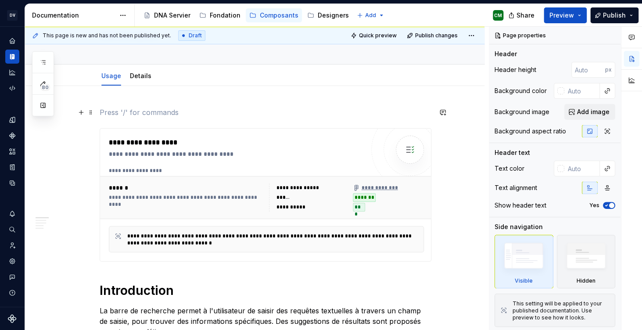
scroll to position [75, 0]
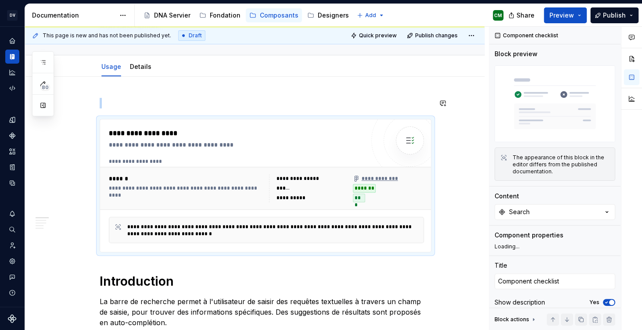
type textarea "*"
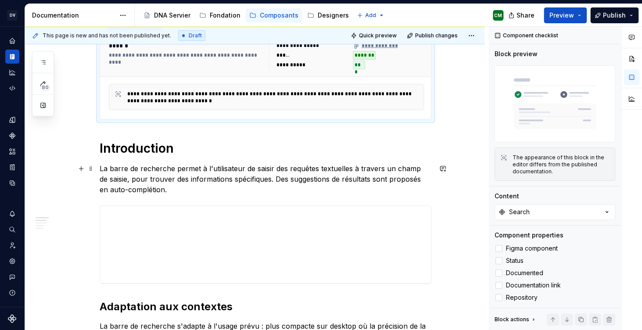
scroll to position [216, 0]
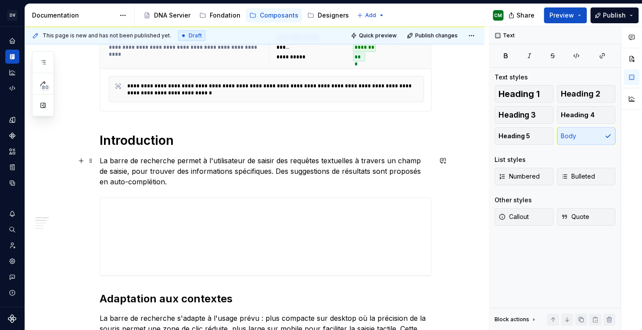
click at [172, 183] on p "La barre de recherche permet à l'utilisateur de saisir des requêtes textuelles …" at bounding box center [266, 171] width 332 height 32
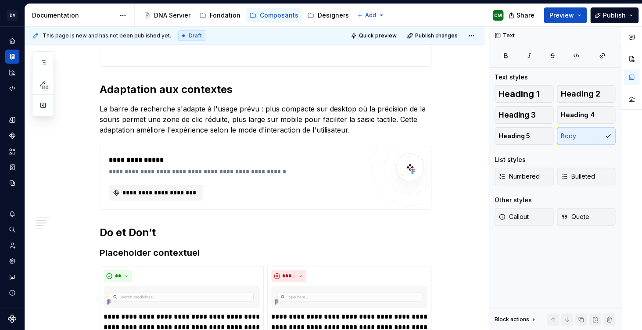
scroll to position [427, 0]
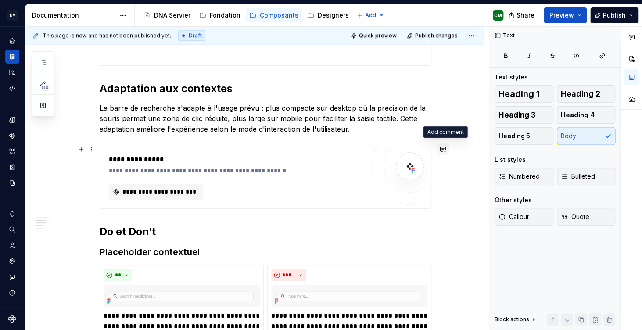
click at [445, 149] on button "button" at bounding box center [443, 149] width 12 height 12
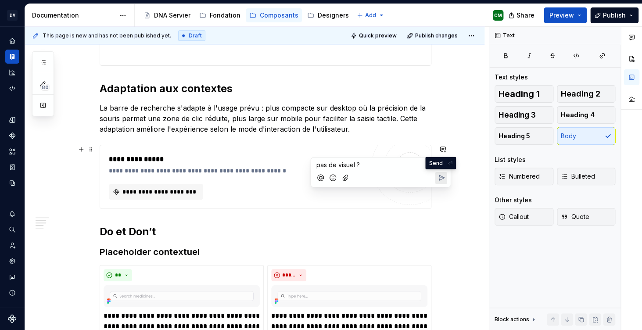
click at [443, 182] on icon "Send" at bounding box center [441, 177] width 9 height 9
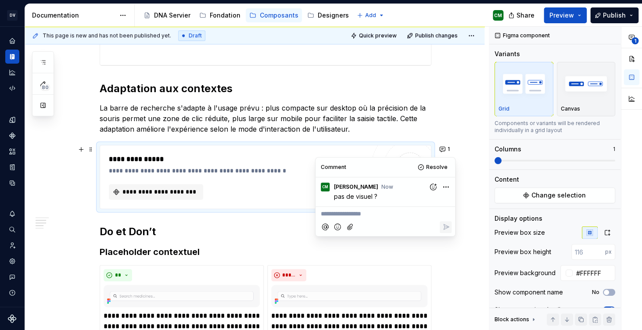
click at [346, 132] on p "La barre de recherche s'adapte à l'usage prévu : plus compacte sur desktop où l…" at bounding box center [266, 119] width 332 height 32
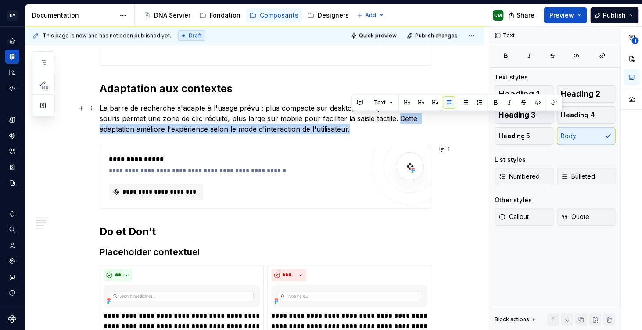
drag, startPoint x: 375, startPoint y: 132, endPoint x: 402, endPoint y: 119, distance: 30.0
click at [402, 119] on p "La barre de recherche s'adapte à l'usage prévu : plus compacte sur desktop où l…" at bounding box center [266, 119] width 332 height 32
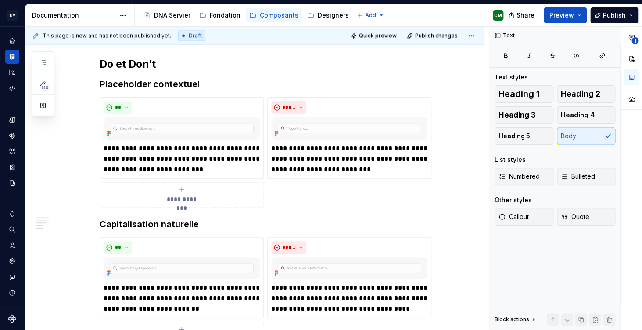
scroll to position [589, 0]
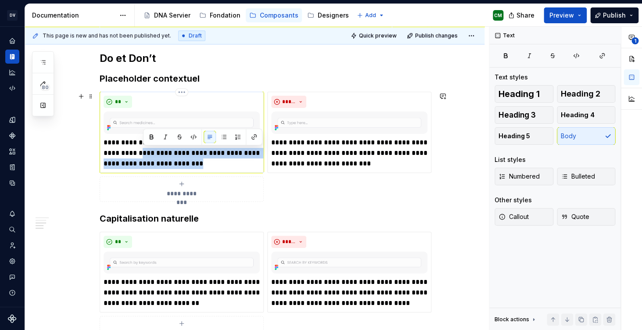
drag, startPoint x: 252, startPoint y: 166, endPoint x: 145, endPoint y: 151, distance: 108.2
click at [145, 151] on p "**********" at bounding box center [182, 153] width 156 height 32
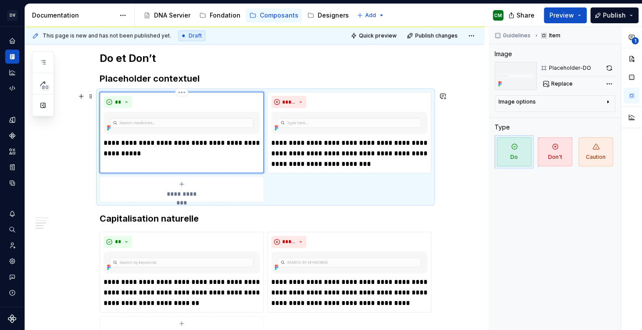
type textarea "*"
click at [383, 165] on p "**********" at bounding box center [349, 153] width 156 height 32
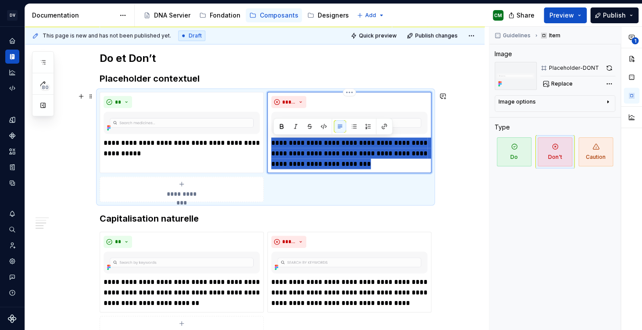
click at [383, 165] on p "**********" at bounding box center [349, 153] width 156 height 32
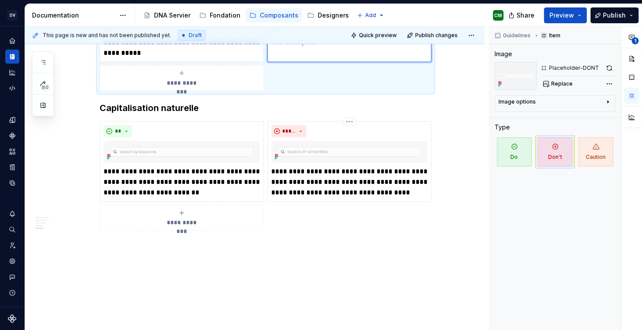
scroll to position [700, 0]
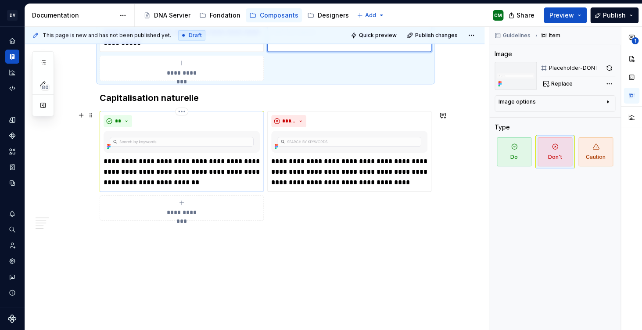
click at [199, 183] on p "**********" at bounding box center [182, 172] width 156 height 32
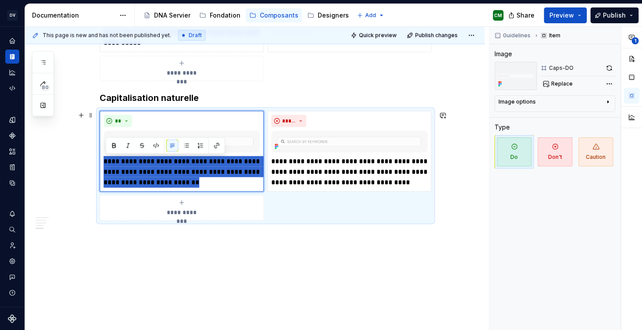
drag, startPoint x: 195, startPoint y: 183, endPoint x: 99, endPoint y: 159, distance: 99.1
click at [100, 159] on div "**********" at bounding box center [266, 166] width 332 height 110
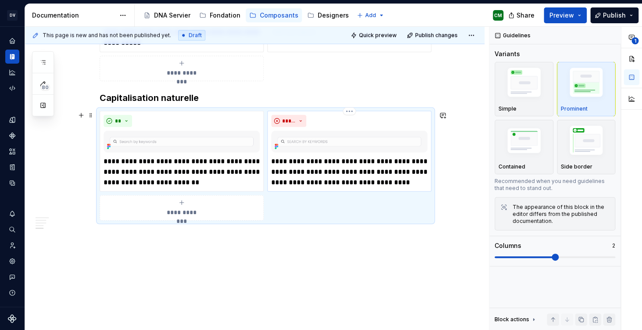
click at [318, 177] on p "**********" at bounding box center [349, 172] width 156 height 32
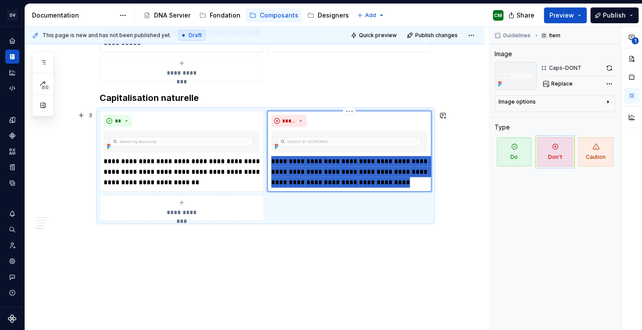
click at [318, 177] on p "**********" at bounding box center [349, 172] width 156 height 32
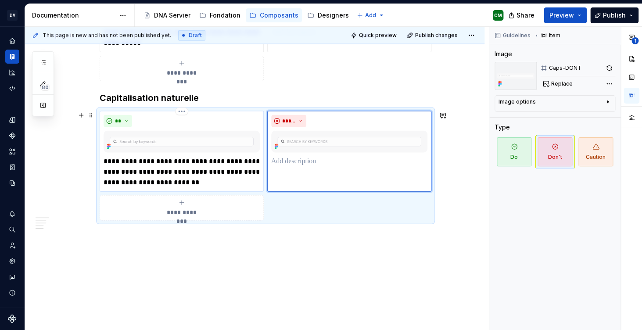
click at [149, 178] on p "**********" at bounding box center [182, 172] width 156 height 32
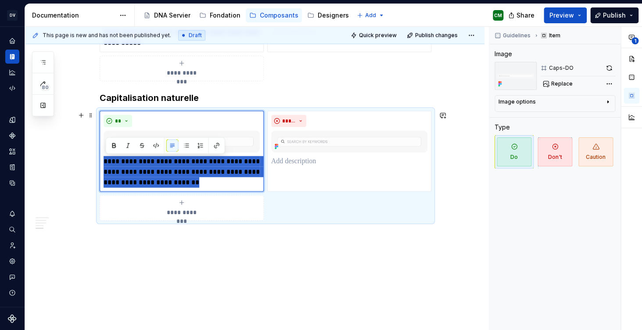
drag, startPoint x: 199, startPoint y: 181, endPoint x: 100, endPoint y: 164, distance: 101.1
click at [100, 164] on div "**********" at bounding box center [266, 166] width 332 height 110
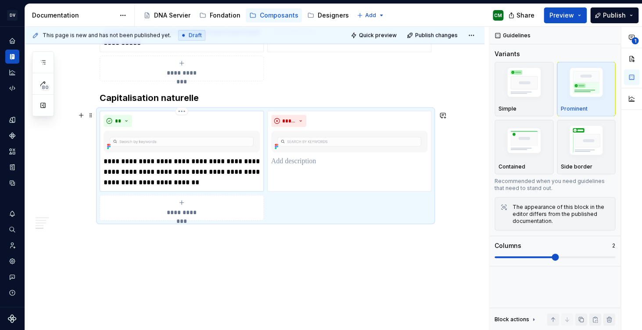
click at [167, 176] on p "**********" at bounding box center [182, 172] width 156 height 32
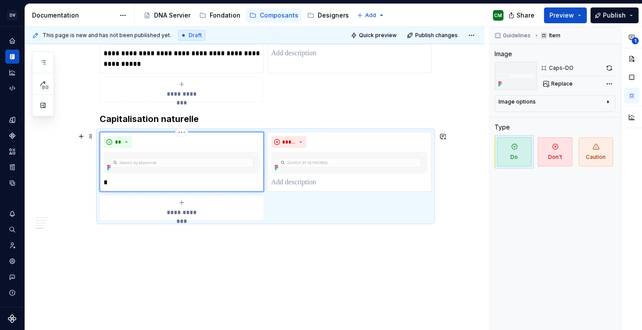
scroll to position [678, 0]
type textarea "*"
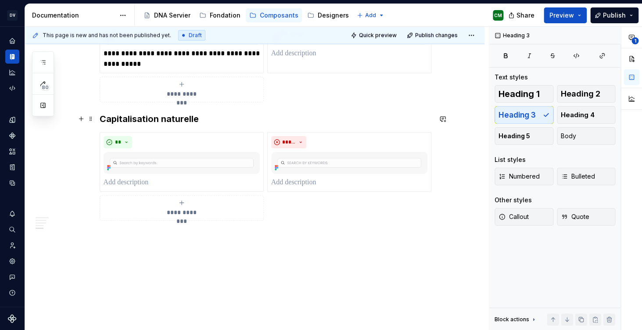
click at [190, 117] on h3 "Capitalisation naturelle" at bounding box center [266, 119] width 332 height 12
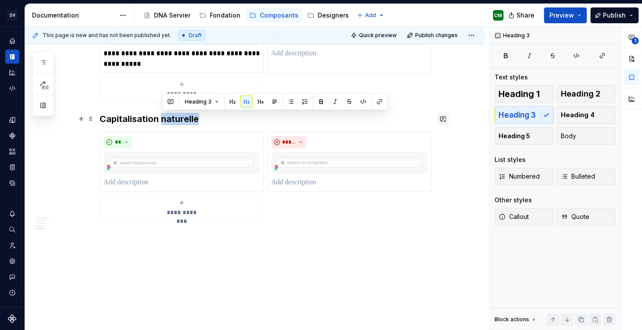
click at [445, 122] on button "button" at bounding box center [443, 119] width 12 height 12
click at [440, 148] on icon "Send" at bounding box center [441, 147] width 5 height 5
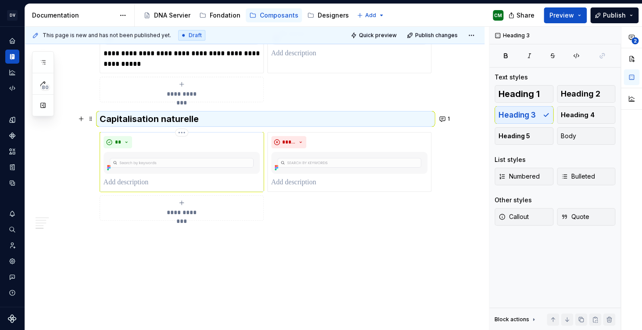
click at [176, 184] on p at bounding box center [182, 182] width 156 height 11
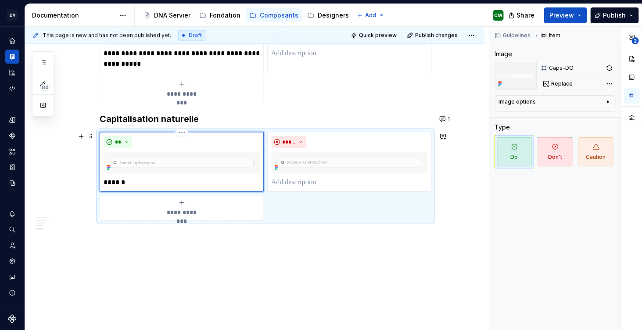
click at [111, 184] on p "******" at bounding box center [182, 182] width 156 height 11
click at [141, 179] on p "******" at bounding box center [182, 182] width 156 height 11
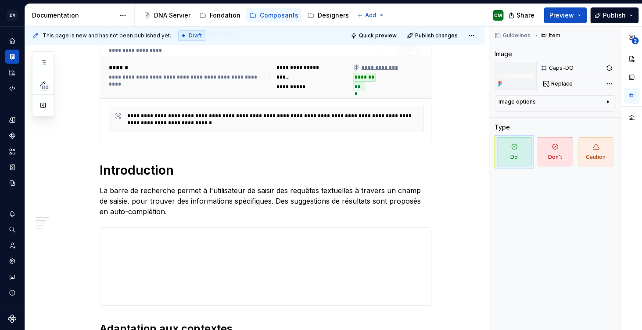
scroll to position [0, 0]
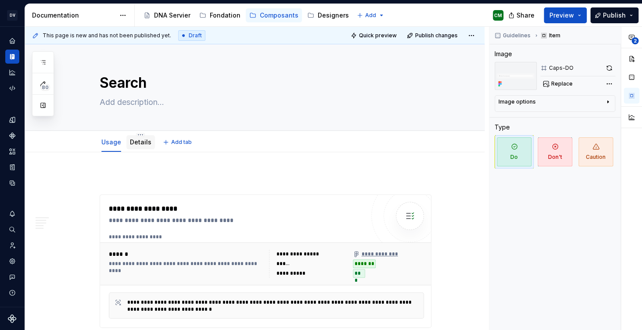
click at [145, 149] on div "Details" at bounding box center [140, 142] width 29 height 16
click at [142, 145] on link "Details" at bounding box center [141, 141] width 22 height 7
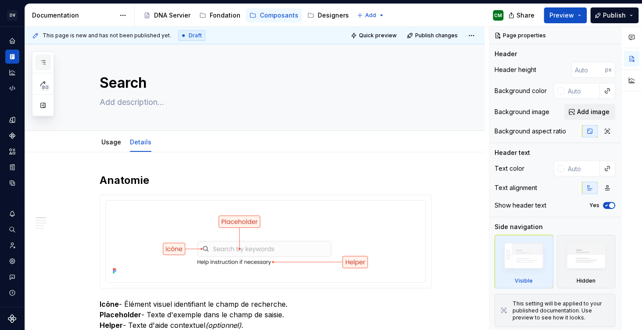
scroll to position [139, 0]
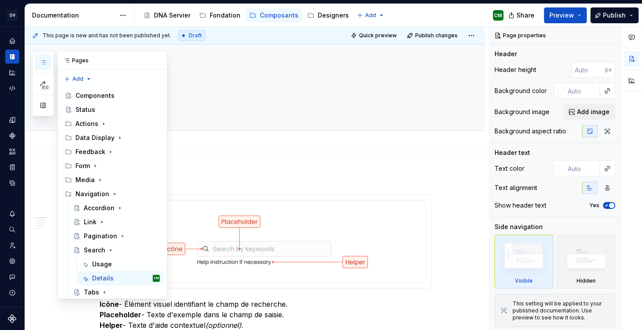
click at [44, 68] on button "button" at bounding box center [43, 62] width 16 height 16
click at [111, 247] on icon "Page tree" at bounding box center [110, 250] width 7 height 7
click at [93, 260] on div "Tabs" at bounding box center [91, 264] width 15 height 9
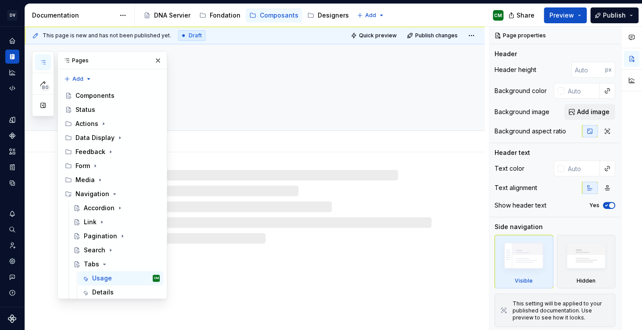
scroll to position [136, 0]
click at [107, 300] on div "Overlay" at bounding box center [117, 306] width 84 height 12
click at [111, 257] on div "Tabs" at bounding box center [116, 264] width 93 height 14
click at [109, 274] on div "Usage" at bounding box center [102, 278] width 20 height 9
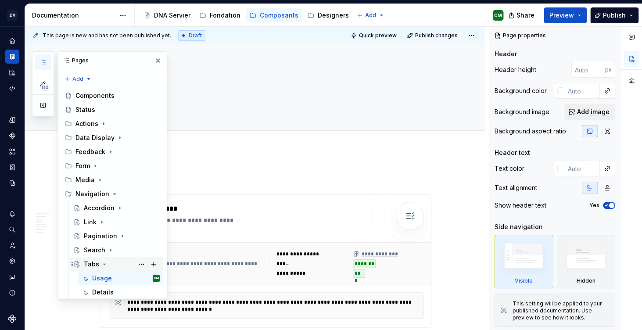
click at [103, 261] on icon "Page tree" at bounding box center [104, 264] width 7 height 7
click at [111, 190] on icon "Page tree" at bounding box center [114, 193] width 7 height 7
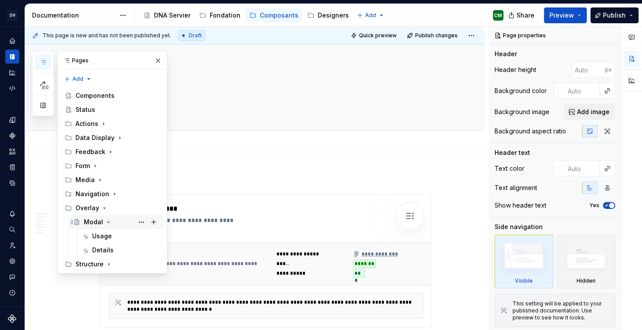
click at [111, 219] on icon "Page tree" at bounding box center [108, 222] width 7 height 7
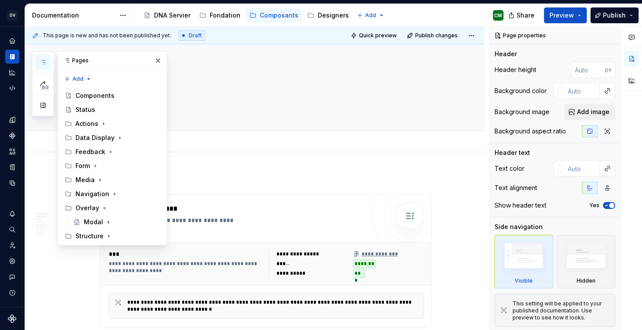
scroll to position [139, 0]
click at [108, 235] on icon "Page tree" at bounding box center [108, 236] width 1 height 2
click at [158, 62] on button "button" at bounding box center [158, 60] width 12 height 12
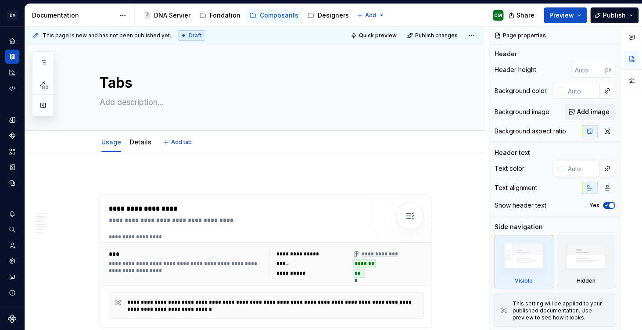
type textarea "*"
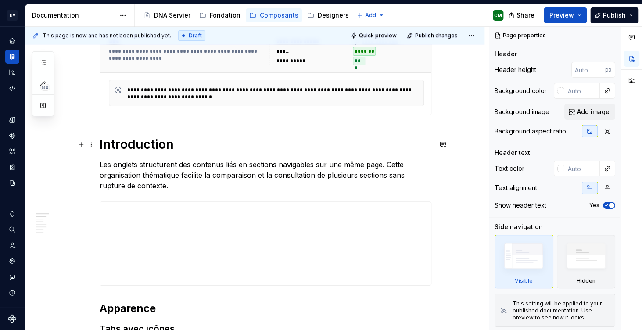
scroll to position [217, 0]
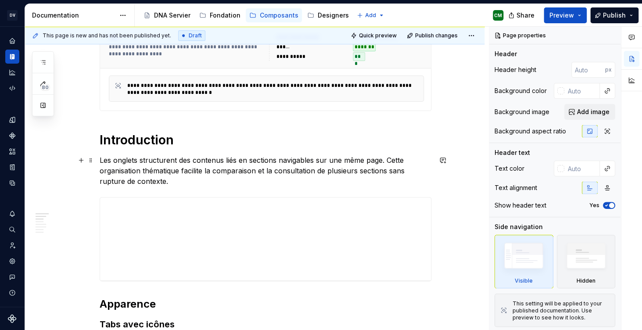
click at [234, 160] on p "Les onglets structurent des contenus liés en sections navigables sur une même p…" at bounding box center [266, 171] width 332 height 32
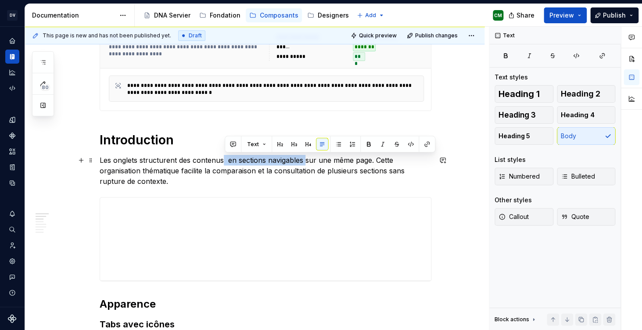
drag, startPoint x: 226, startPoint y: 159, endPoint x: 305, endPoint y: 161, distance: 79.9
click at [305, 161] on p "Les onglets structurent des contenus en sections navigables sur une même page. …" at bounding box center [266, 171] width 332 height 32
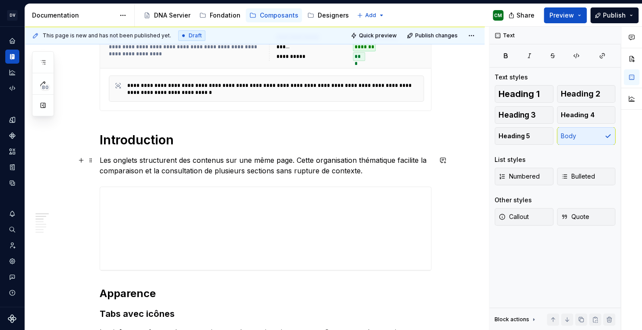
click at [373, 172] on p "Les onglets structurent des contenus sur une même page. Cette organisation thém…" at bounding box center [266, 165] width 332 height 21
click at [388, 175] on p "Les onglets structurent des contenus sur une même page. Cette organisation thém…" at bounding box center [266, 165] width 332 height 21
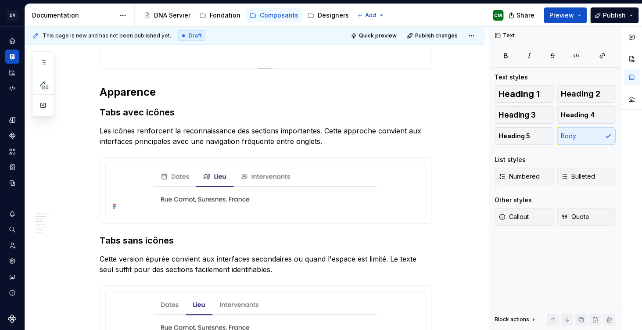
scroll to position [427, 0]
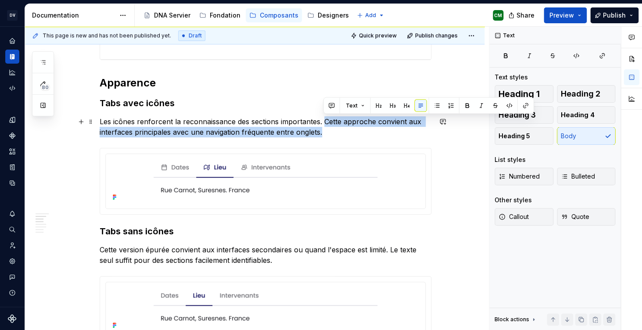
drag, startPoint x: 327, startPoint y: 134, endPoint x: 327, endPoint y: 122, distance: 11.8
click at [327, 122] on p "Les icônes renforcent la reconnaissance des sections importantes. Cette approch…" at bounding box center [266, 126] width 332 height 21
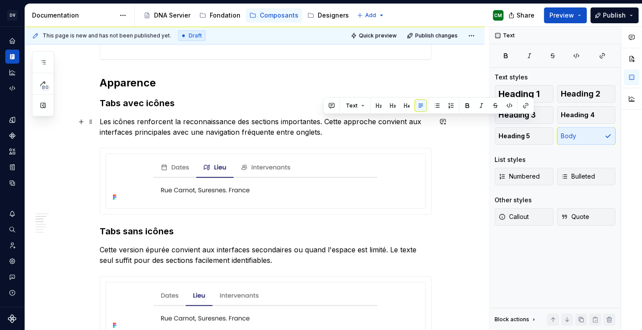
click at [358, 137] on p "Les icônes renforcent la reconnaissance des sections importantes. Cette approch…" at bounding box center [266, 126] width 332 height 21
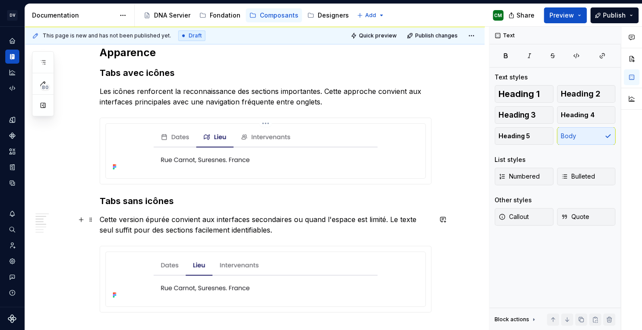
scroll to position [457, 0]
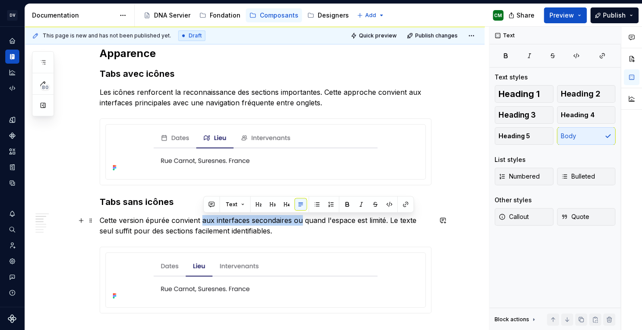
drag, startPoint x: 205, startPoint y: 220, endPoint x: 304, endPoint y: 219, distance: 98.3
click at [304, 219] on p "Cette version épurée convient aux interfaces secondaires ou quand l'espace est …" at bounding box center [266, 225] width 332 height 21
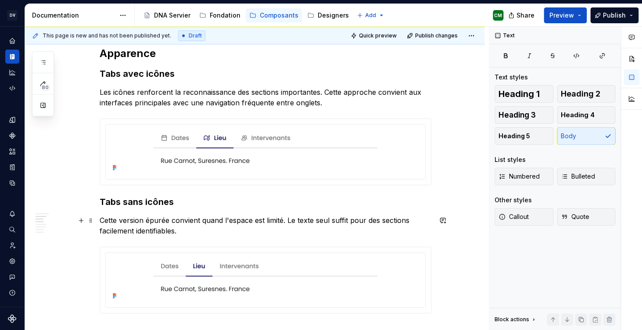
click at [298, 220] on p "Cette version épurée convient quand l'espace est limité. Le texte seul suffit p…" at bounding box center [266, 225] width 332 height 21
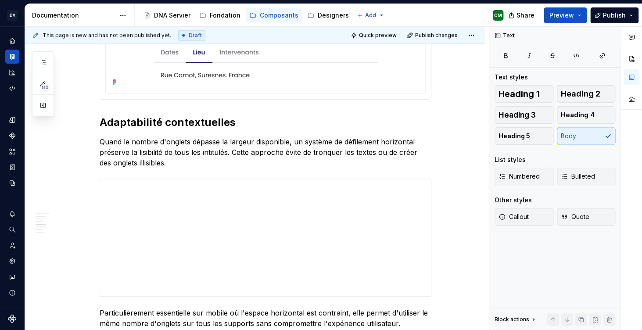
scroll to position [672, 0]
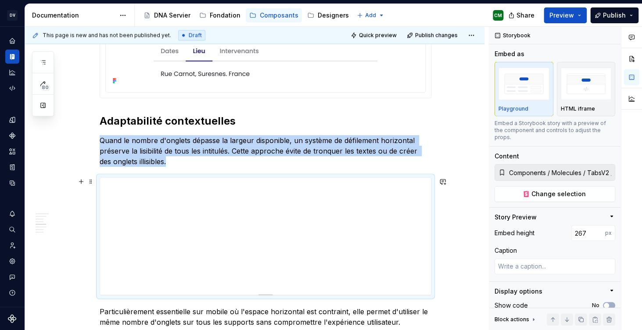
click at [392, 192] on div at bounding box center [265, 236] width 331 height 117
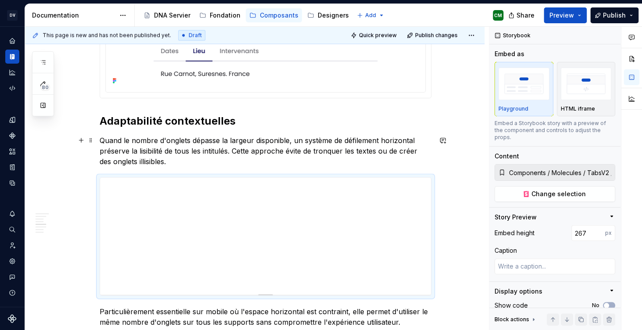
click at [351, 163] on p "Quand le nombre d'onglets dépasse la largeur disponible, un système de défileme…" at bounding box center [266, 151] width 332 height 32
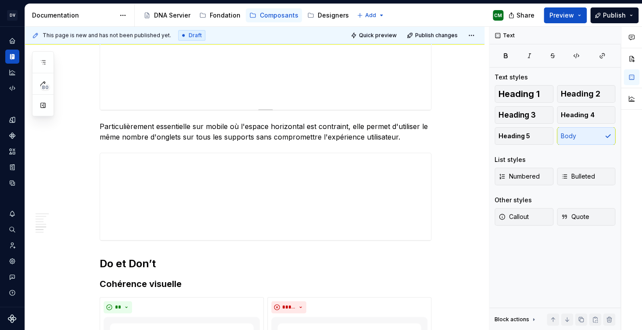
scroll to position [858, 0]
click at [173, 126] on p "Particulièrement essentielle sur mobile où l'espace horizontal est contraint, e…" at bounding box center [266, 130] width 332 height 21
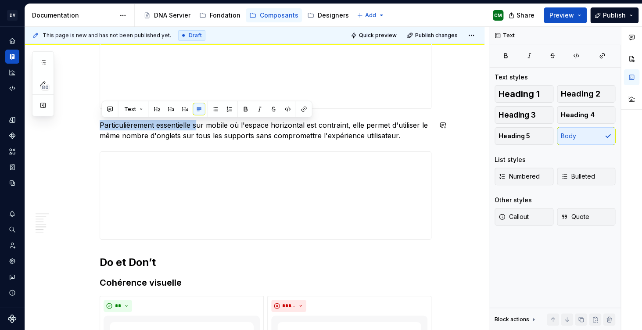
drag, startPoint x: 200, startPoint y: 126, endPoint x: 104, endPoint y: 119, distance: 95.9
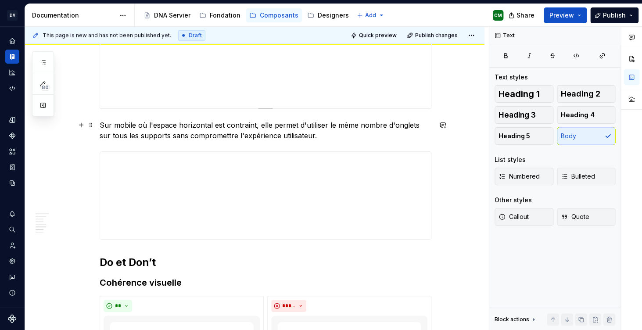
click at [313, 140] on p "Sur mobile où l'espace horizontal est contraint, elle permet d'utiliser le même…" at bounding box center [266, 130] width 332 height 21
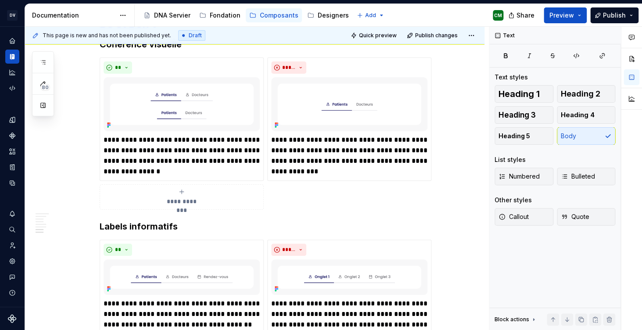
scroll to position [1109, 0]
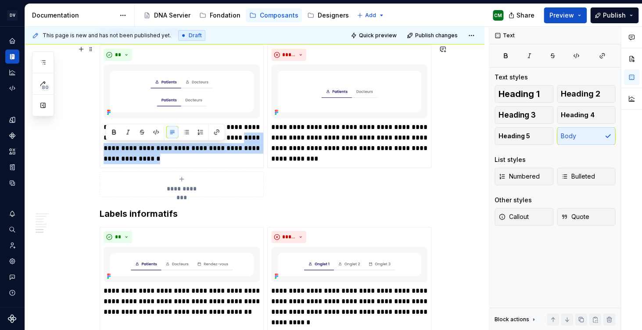
drag, startPoint x: 201, startPoint y: 158, endPoint x: 97, endPoint y: 143, distance: 105.1
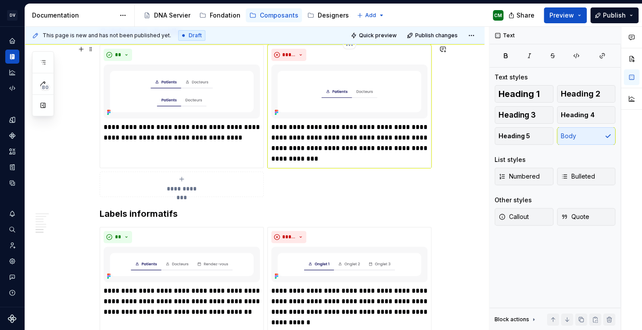
click at [358, 151] on p "**********" at bounding box center [349, 143] width 156 height 42
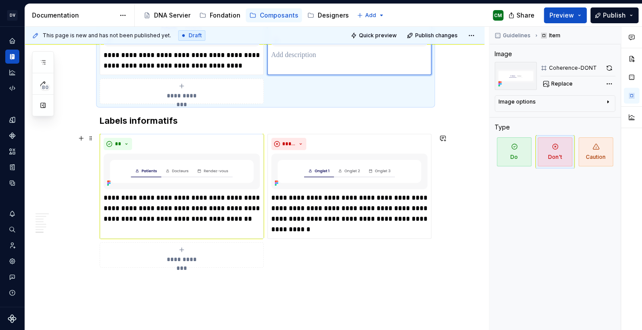
scroll to position [1192, 0]
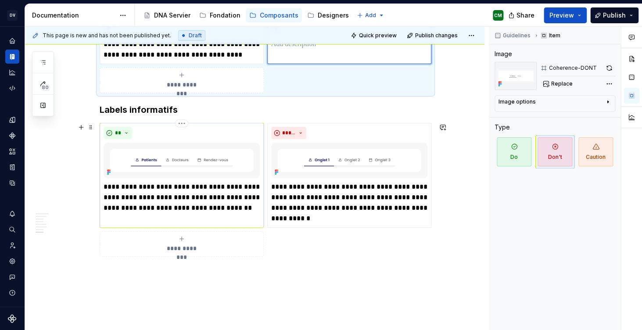
click at [184, 199] on p "**********" at bounding box center [182, 198] width 156 height 32
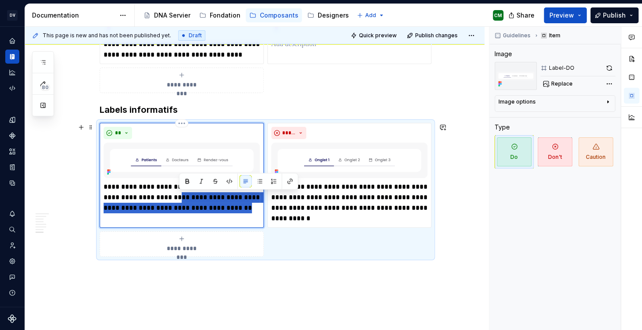
drag, startPoint x: 251, startPoint y: 210, endPoint x: 180, endPoint y: 197, distance: 71.9
click at [180, 197] on p "**********" at bounding box center [182, 198] width 156 height 32
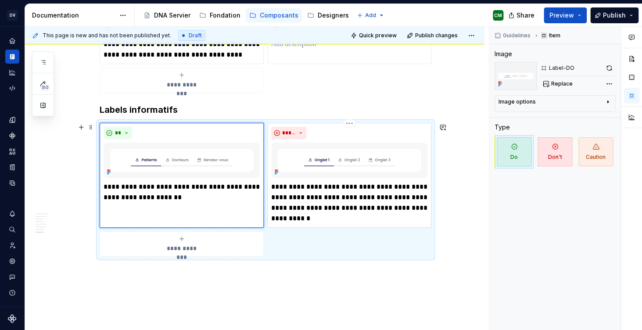
click at [295, 203] on p "**********" at bounding box center [349, 203] width 156 height 42
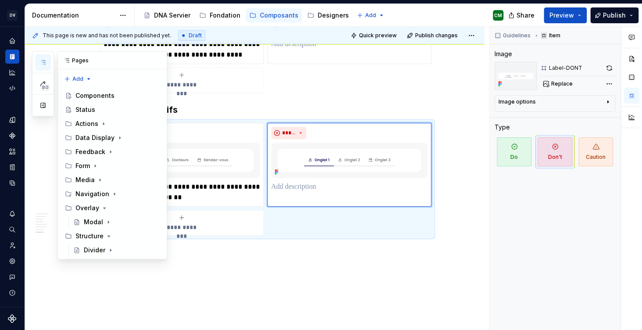
scroll to position [53, 0]
click at [46, 65] on icon "button" at bounding box center [42, 62] width 7 height 7
click at [93, 218] on div "Modal" at bounding box center [93, 222] width 19 height 9
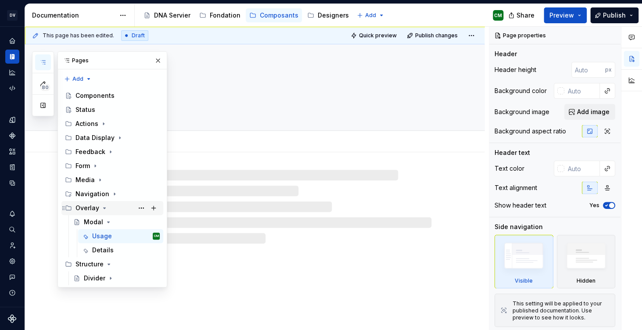
click at [104, 208] on icon "Page tree" at bounding box center [105, 208] width 2 height 1
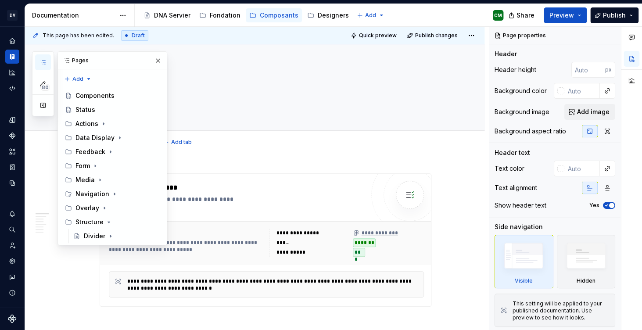
click at [214, 149] on div "Usage Details Add tab" at bounding box center [265, 142] width 342 height 19
click at [161, 62] on button "button" at bounding box center [158, 60] width 12 height 12
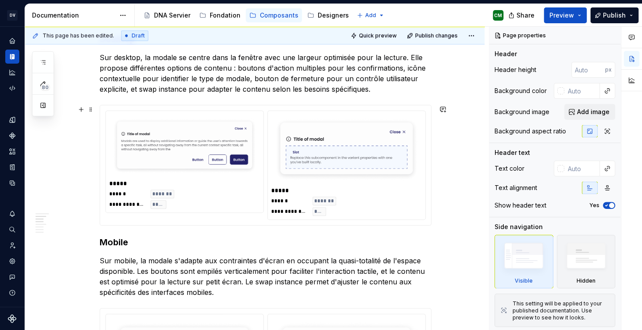
scroll to position [547, 0]
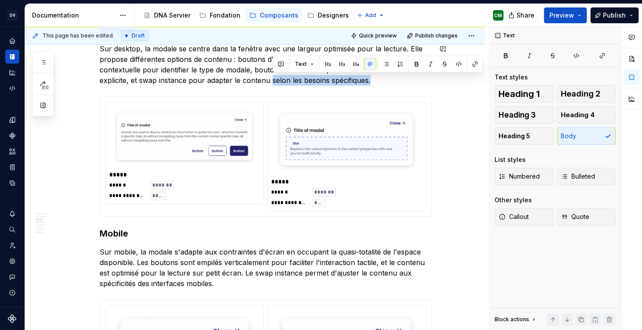
drag, startPoint x: 273, startPoint y: 82, endPoint x: 318, endPoint y: 88, distance: 44.7
click at [220, 73] on p "Sur desktop, la modale se centre dans la fenêtre avec une largeur optimisée pou…" at bounding box center [266, 64] width 332 height 42
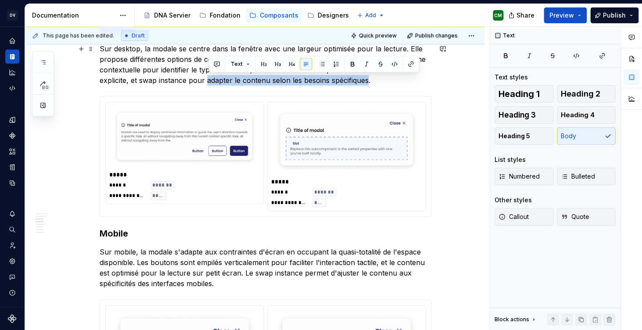
drag, startPoint x: 210, startPoint y: 80, endPoint x: 369, endPoint y: 82, distance: 159.3
click at [369, 82] on p "Sur desktop, la modale se centre dans la fenêtre avec une largeur optimisée pou…" at bounding box center [266, 64] width 332 height 42
copy p "adapter le contenu selon les besoins spécifiques"
click at [316, 270] on p "Sur mobile, la modale s'adapte aux contraintes d'écran en occupant la quasi-tot…" at bounding box center [266, 268] width 332 height 42
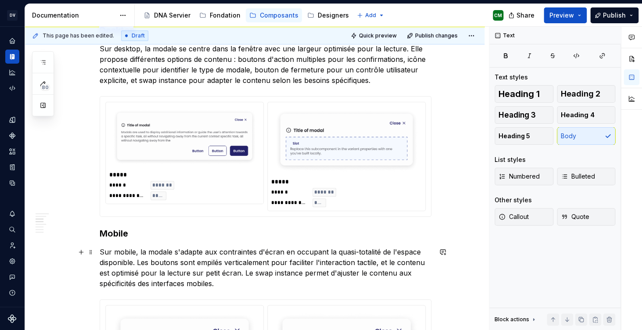
click at [337, 273] on p "Sur mobile, la modale s'adapte aux contraintes d'écran en occupant la quasi-tot…" at bounding box center [266, 268] width 332 height 42
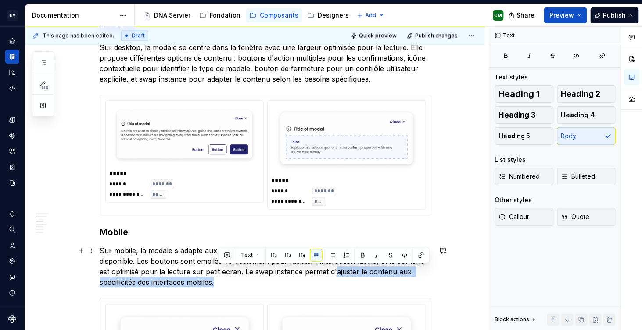
scroll to position [553, 0]
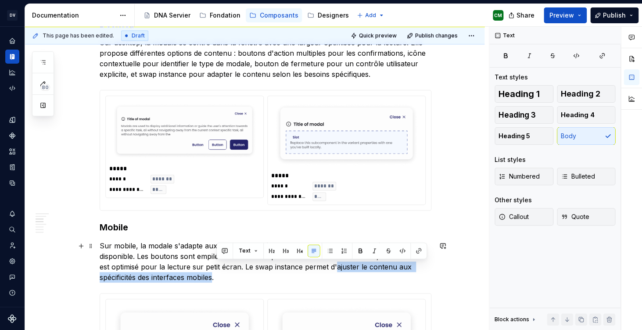
drag, startPoint x: 339, startPoint y: 274, endPoint x: 216, endPoint y: 276, distance: 122.5
click at [216, 276] on p "Sur mobile, la modale s'adapte aux contraintes d'écran en occupant la quasi-tot…" at bounding box center [266, 261] width 332 height 42
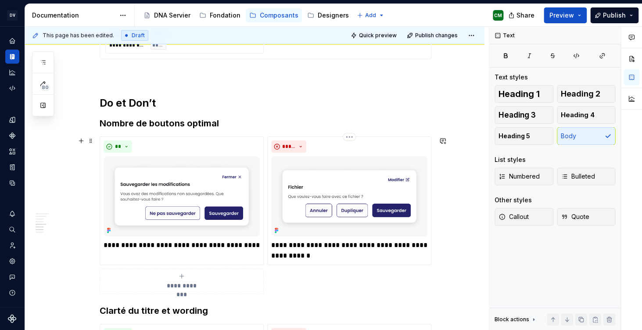
scroll to position [1038, 0]
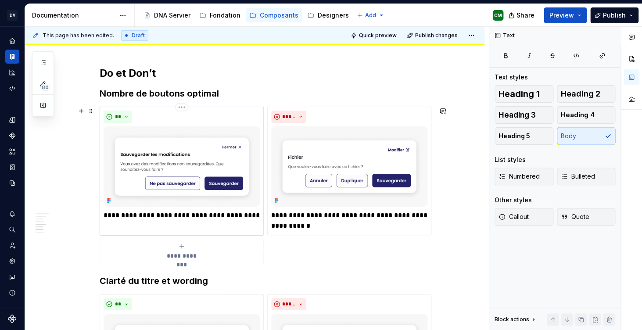
click at [146, 217] on p "**********" at bounding box center [182, 215] width 156 height 11
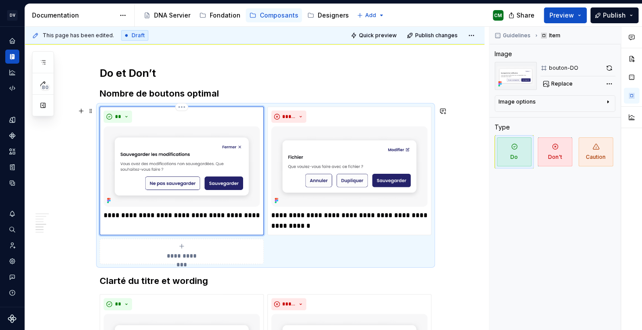
type textarea "*"
click at [305, 218] on p "**********" at bounding box center [349, 220] width 156 height 21
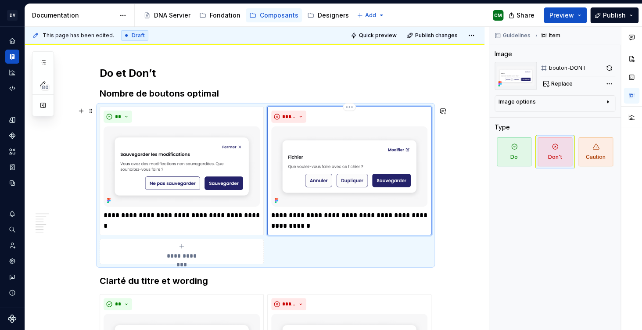
click at [314, 229] on p "**********" at bounding box center [349, 220] width 156 height 21
click at [312, 227] on p "**********" at bounding box center [349, 220] width 156 height 21
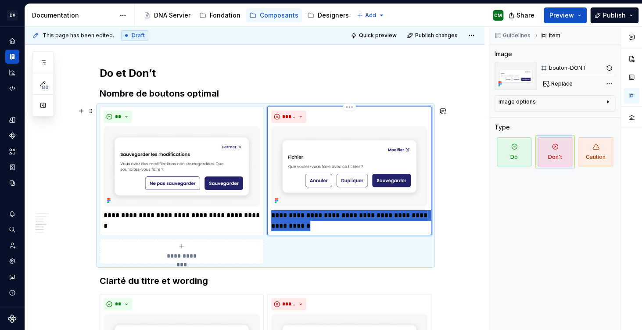
click at [312, 227] on p "**********" at bounding box center [349, 220] width 156 height 21
type textarea "*"
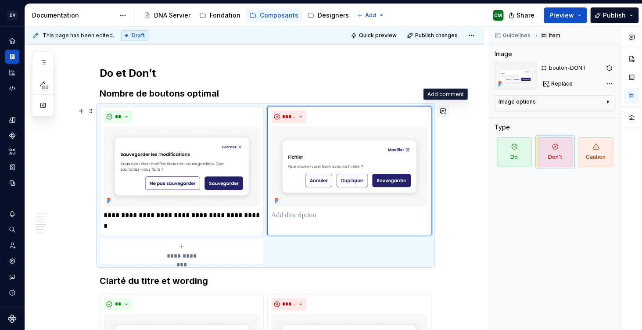
click at [445, 113] on button "button" at bounding box center [443, 111] width 12 height 12
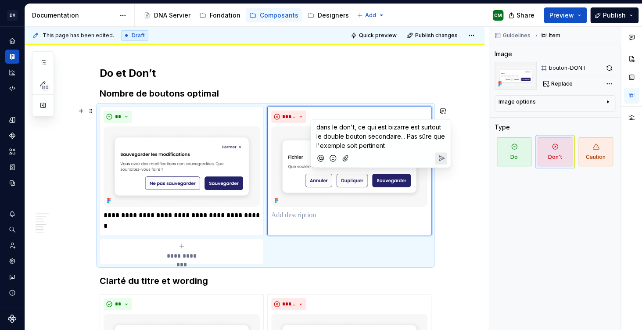
click at [440, 164] on button "Send" at bounding box center [441, 158] width 12 height 12
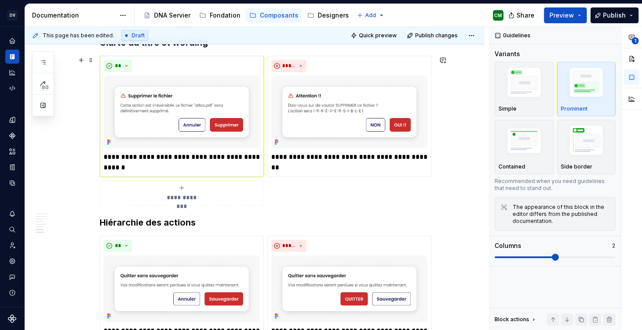
scroll to position [1277, 0]
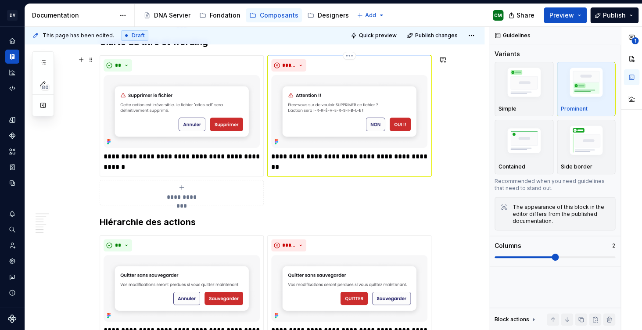
click at [286, 170] on p "**********" at bounding box center [349, 161] width 156 height 21
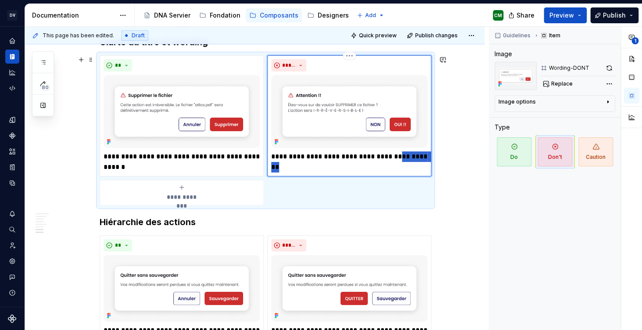
click at [286, 170] on p "**********" at bounding box center [349, 161] width 156 height 21
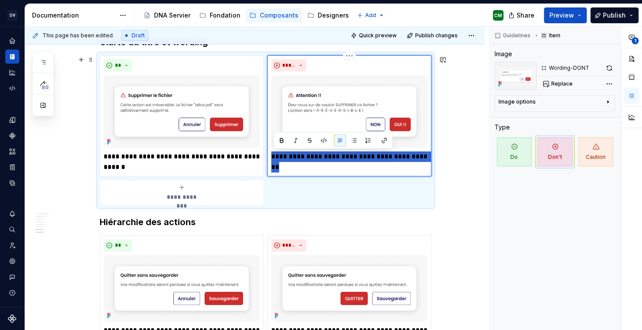
click at [286, 170] on p "**********" at bounding box center [349, 161] width 156 height 21
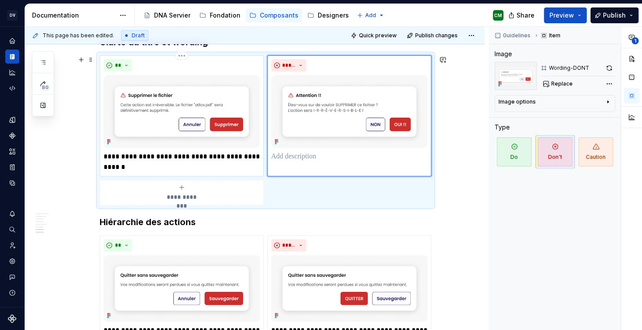
click at [139, 160] on p "**********" at bounding box center [182, 161] width 156 height 21
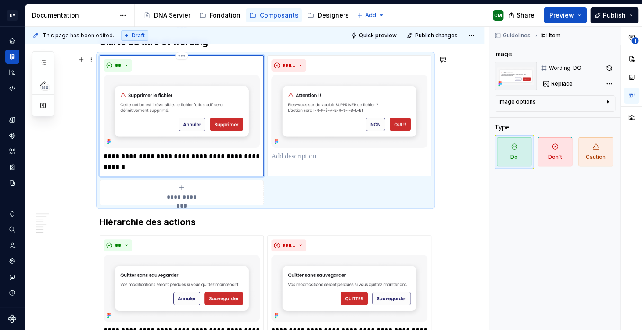
click at [143, 165] on p "**********" at bounding box center [182, 161] width 156 height 21
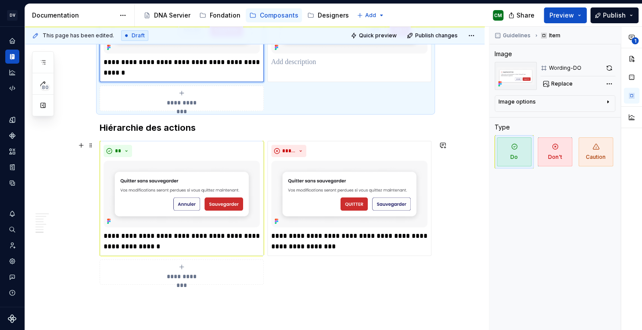
scroll to position [1373, 0]
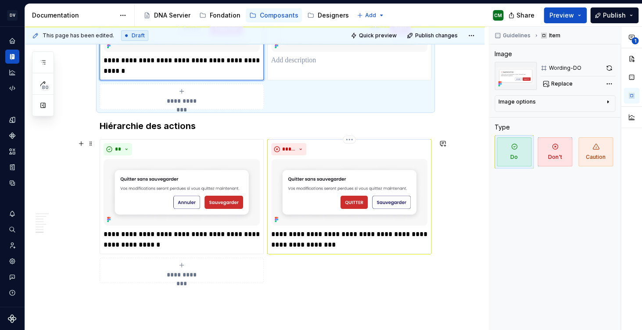
click at [286, 250] on p "**********" at bounding box center [349, 239] width 156 height 21
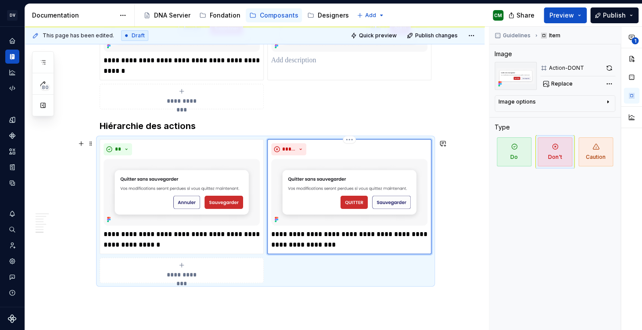
click at [291, 246] on p "**********" at bounding box center [349, 239] width 156 height 21
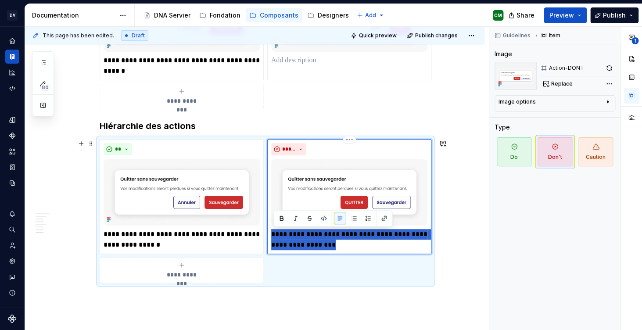
click at [291, 246] on p "**********" at bounding box center [349, 239] width 156 height 21
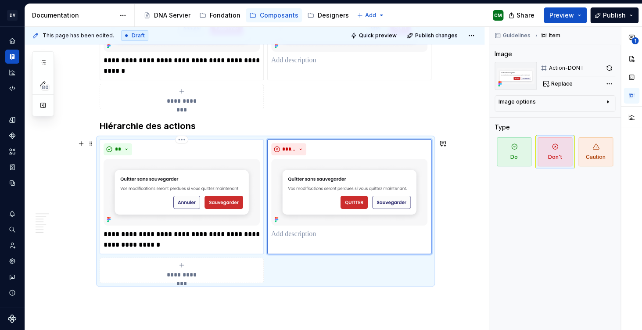
click at [187, 246] on p "**********" at bounding box center [182, 239] width 156 height 21
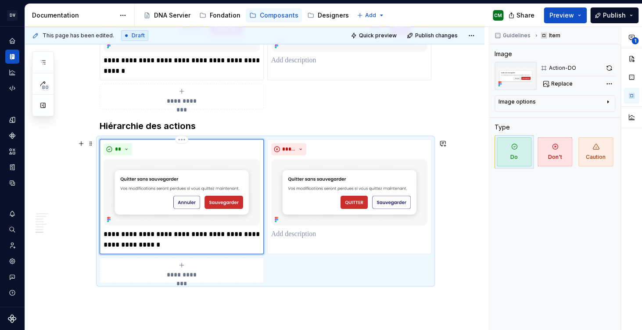
type textarea "*"
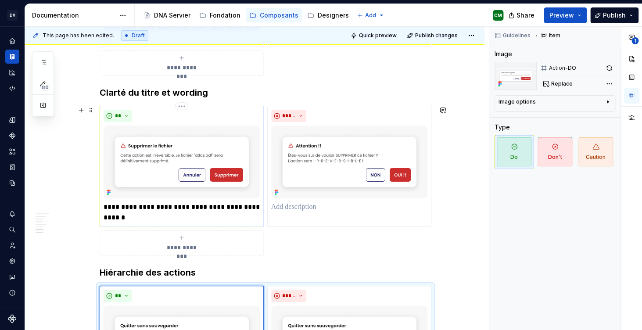
scroll to position [1234, 0]
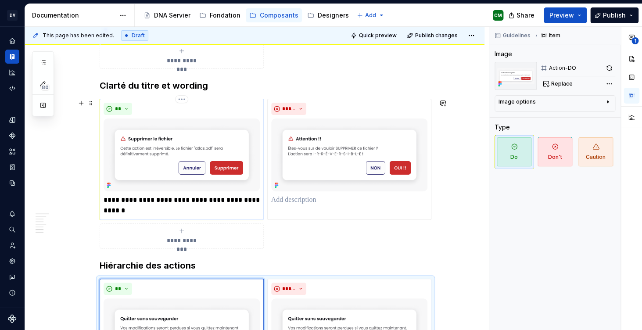
click at [108, 200] on p "**********" at bounding box center [182, 205] width 156 height 21
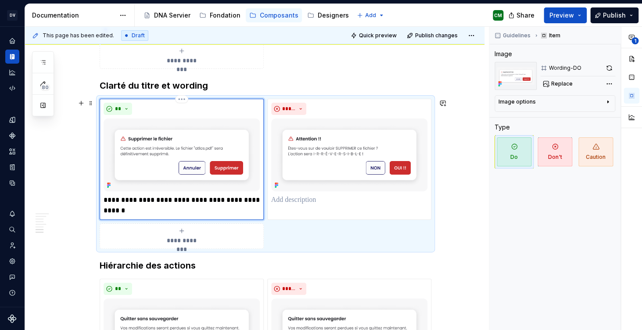
type textarea "*"
click at [129, 201] on p "**********" at bounding box center [182, 205] width 156 height 21
click at [198, 202] on p "**********" at bounding box center [182, 205] width 156 height 21
click at [255, 201] on p "**********" at bounding box center [182, 205] width 156 height 21
click at [192, 212] on p "**********" at bounding box center [182, 205] width 156 height 21
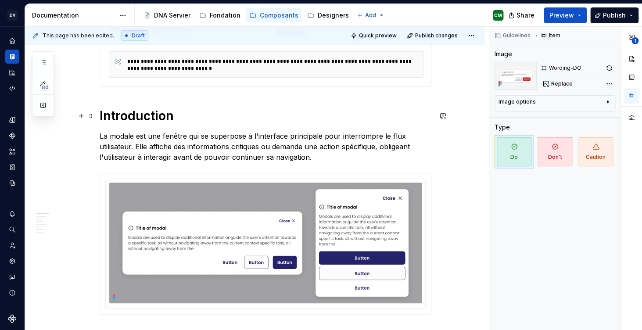
scroll to position [0, 0]
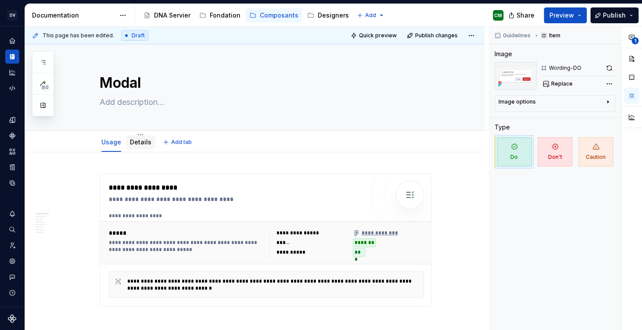
click at [147, 146] on div "Details" at bounding box center [141, 142] width 22 height 9
click at [137, 144] on link "Details" at bounding box center [141, 141] width 22 height 7
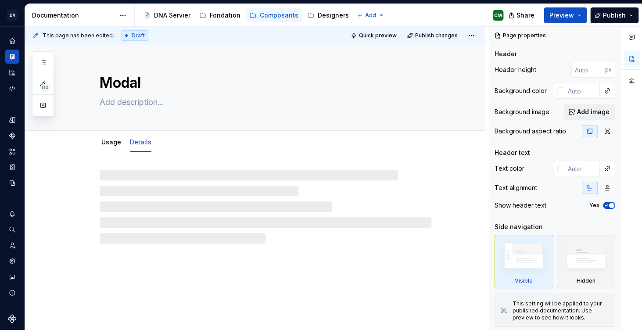
click at [137, 144] on link "Details" at bounding box center [141, 141] width 22 height 7
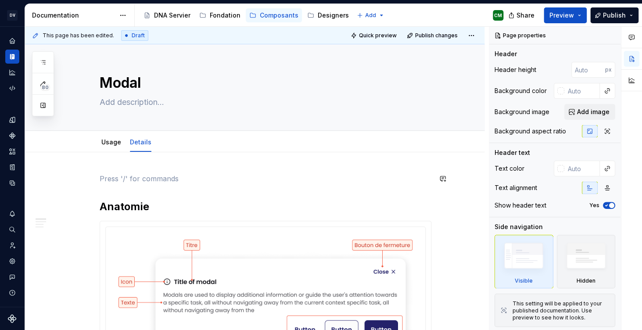
click at [104, 202] on h2 "Anatomie" at bounding box center [266, 207] width 332 height 14
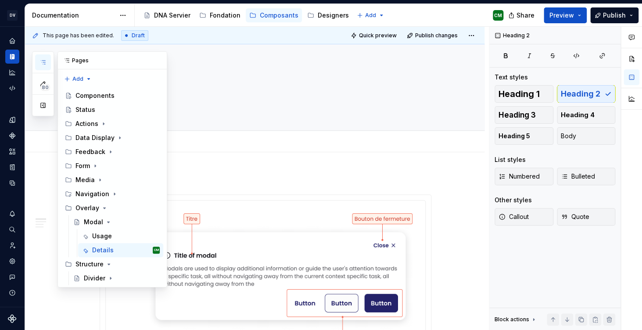
scroll to position [114, 0]
click at [44, 64] on icon "button" at bounding box center [43, 63] width 4 height 4
click at [104, 205] on icon "Page tree" at bounding box center [104, 208] width 7 height 7
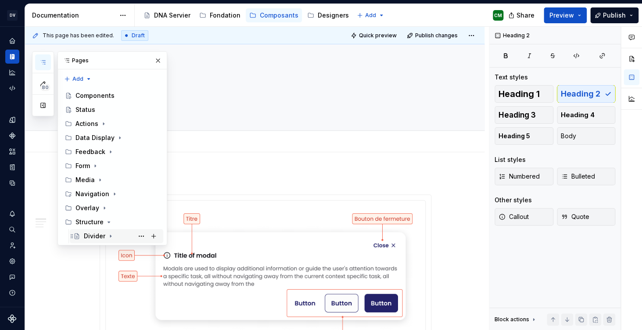
click at [97, 232] on div "Divider" at bounding box center [95, 236] width 22 height 9
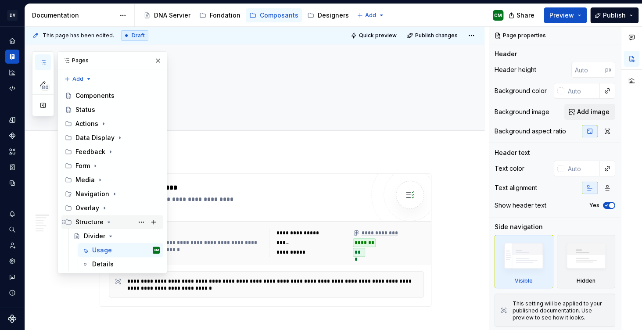
click at [93, 218] on div "Structure" at bounding box center [89, 222] width 28 height 9
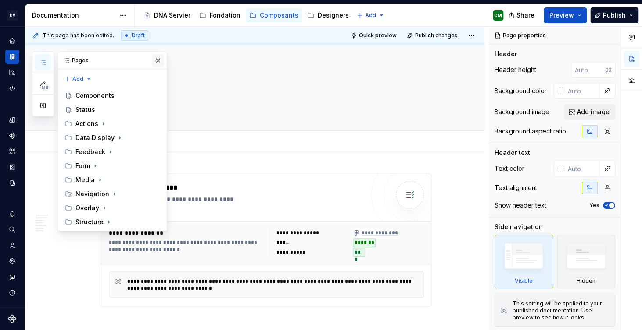
click at [159, 61] on button "button" at bounding box center [158, 60] width 12 height 12
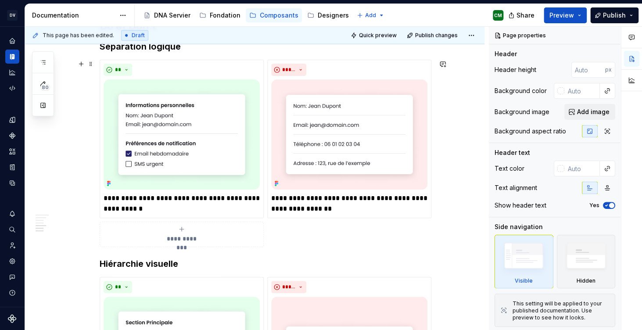
scroll to position [815, 0]
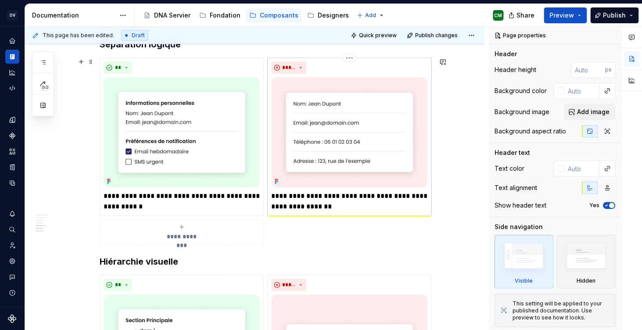
click at [314, 198] on p "**********" at bounding box center [349, 201] width 156 height 21
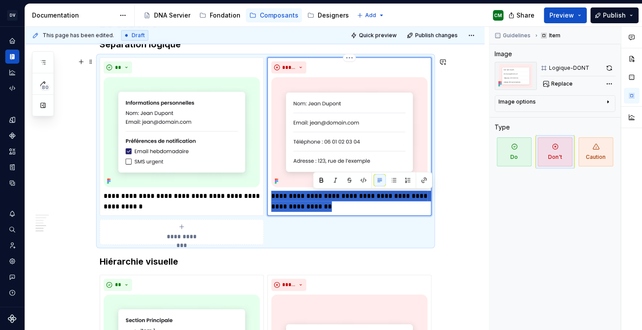
click at [314, 198] on p "**********" at bounding box center [349, 201] width 156 height 21
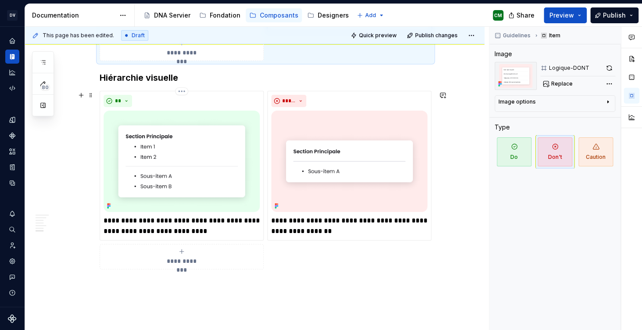
scroll to position [1017, 0]
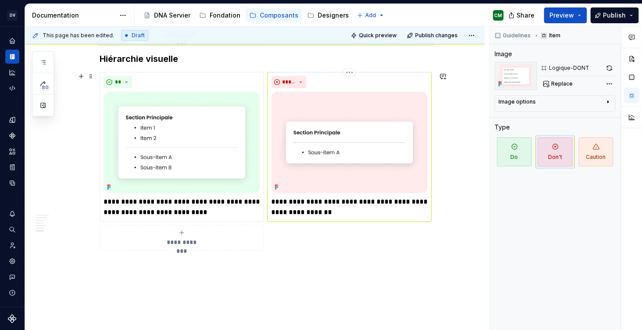
click at [287, 212] on p "**********" at bounding box center [349, 207] width 156 height 21
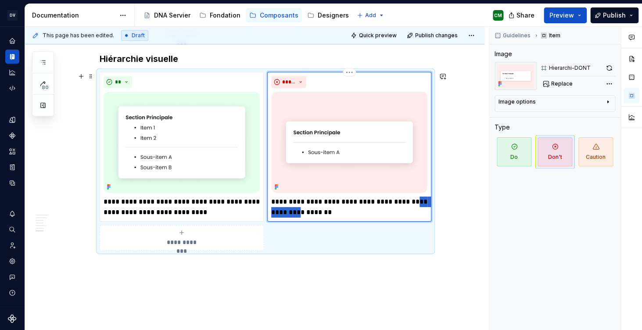
click at [287, 212] on p "**********" at bounding box center [349, 207] width 156 height 21
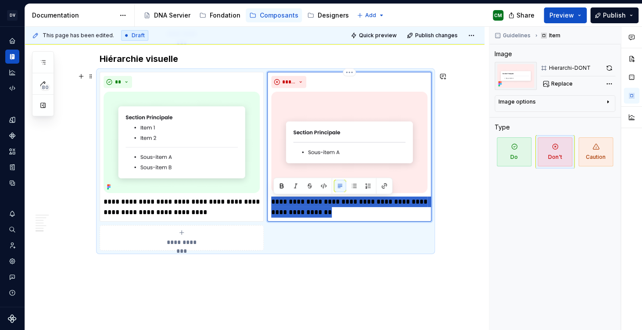
click at [287, 212] on p "**********" at bounding box center [349, 207] width 156 height 21
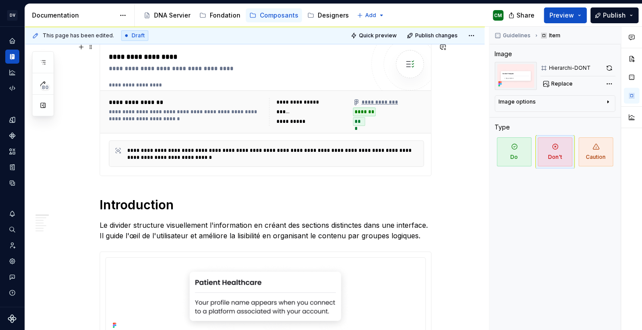
scroll to position [0, 0]
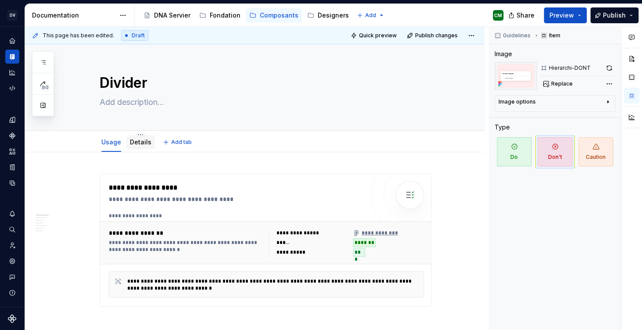
click at [136, 150] on div at bounding box center [140, 150] width 29 height 1
click at [144, 144] on link "Details" at bounding box center [141, 141] width 22 height 7
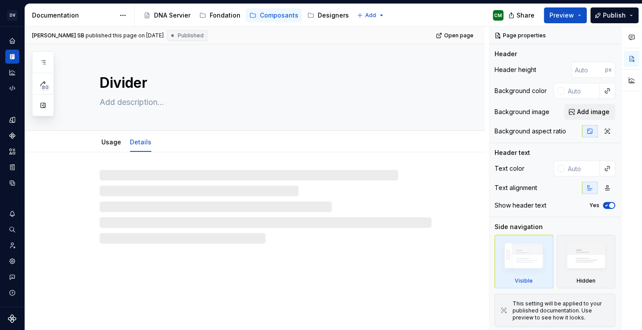
click at [144, 144] on link "Details" at bounding box center [141, 141] width 22 height 7
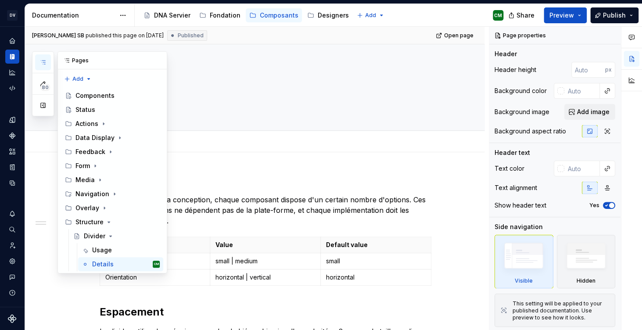
scroll to position [63, 0]
click at [48, 62] on button "button" at bounding box center [43, 62] width 16 height 16
type textarea "*"
